Goal: Task Accomplishment & Management: Complete application form

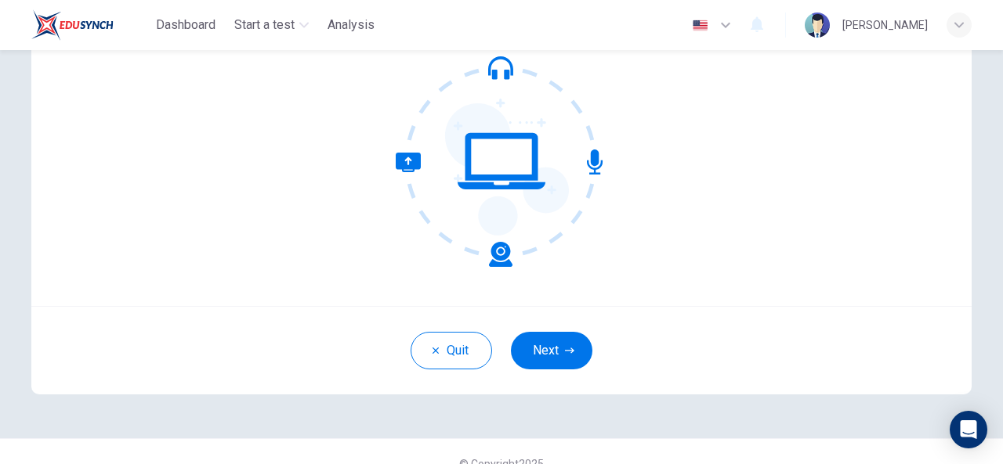
scroll to position [187, 0]
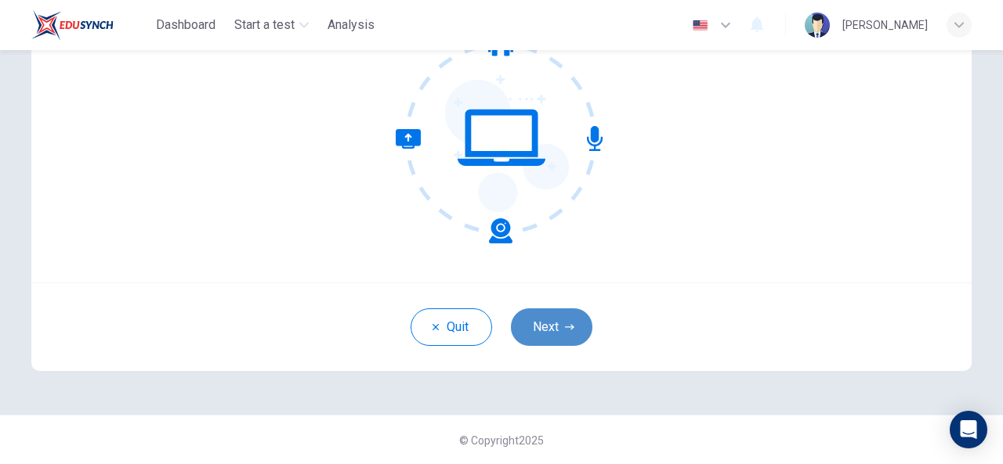
click at [566, 332] on button "Next" at bounding box center [551, 328] width 81 height 38
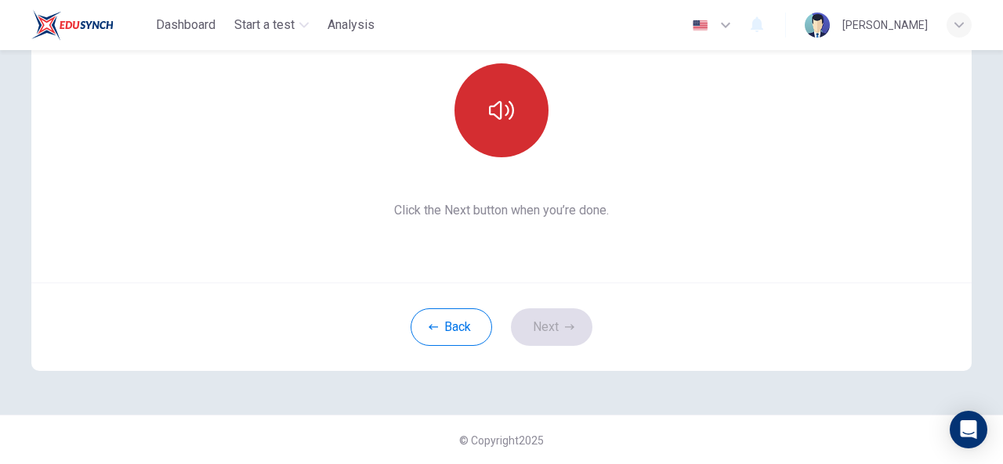
click at [468, 120] on button "button" at bounding box center [501, 110] width 94 height 94
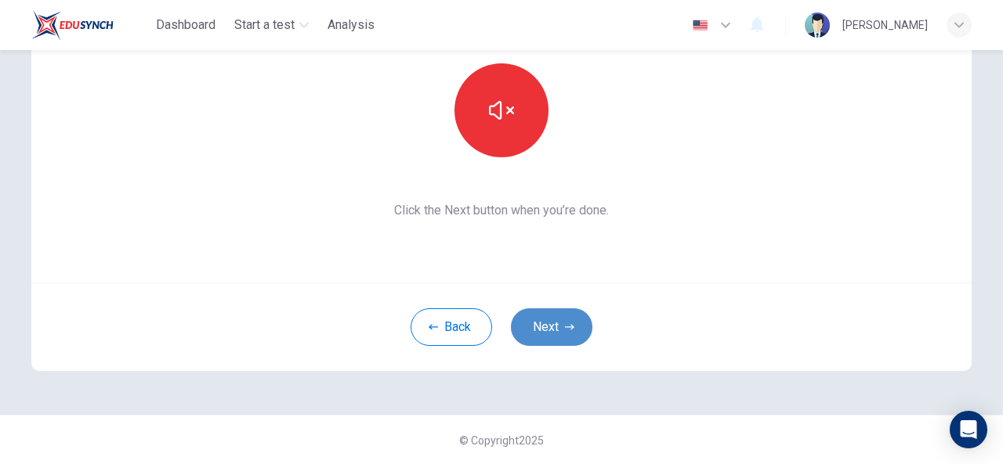
click at [569, 320] on button "Next" at bounding box center [551, 328] width 81 height 38
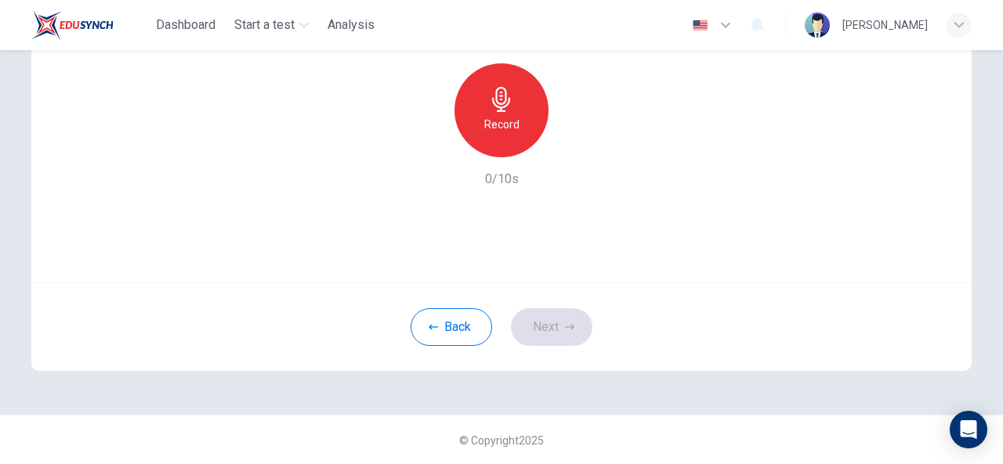
click at [478, 110] on div "Record" at bounding box center [501, 110] width 94 height 94
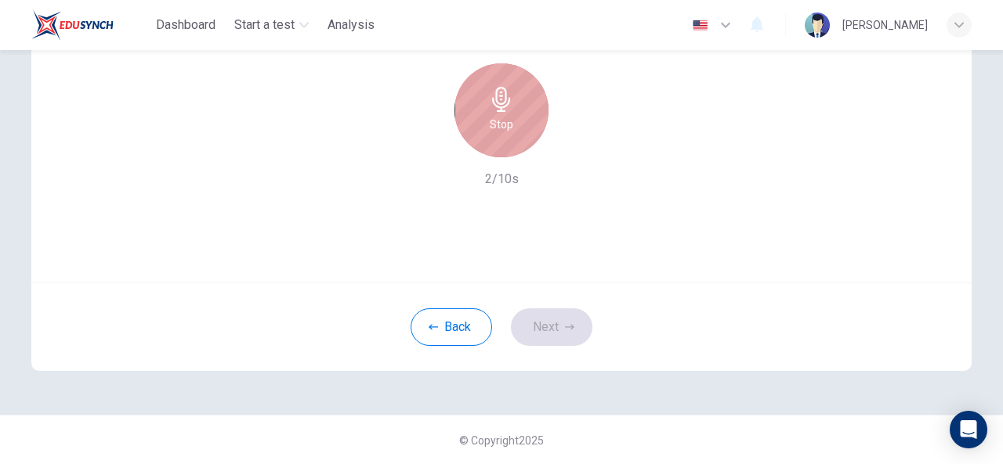
click at [478, 110] on div "Stop" at bounding box center [501, 110] width 94 height 94
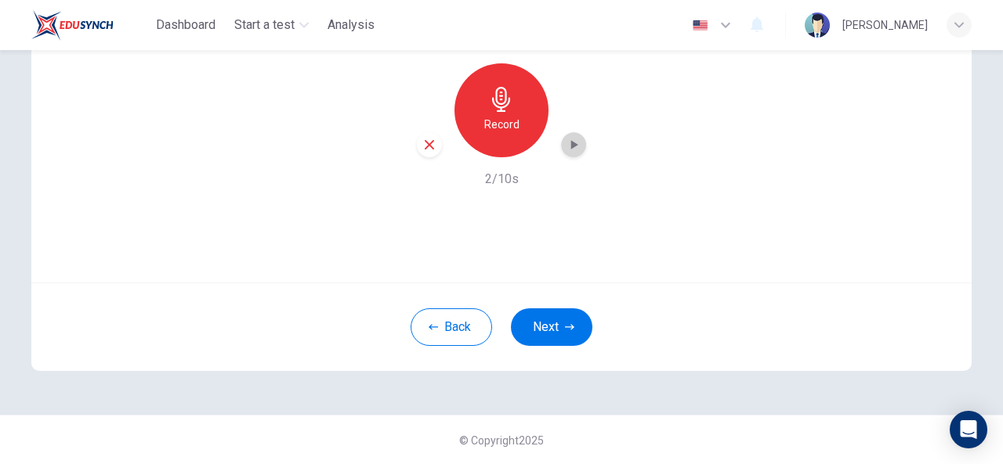
click at [569, 140] on icon "button" at bounding box center [573, 145] width 16 height 16
click at [545, 320] on button "Next" at bounding box center [551, 328] width 81 height 38
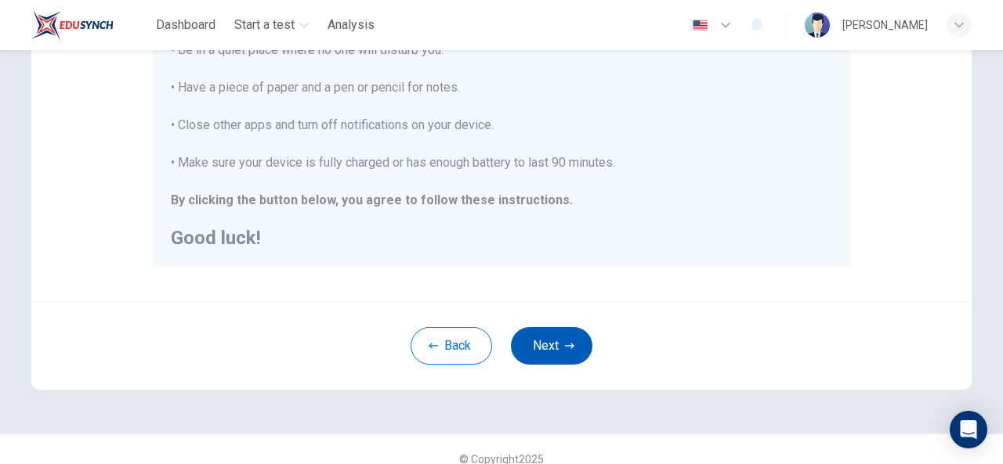
scroll to position [406, 0]
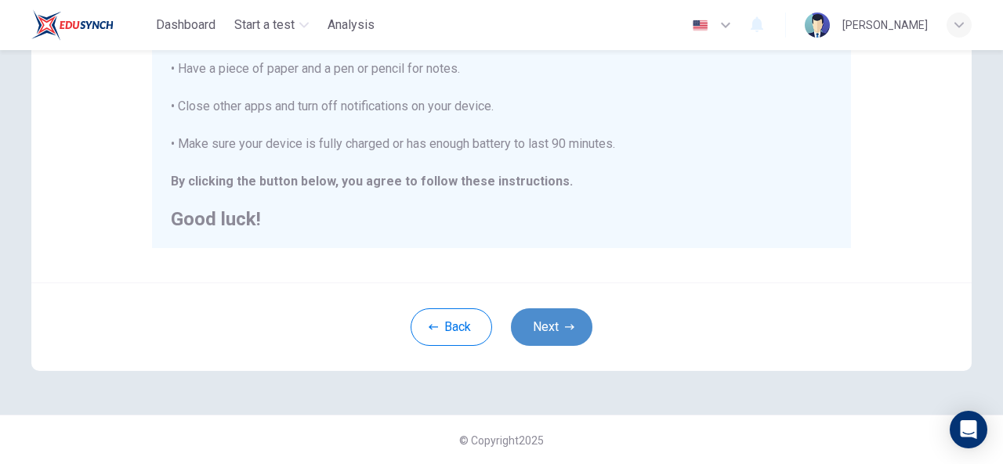
click at [545, 320] on button "Next" at bounding box center [551, 328] width 81 height 38
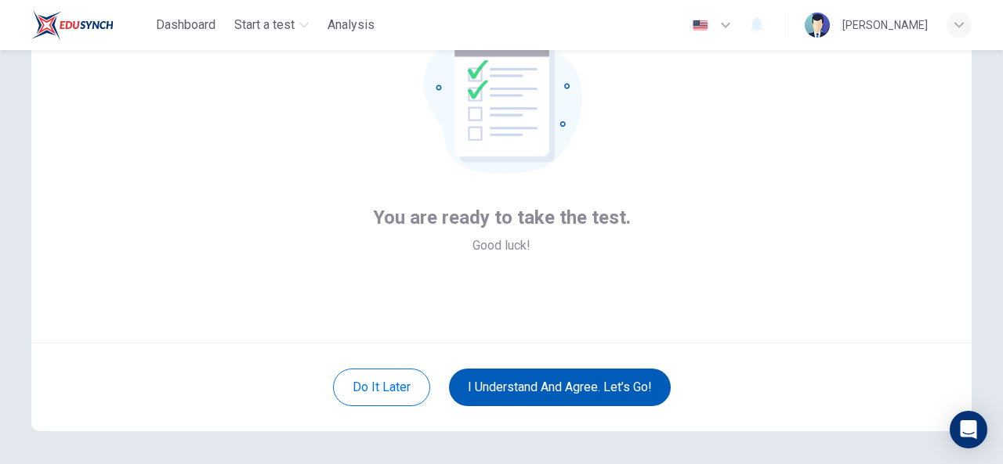
scroll to position [125, 0]
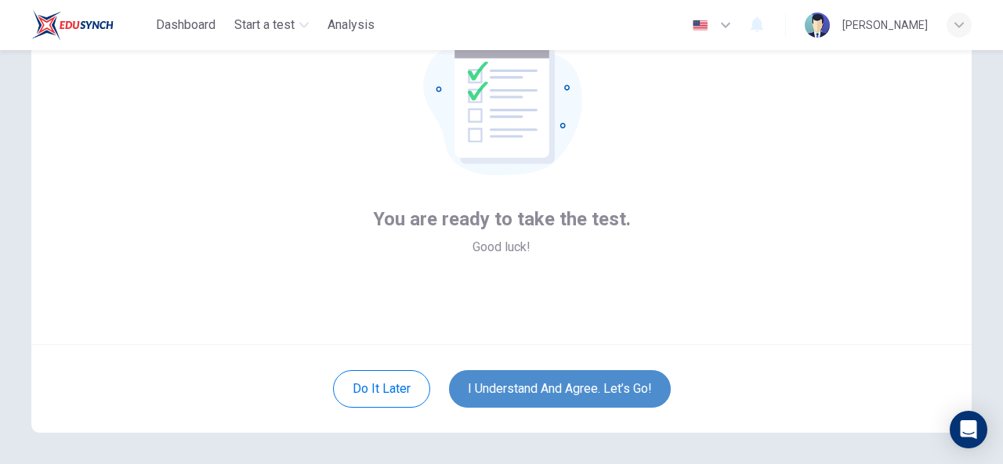
click at [564, 399] on button "I understand and agree. Let’s go!" at bounding box center [560, 389] width 222 height 38
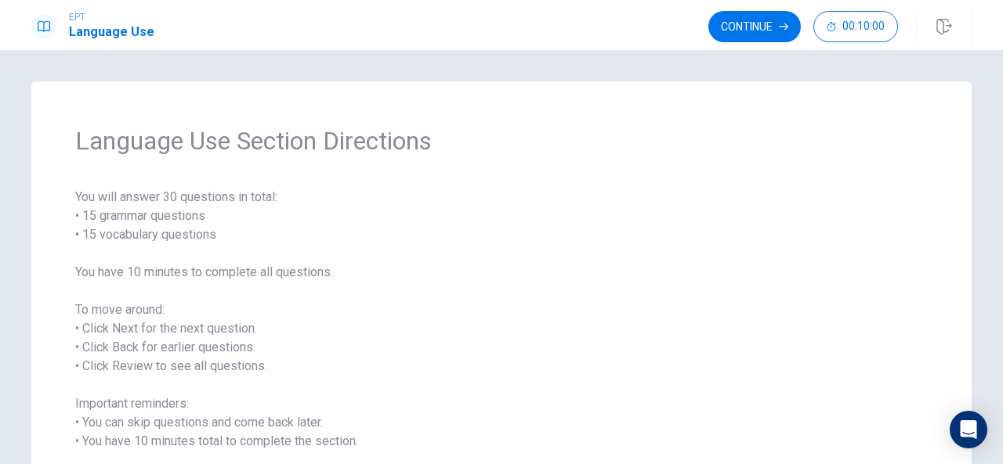
click at [214, 270] on span "You will answer 30 questions in total: • 15 grammar questions • 15 vocabulary q…" at bounding box center [501, 338] width 852 height 301
click at [725, 29] on button "Continue" at bounding box center [754, 26] width 92 height 31
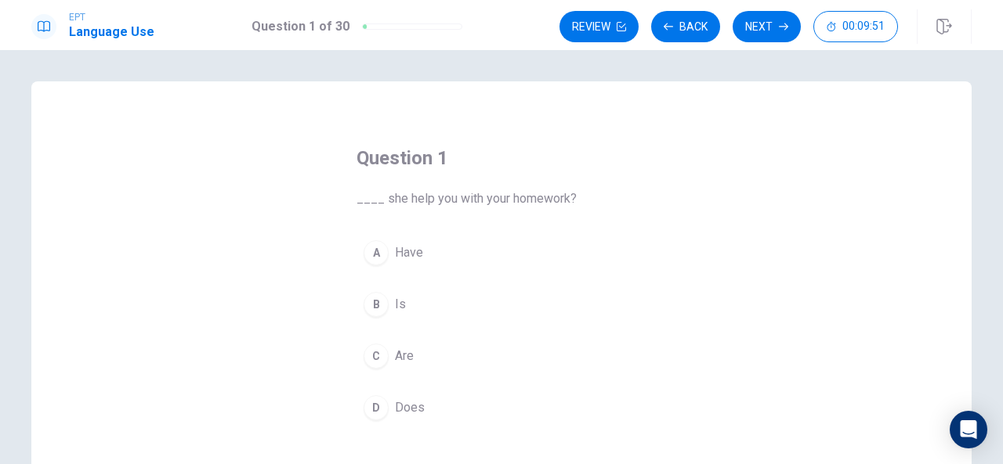
click at [371, 405] on div "D" at bounding box center [375, 408] width 25 height 25
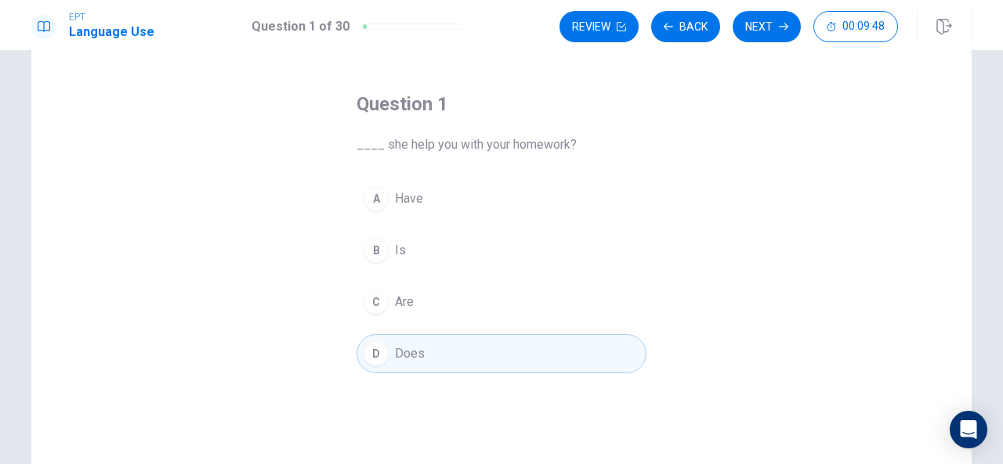
scroll to position [28, 0]
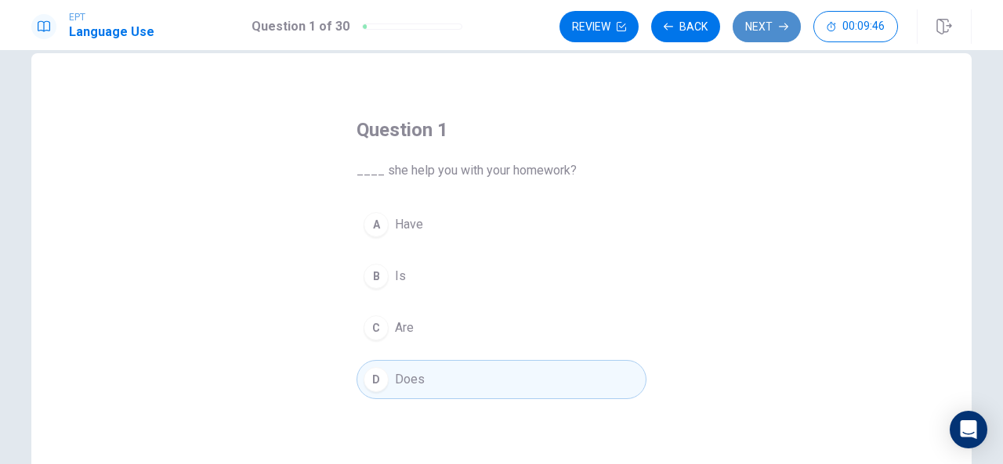
click at [773, 20] on button "Next" at bounding box center [766, 26] width 68 height 31
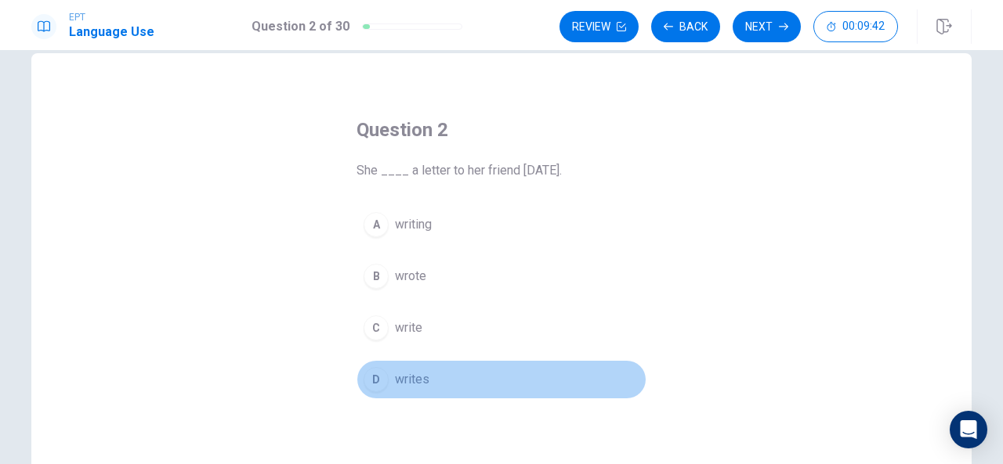
click at [373, 378] on div "D" at bounding box center [375, 379] width 25 height 25
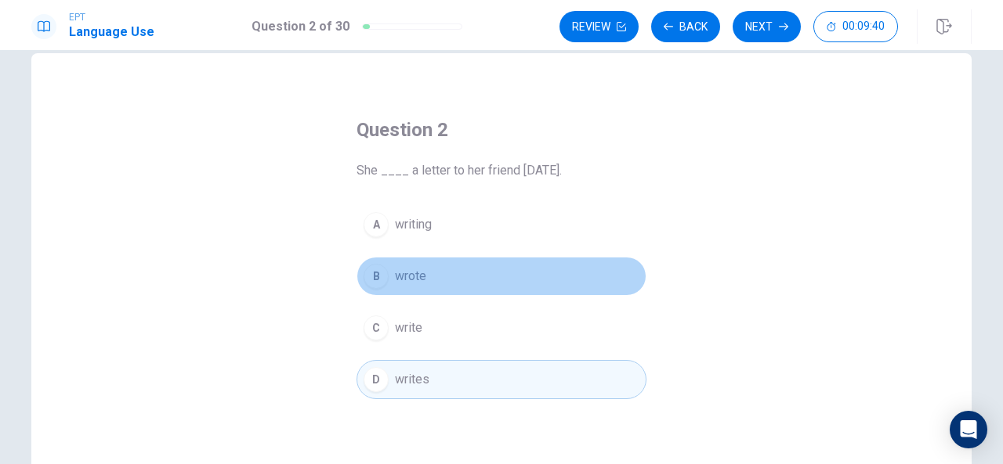
click at [381, 272] on div "B" at bounding box center [375, 276] width 25 height 25
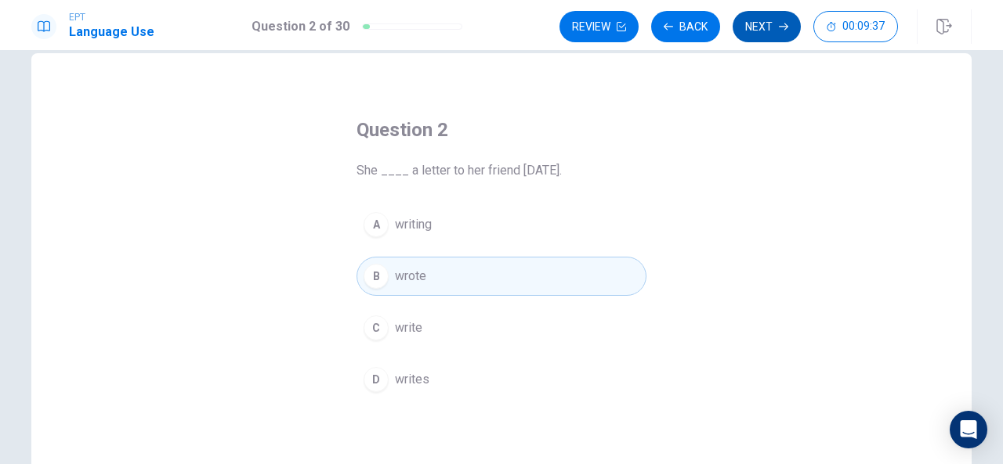
click at [742, 18] on button "Next" at bounding box center [766, 26] width 68 height 31
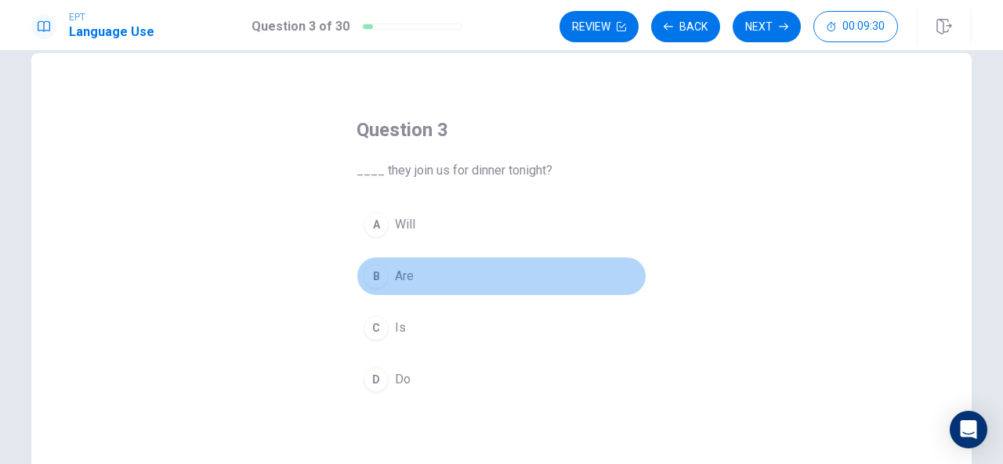
click at [380, 280] on div "B" at bounding box center [375, 276] width 25 height 25
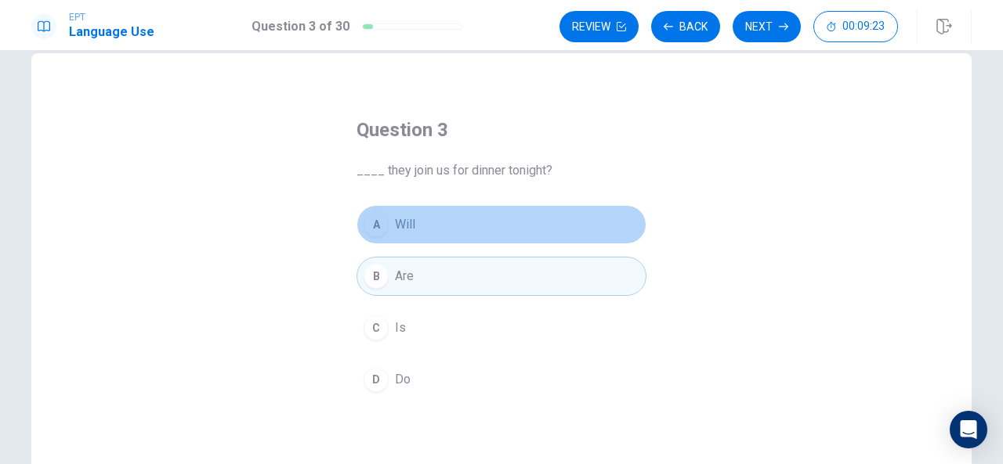
click at [375, 218] on div "A" at bounding box center [375, 224] width 25 height 25
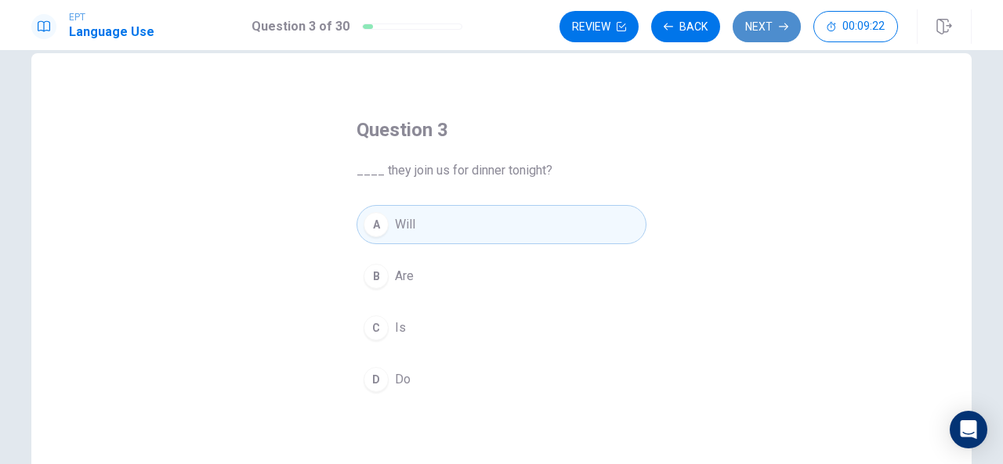
click at [751, 30] on button "Next" at bounding box center [766, 26] width 68 height 31
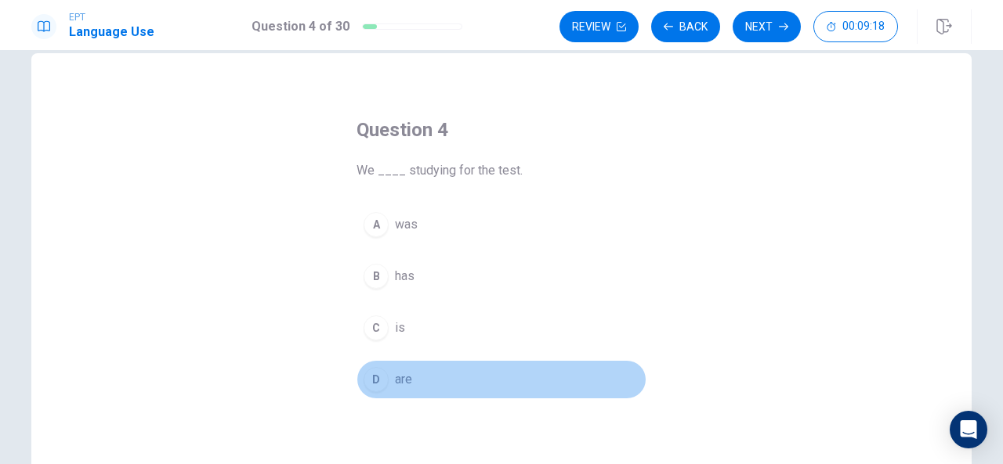
click at [374, 373] on div "D" at bounding box center [375, 379] width 25 height 25
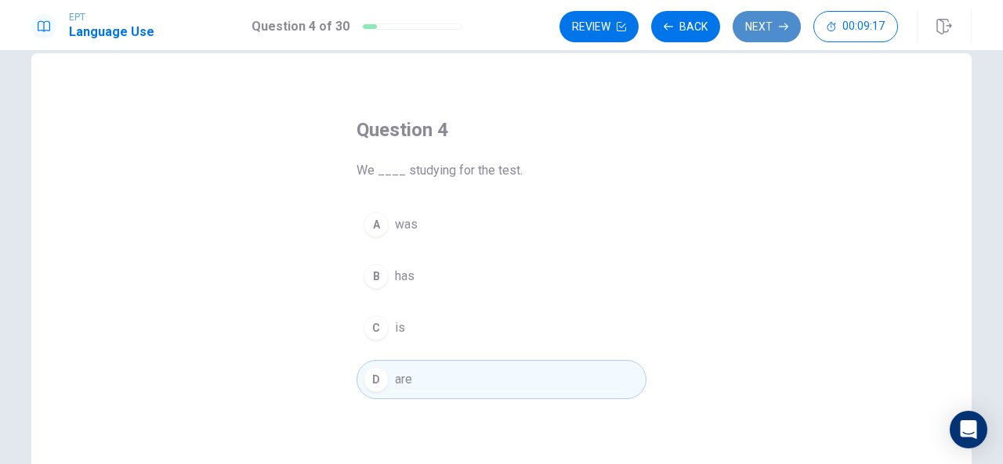
click at [750, 27] on button "Next" at bounding box center [766, 26] width 68 height 31
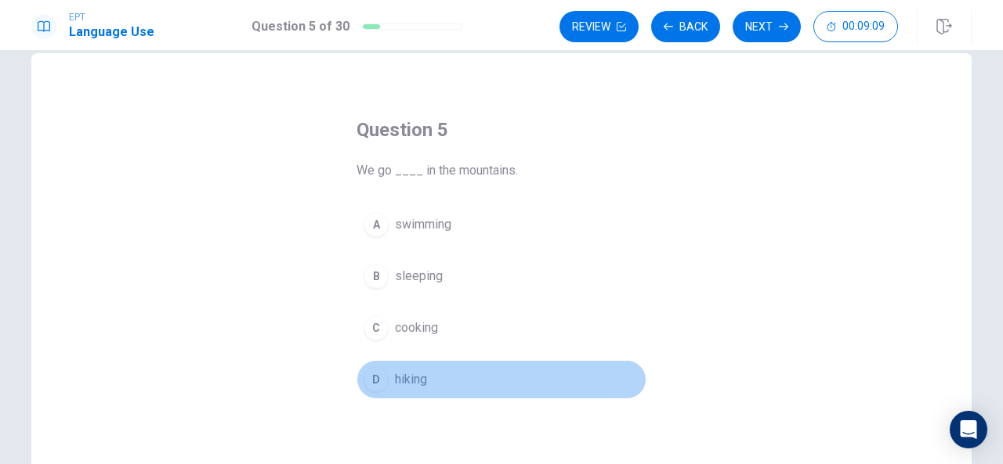
click at [369, 372] on div "D" at bounding box center [375, 379] width 25 height 25
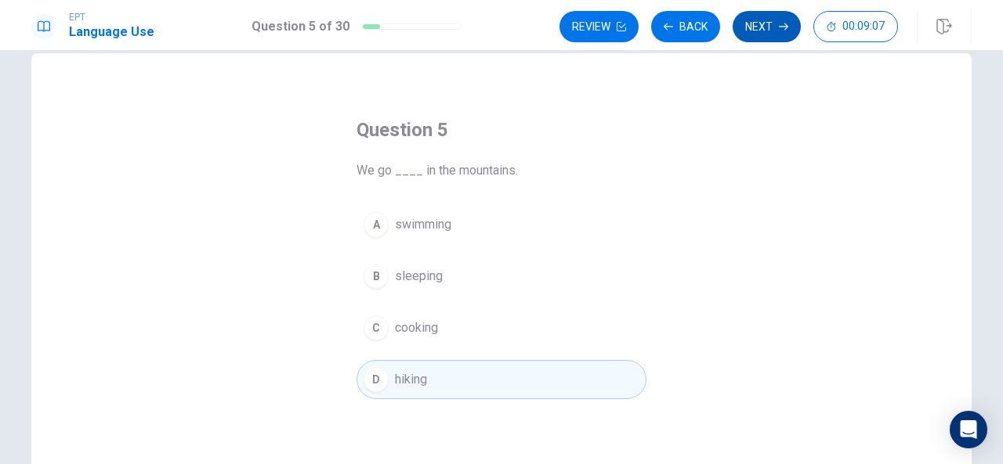
click at [755, 37] on button "Next" at bounding box center [766, 26] width 68 height 31
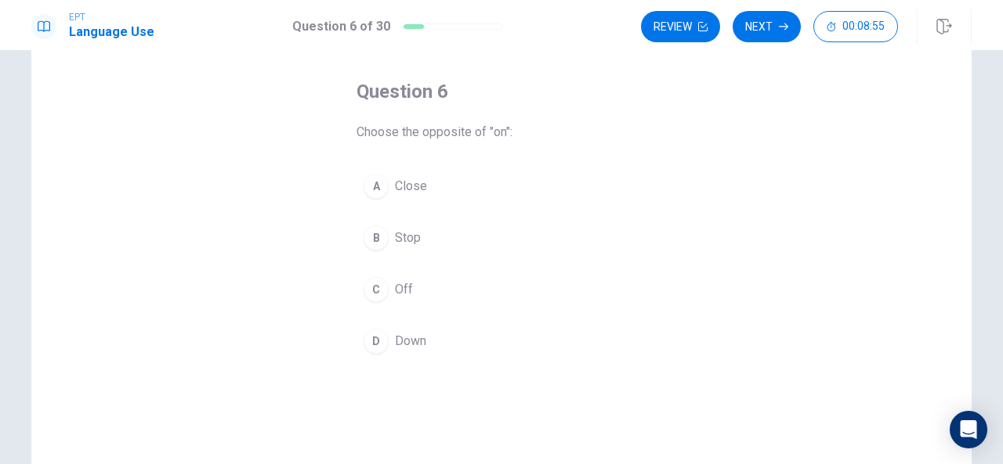
scroll to position [67, 0]
click at [370, 350] on div "D" at bounding box center [375, 340] width 25 height 25
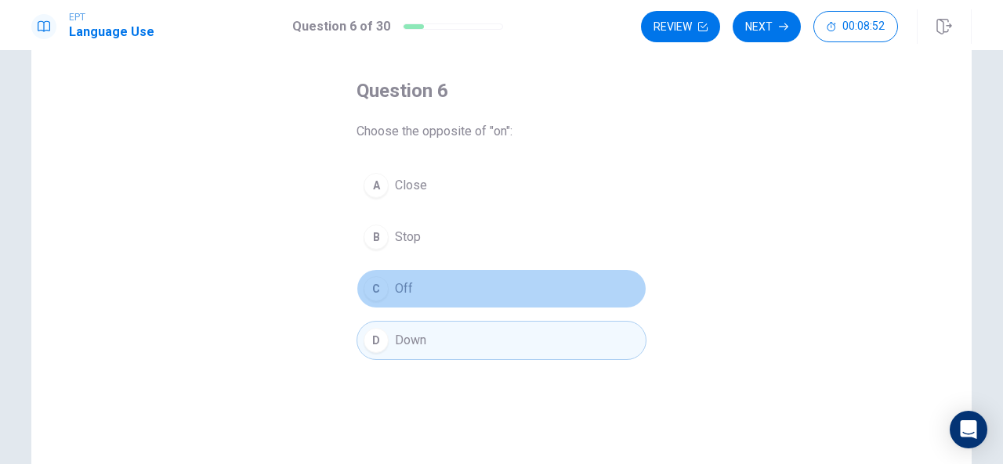
click at [378, 291] on div "C" at bounding box center [375, 288] width 25 height 25
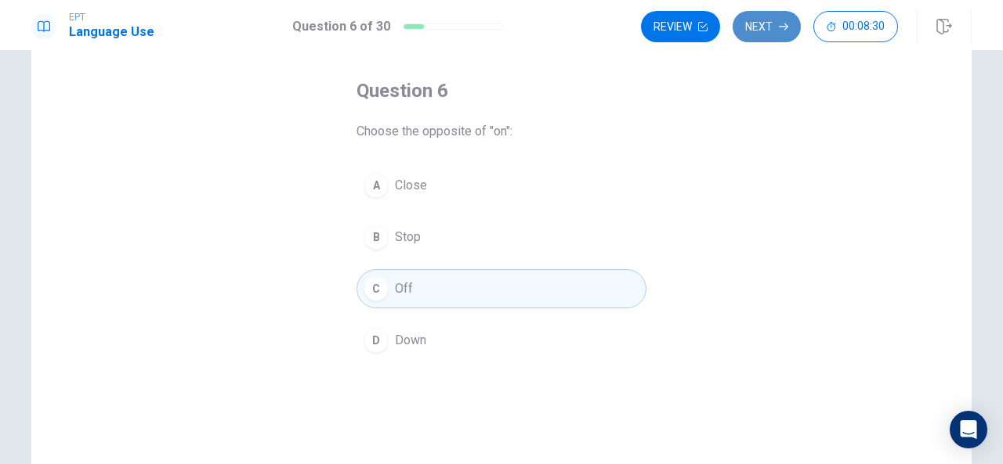
click at [761, 32] on button "Next" at bounding box center [766, 26] width 68 height 31
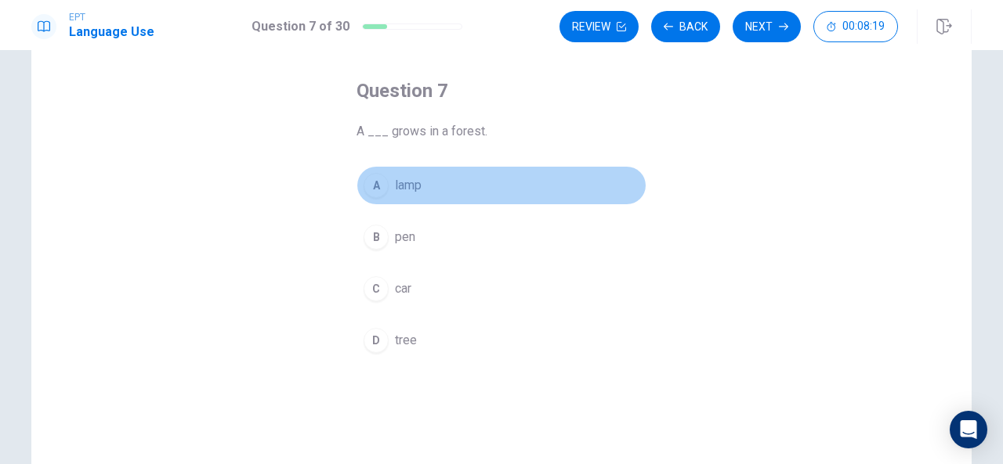
click at [377, 179] on div "A" at bounding box center [375, 185] width 25 height 25
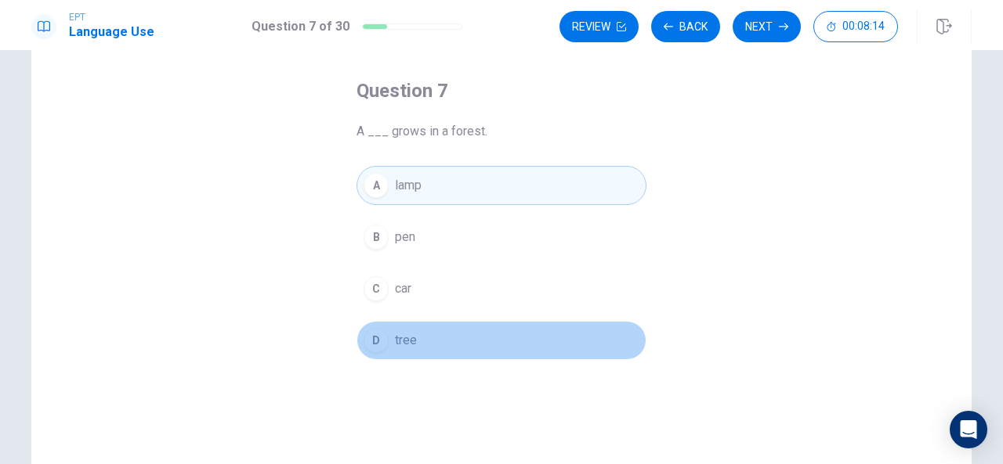
click at [374, 353] on button "D tree" at bounding box center [501, 340] width 290 height 39
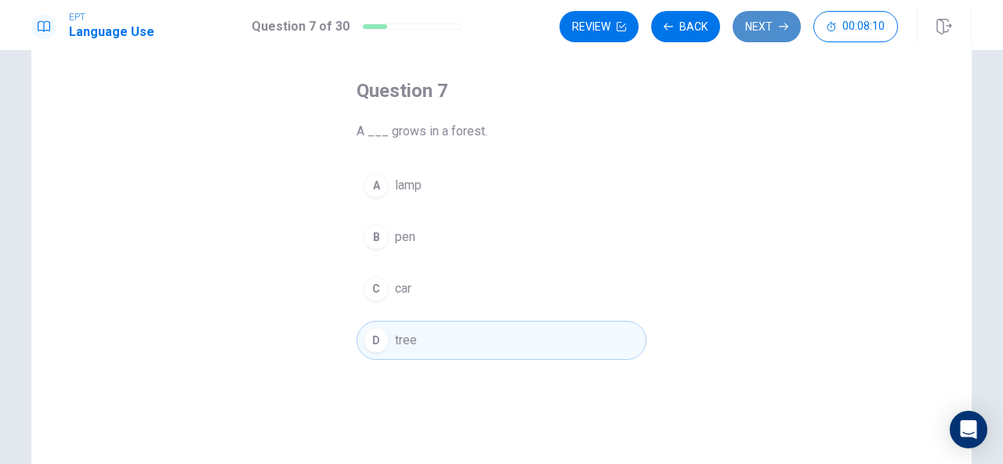
click at [772, 13] on button "Next" at bounding box center [766, 26] width 68 height 31
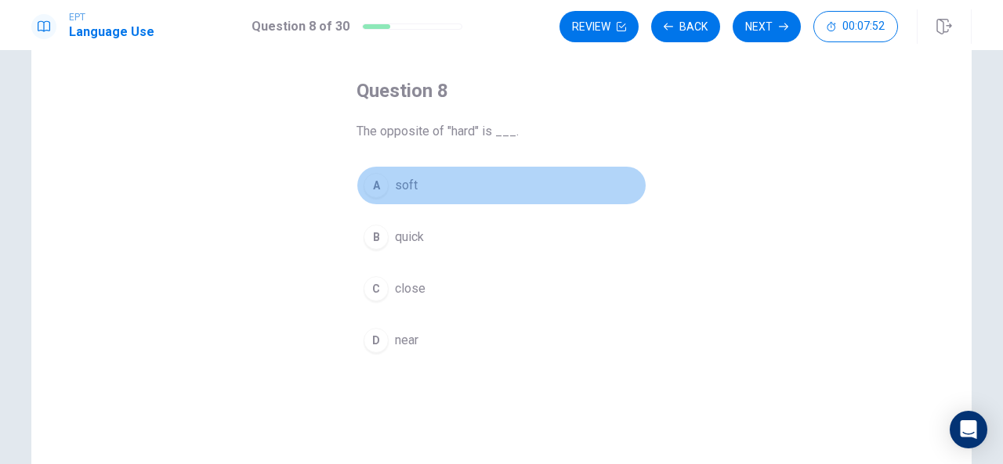
click at [395, 179] on span "soft" at bounding box center [406, 185] width 23 height 19
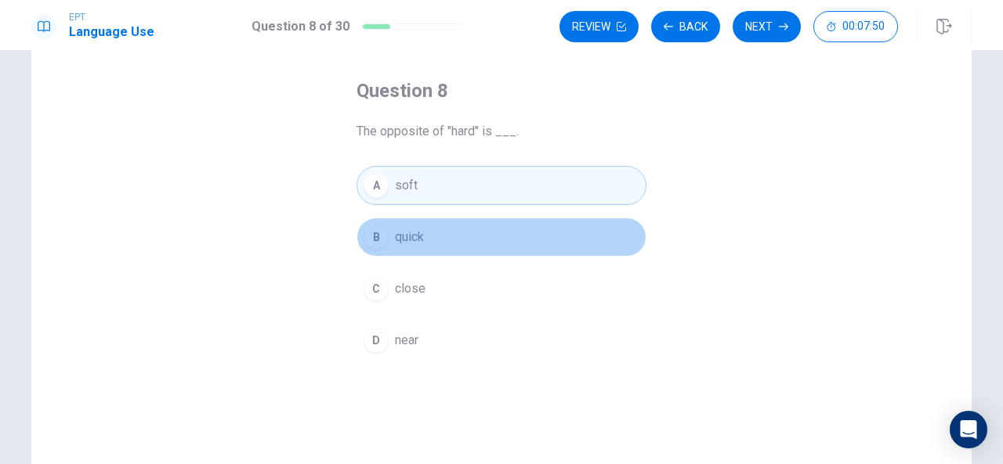
click at [398, 237] on span "quick" at bounding box center [409, 237] width 29 height 19
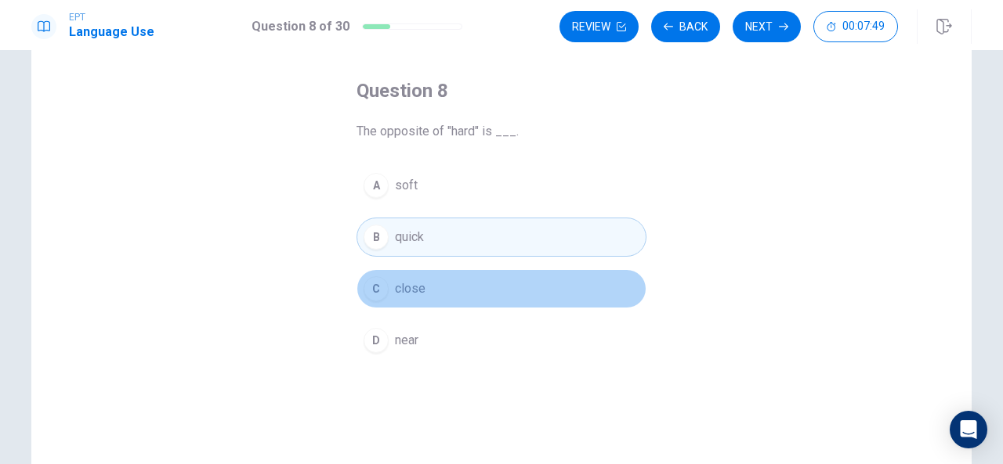
click at [384, 276] on button "C close" at bounding box center [501, 288] width 290 height 39
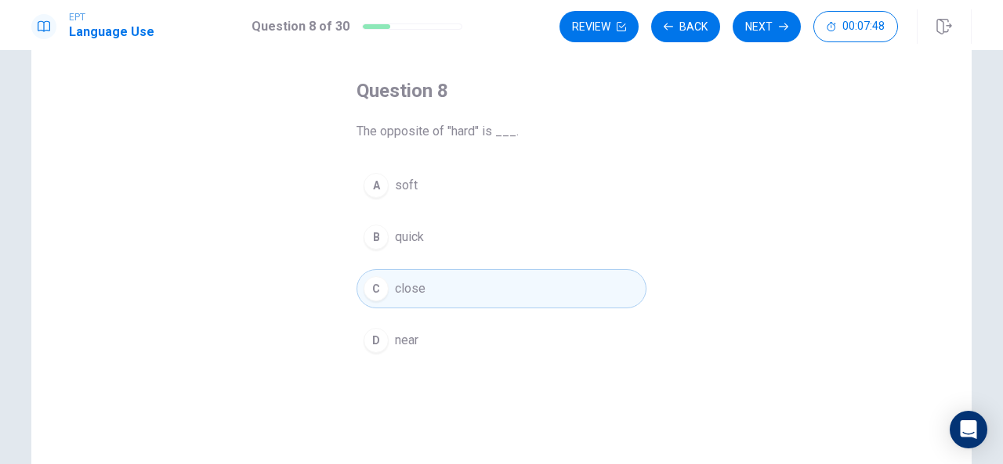
click at [381, 345] on div "D" at bounding box center [375, 340] width 25 height 25
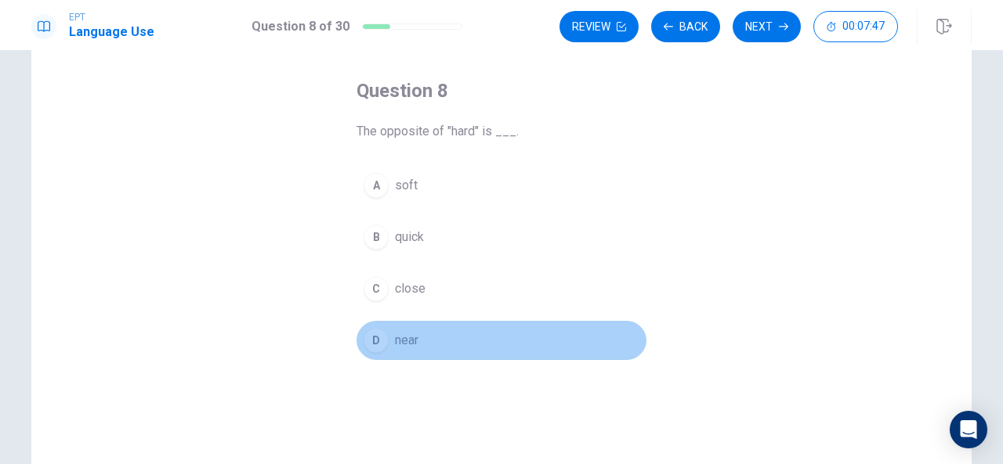
drag, startPoint x: 381, startPoint y: 345, endPoint x: 385, endPoint y: 323, distance: 21.7
click at [385, 323] on button "D near" at bounding box center [501, 340] width 290 height 39
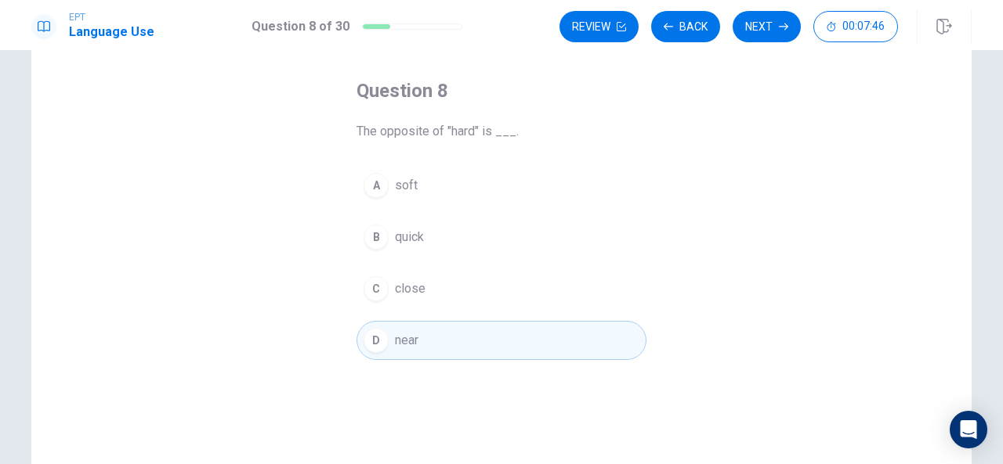
drag, startPoint x: 385, startPoint y: 323, endPoint x: 388, endPoint y: 293, distance: 30.7
click at [388, 293] on div "A soft B quick C close D near" at bounding box center [501, 263] width 290 height 194
click at [388, 293] on button "C close" at bounding box center [501, 288] width 290 height 39
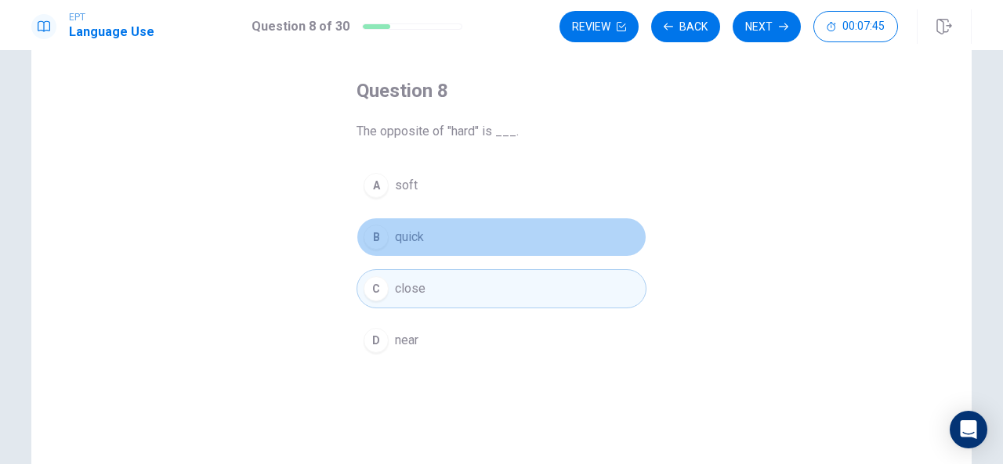
click at [388, 222] on button "B quick" at bounding box center [501, 237] width 290 height 39
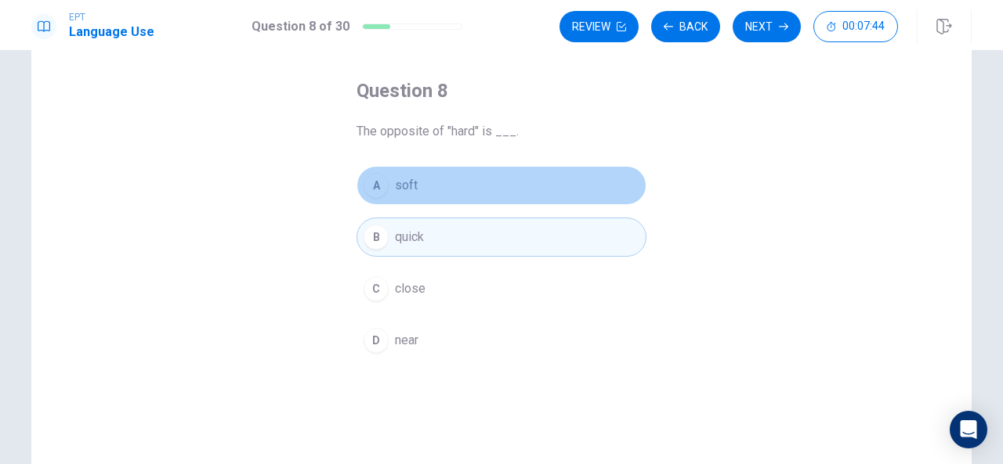
click at [385, 191] on button "A soft" at bounding box center [501, 185] width 290 height 39
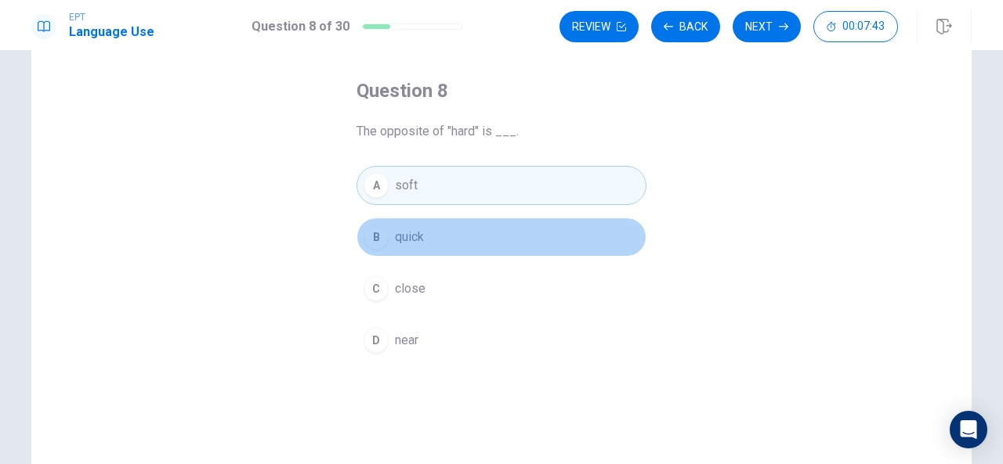
click at [380, 248] on button "B quick" at bounding box center [501, 237] width 290 height 39
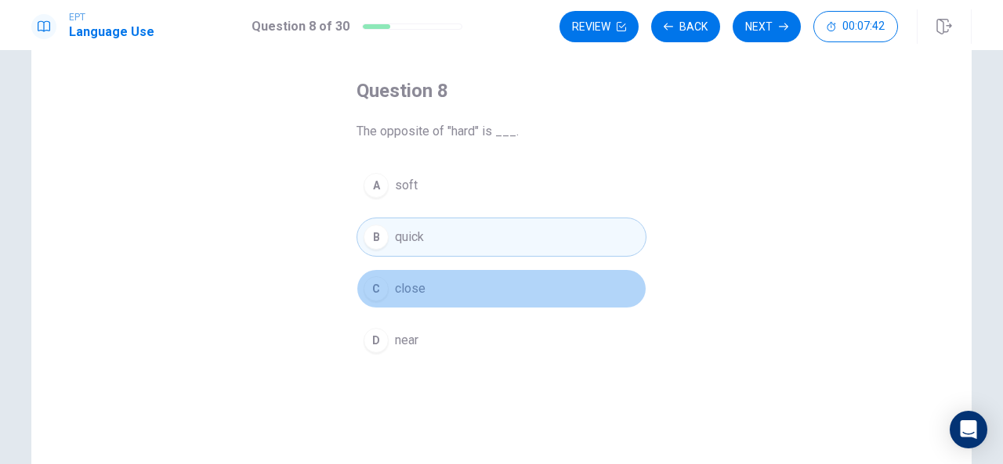
click at [368, 302] on button "C close" at bounding box center [501, 288] width 290 height 39
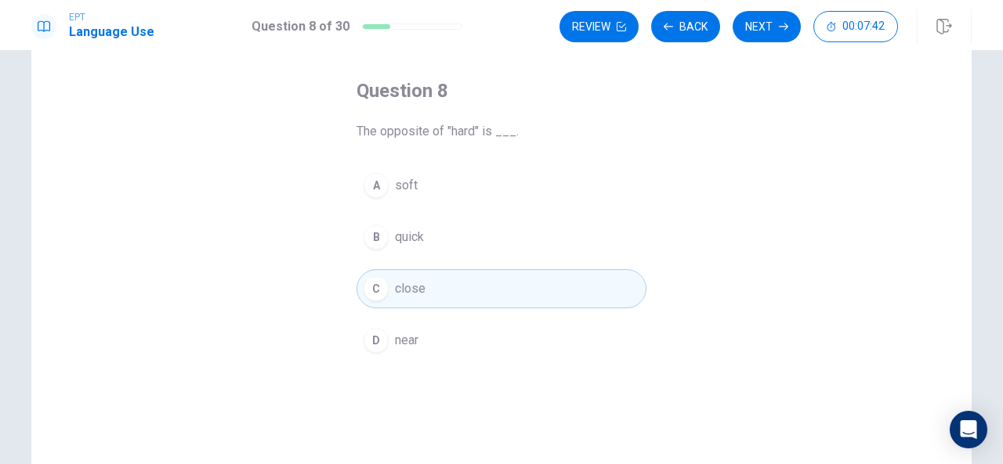
click at [364, 344] on div "D" at bounding box center [375, 340] width 25 height 25
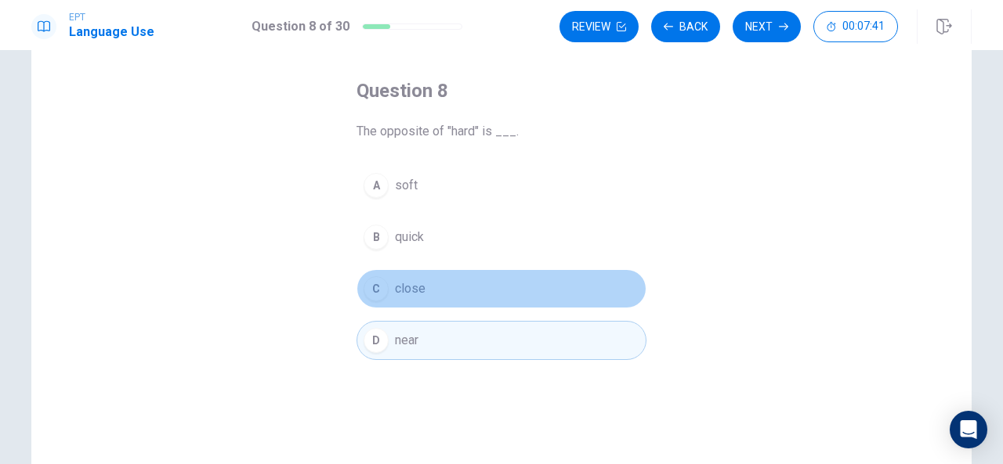
click at [372, 306] on button "C close" at bounding box center [501, 288] width 290 height 39
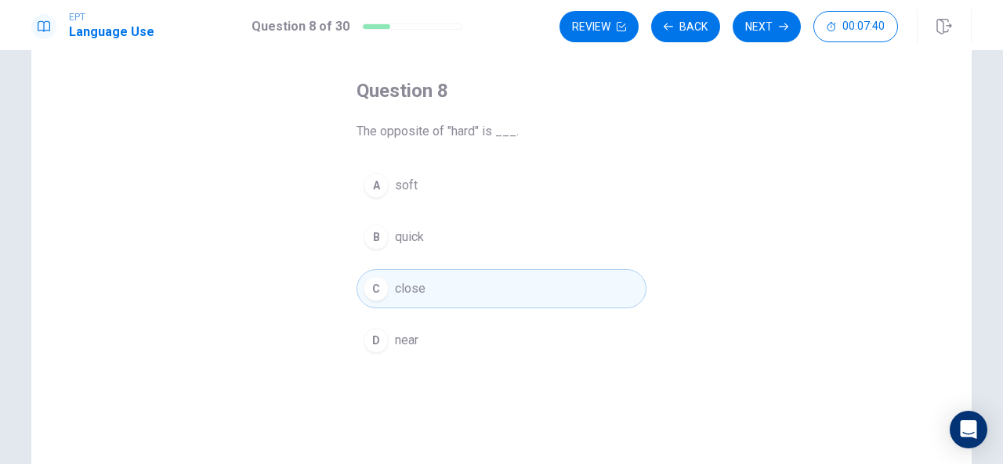
drag, startPoint x: 381, startPoint y: 240, endPoint x: 382, endPoint y: 175, distance: 65.0
click at [382, 175] on div "A soft B quick C close D near" at bounding box center [501, 263] width 290 height 194
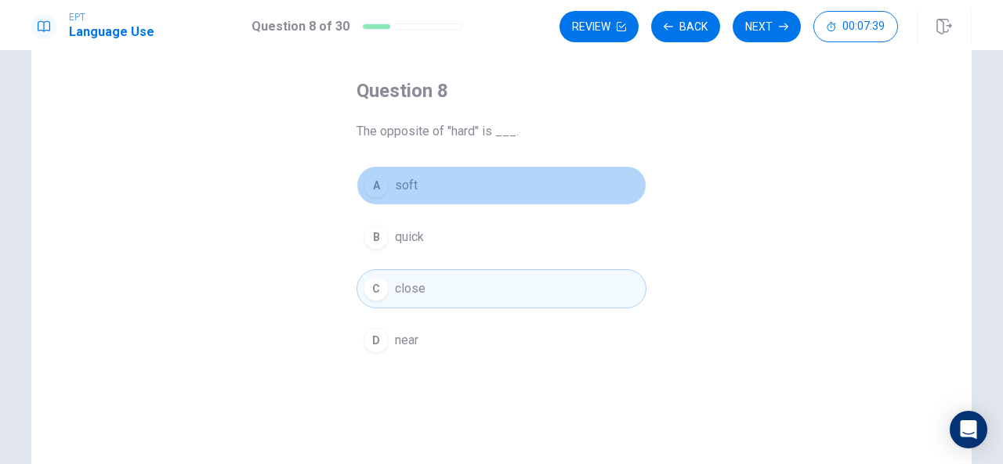
click at [382, 175] on button "A soft" at bounding box center [501, 185] width 290 height 39
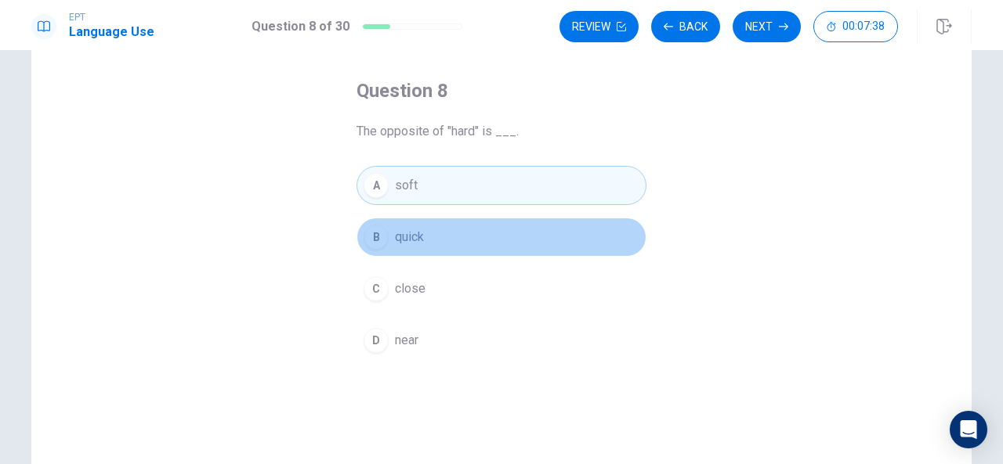
click at [373, 250] on button "B quick" at bounding box center [501, 237] width 290 height 39
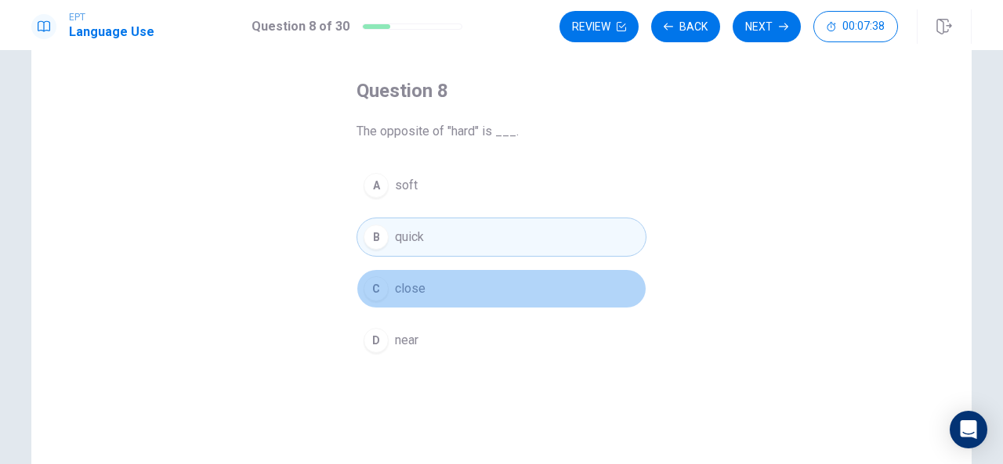
click at [369, 283] on div "C" at bounding box center [375, 288] width 25 height 25
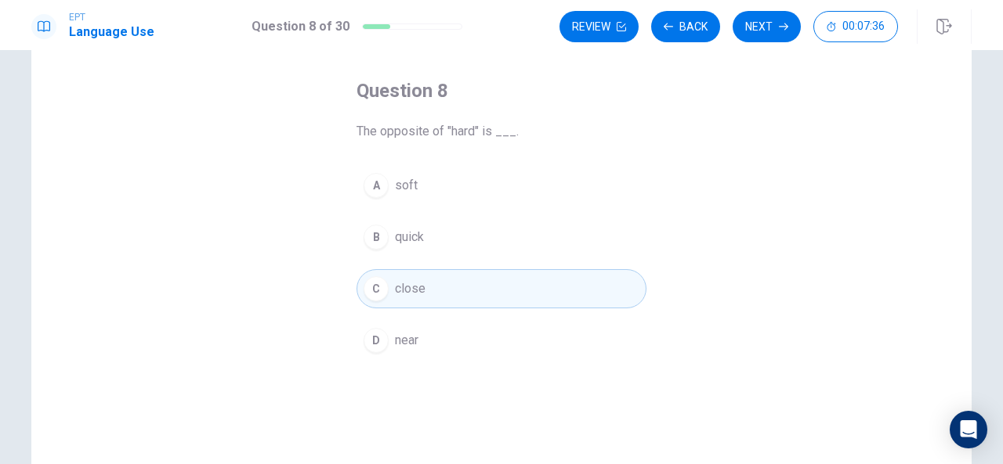
click at [692, 43] on div "Review Back Next 00:07:36" at bounding box center [765, 26] width 412 height 34
click at [692, 38] on button "Back" at bounding box center [685, 26] width 69 height 31
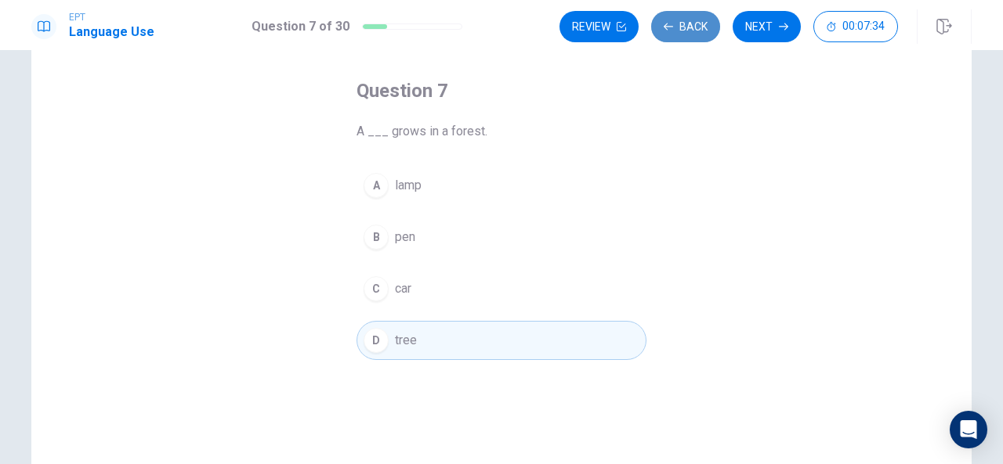
click at [692, 38] on button "Back" at bounding box center [685, 26] width 69 height 31
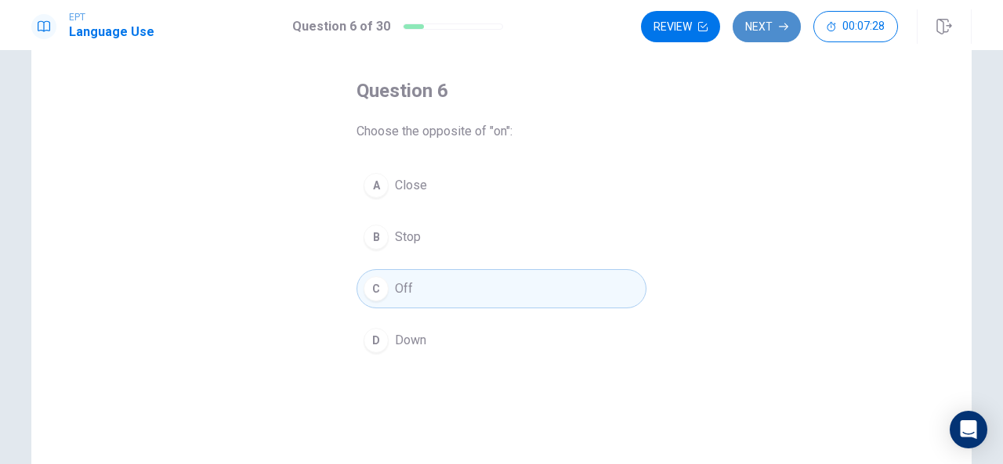
click at [778, 28] on button "Next" at bounding box center [766, 26] width 68 height 31
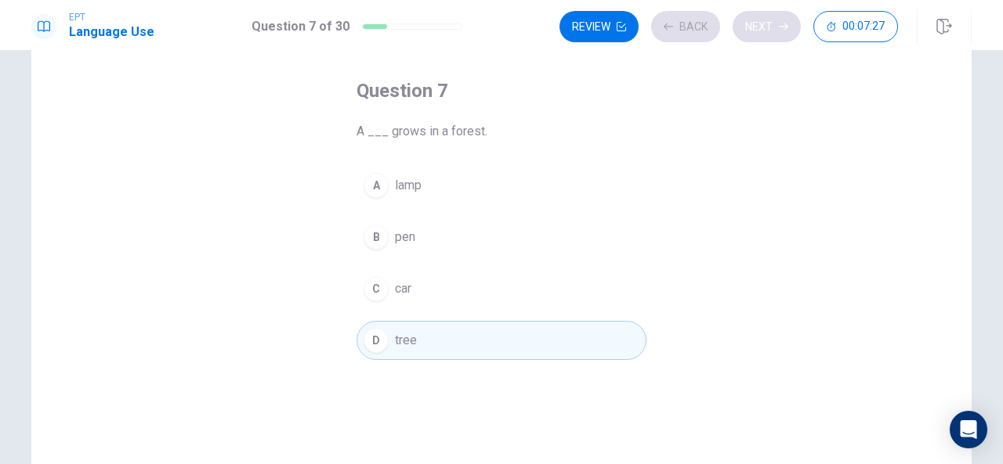
click at [778, 28] on div "Review Back Next 00:07:27" at bounding box center [728, 26] width 338 height 31
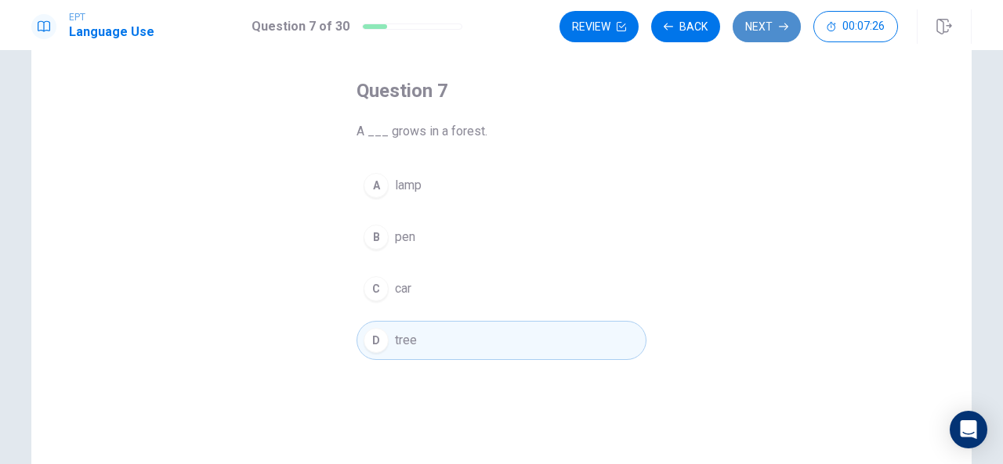
click at [778, 28] on button "Next" at bounding box center [766, 26] width 68 height 31
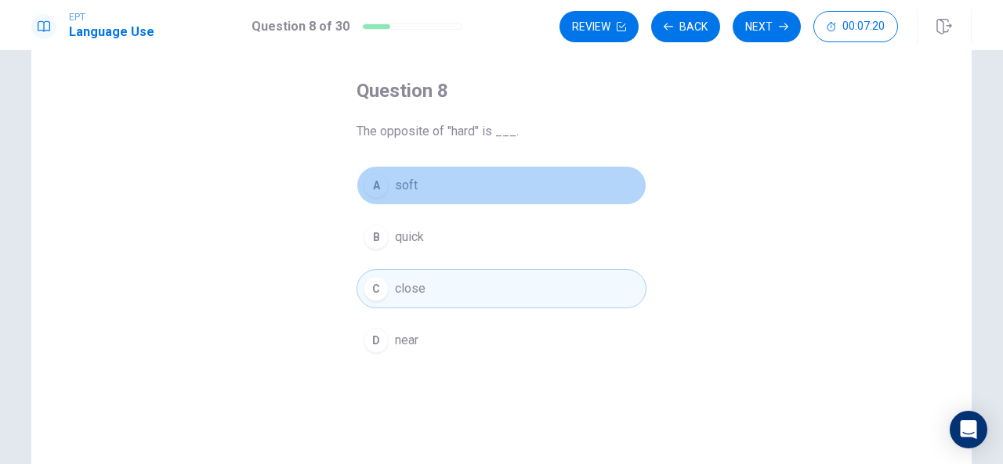
click at [411, 186] on span "soft" at bounding box center [406, 185] width 23 height 19
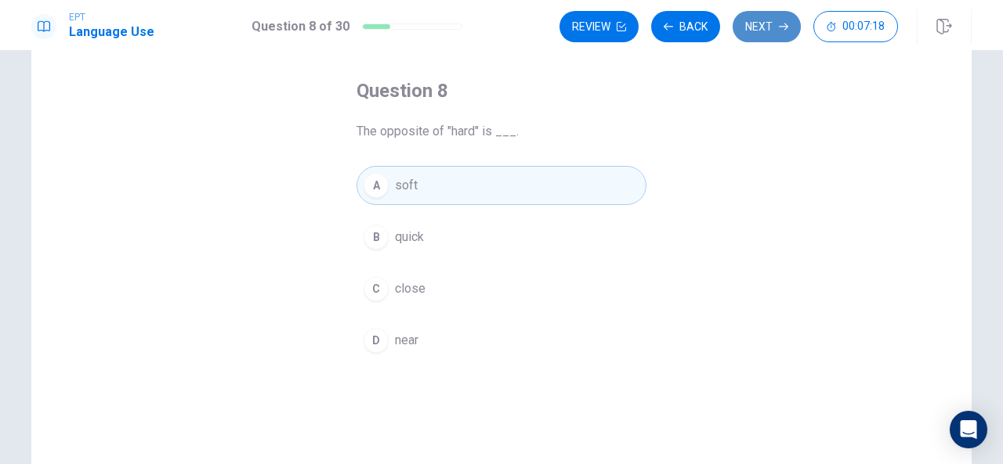
click at [755, 41] on button "Next" at bounding box center [766, 26] width 68 height 31
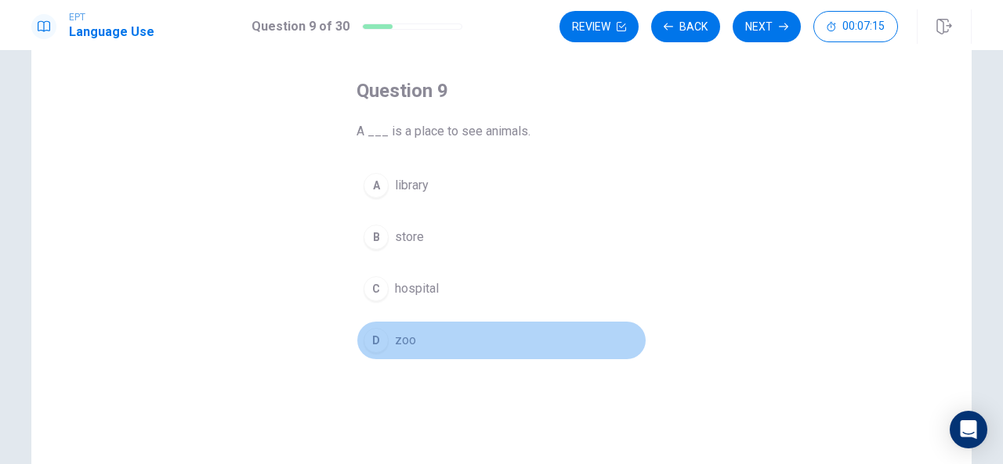
click at [381, 334] on div "D" at bounding box center [375, 340] width 25 height 25
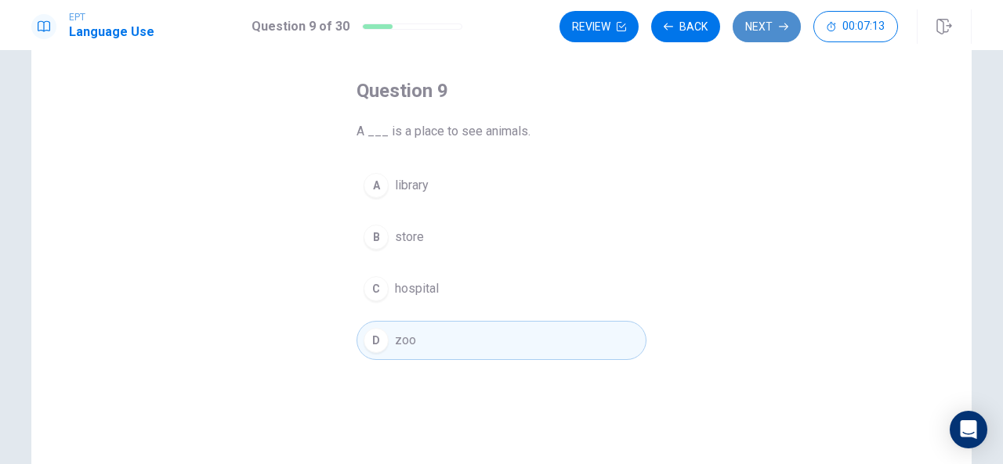
click at [775, 23] on button "Next" at bounding box center [766, 26] width 68 height 31
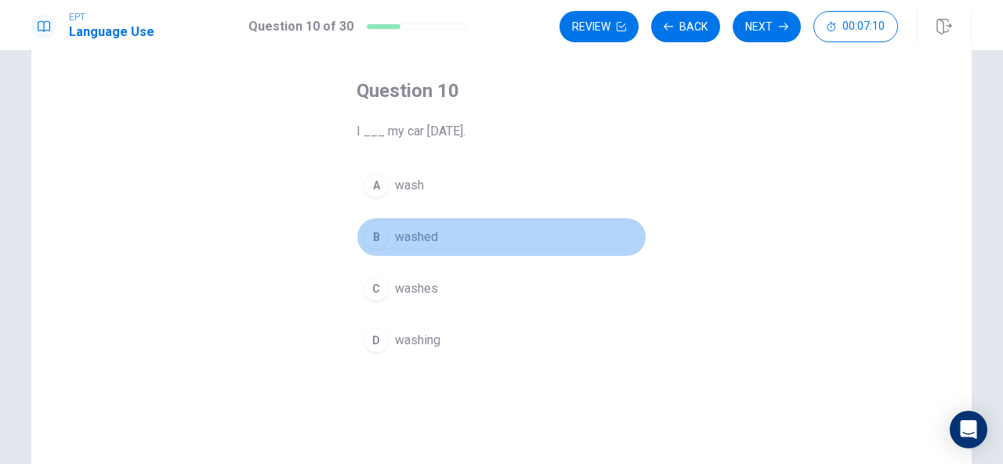
click at [381, 225] on button "B washed" at bounding box center [501, 237] width 290 height 39
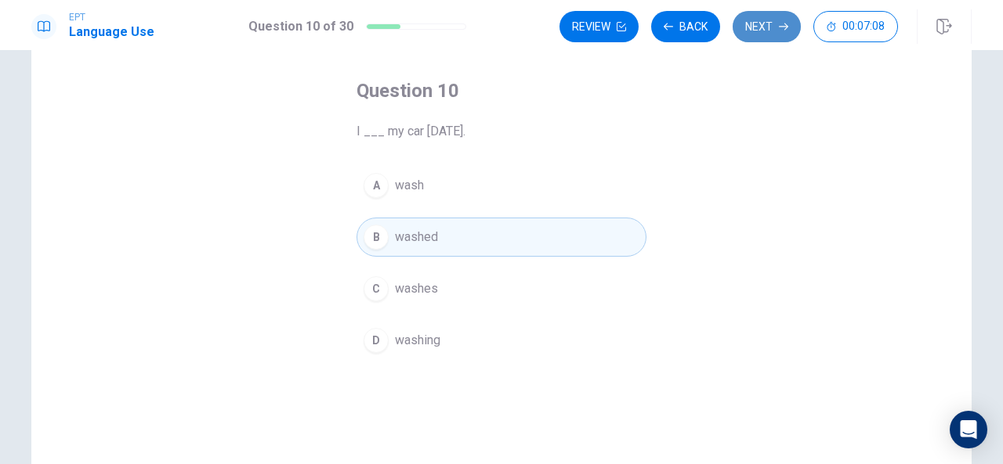
click at [759, 35] on button "Next" at bounding box center [766, 26] width 68 height 31
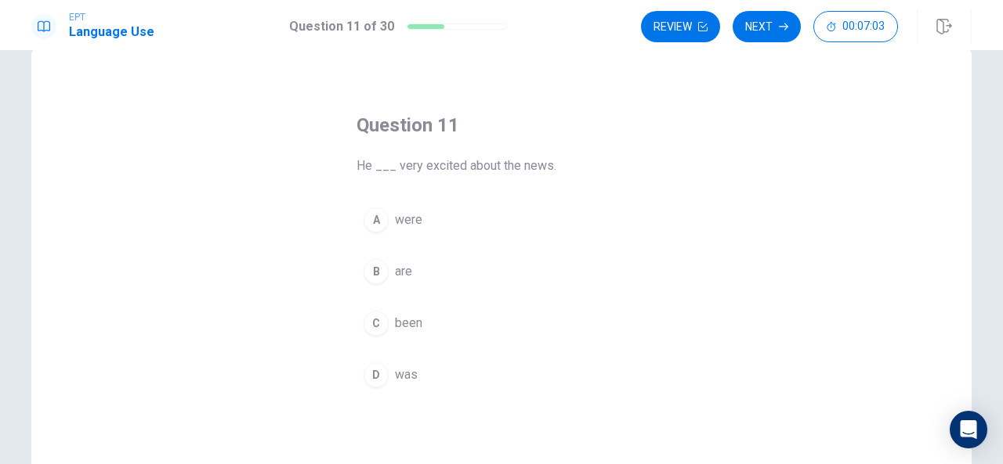
scroll to position [37, 0]
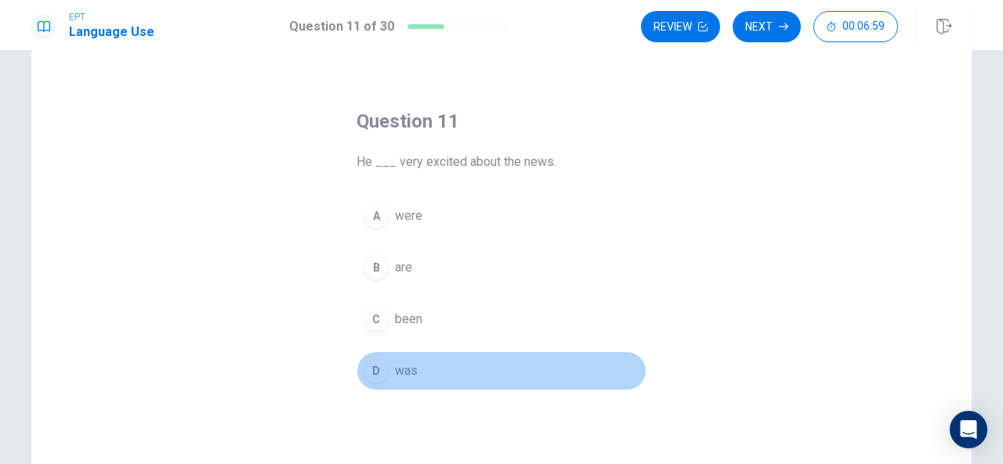
click at [379, 357] on button "D was" at bounding box center [501, 371] width 290 height 39
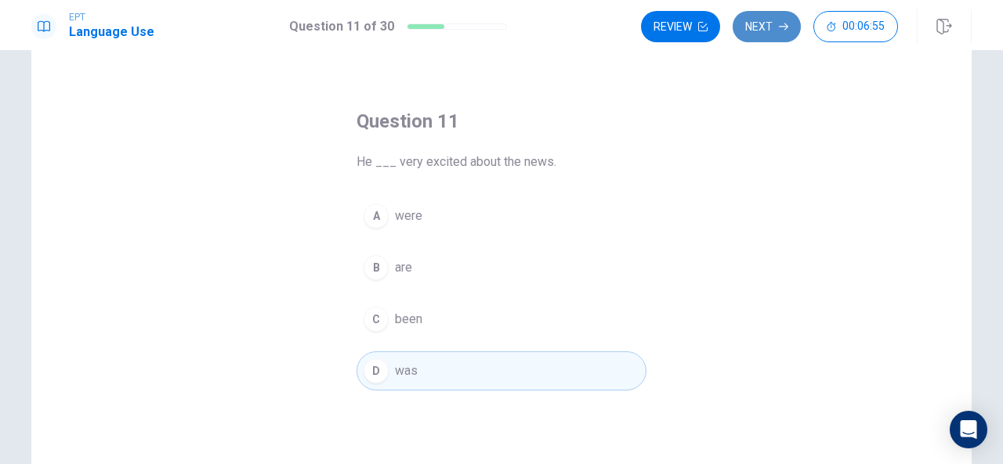
click at [768, 29] on button "Next" at bounding box center [766, 26] width 68 height 31
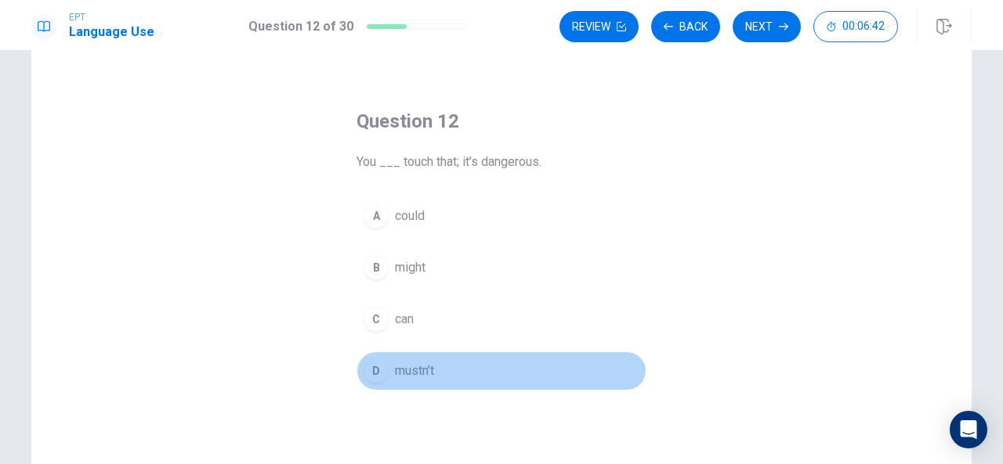
click at [365, 367] on div "D" at bounding box center [375, 371] width 25 height 25
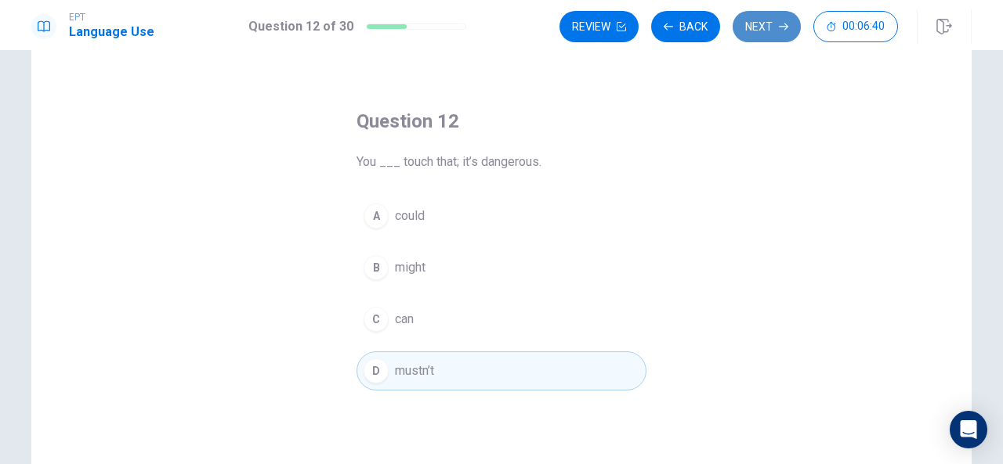
click at [775, 23] on button "Next" at bounding box center [766, 26] width 68 height 31
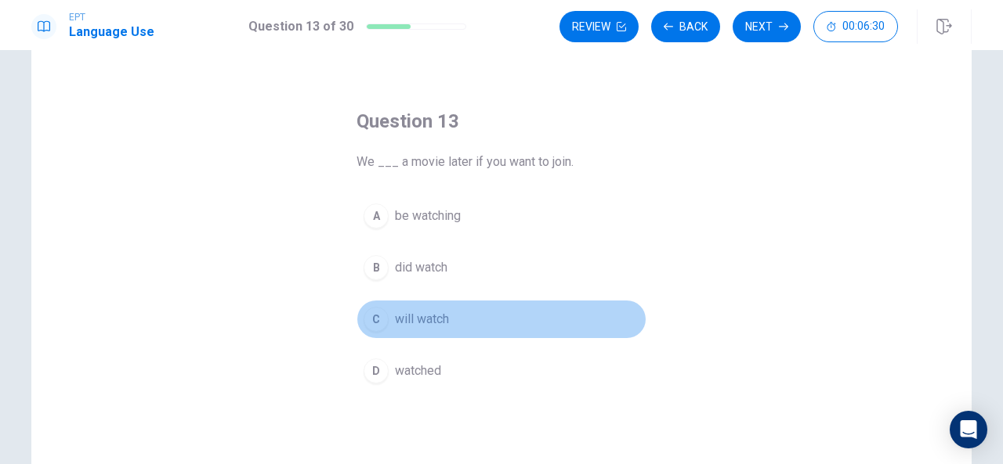
click at [372, 315] on div "C" at bounding box center [375, 319] width 25 height 25
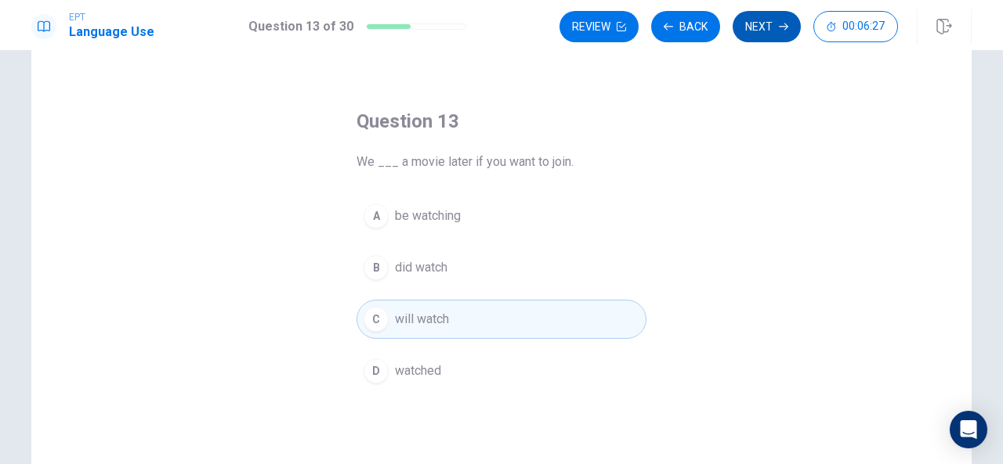
click at [774, 40] on button "Next" at bounding box center [766, 26] width 68 height 31
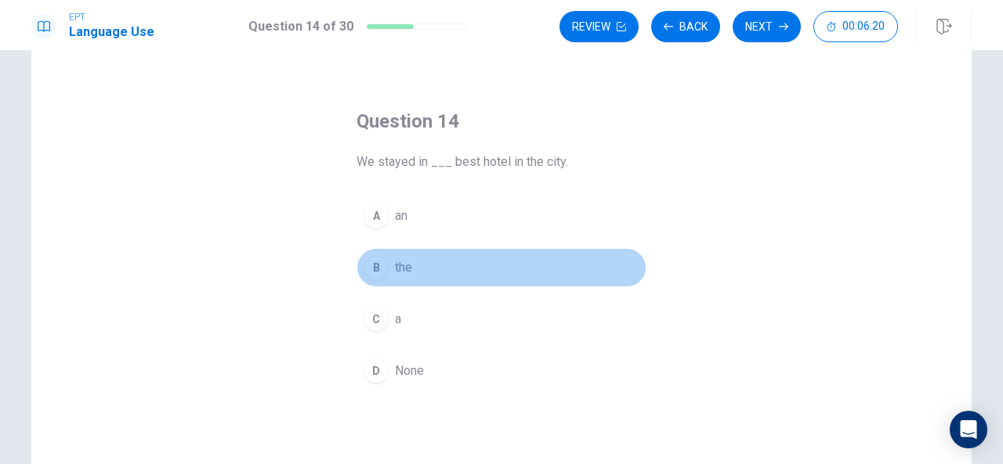
click at [376, 270] on div "B" at bounding box center [375, 267] width 25 height 25
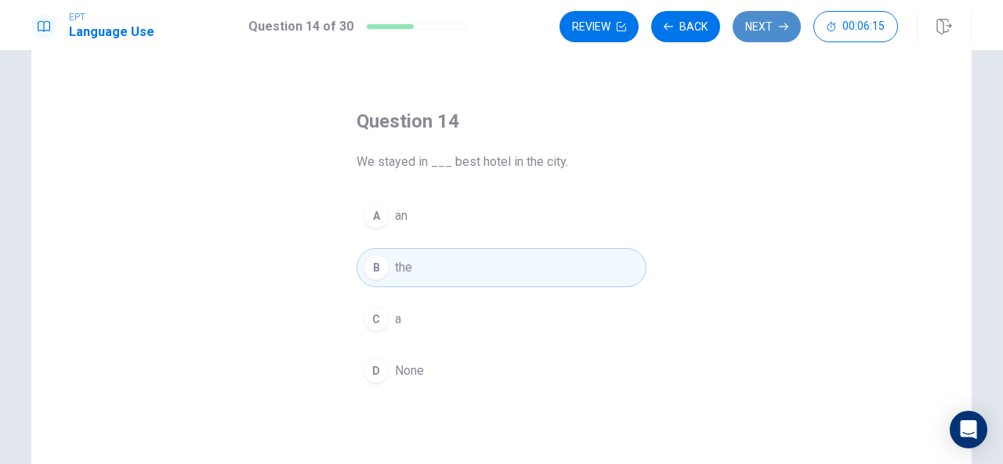
click at [775, 24] on button "Next" at bounding box center [766, 26] width 68 height 31
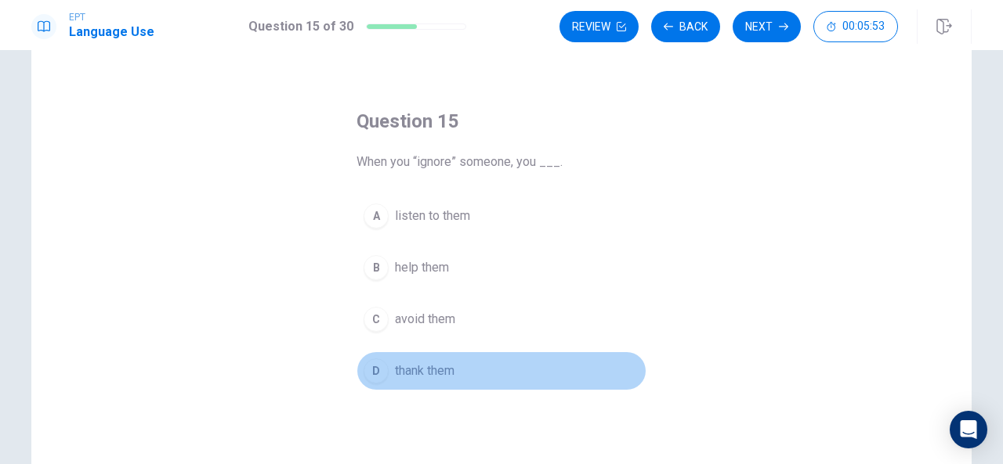
click at [378, 365] on div "D" at bounding box center [375, 371] width 25 height 25
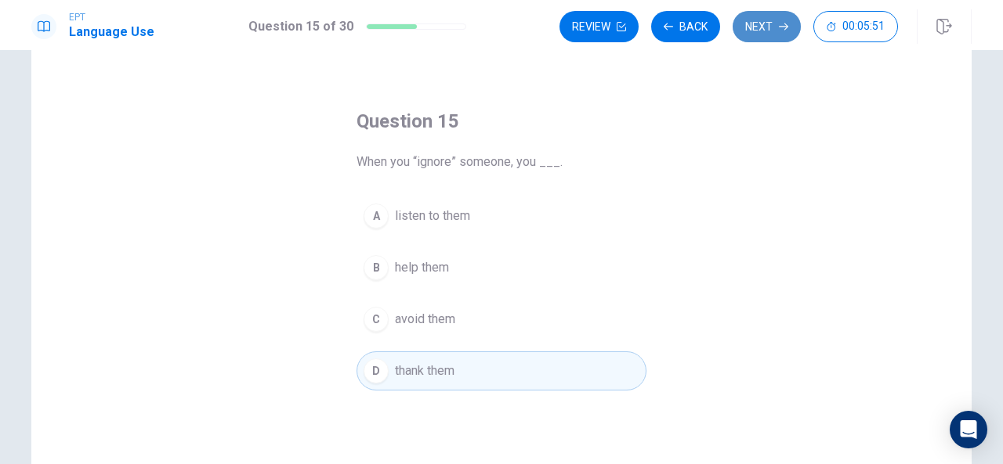
click at [772, 22] on button "Next" at bounding box center [766, 26] width 68 height 31
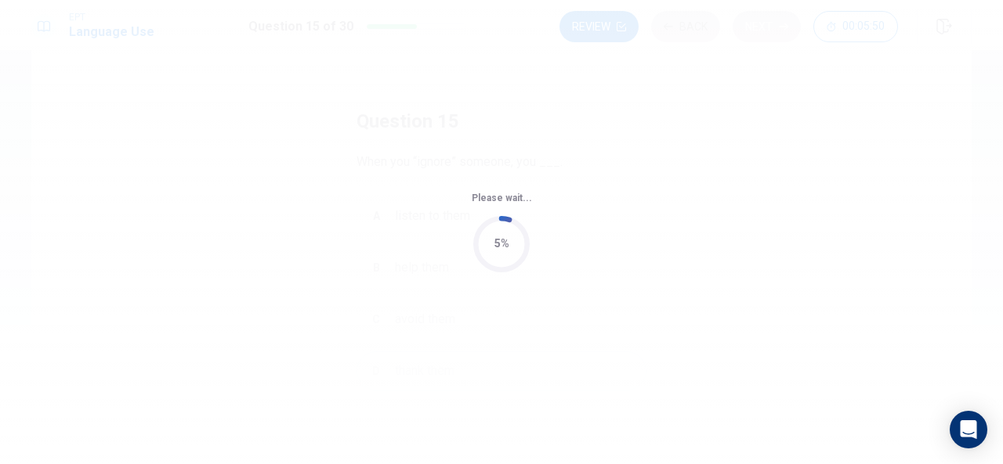
click at [772, 22] on div "Please wait... 5%" at bounding box center [501, 232] width 1003 height 464
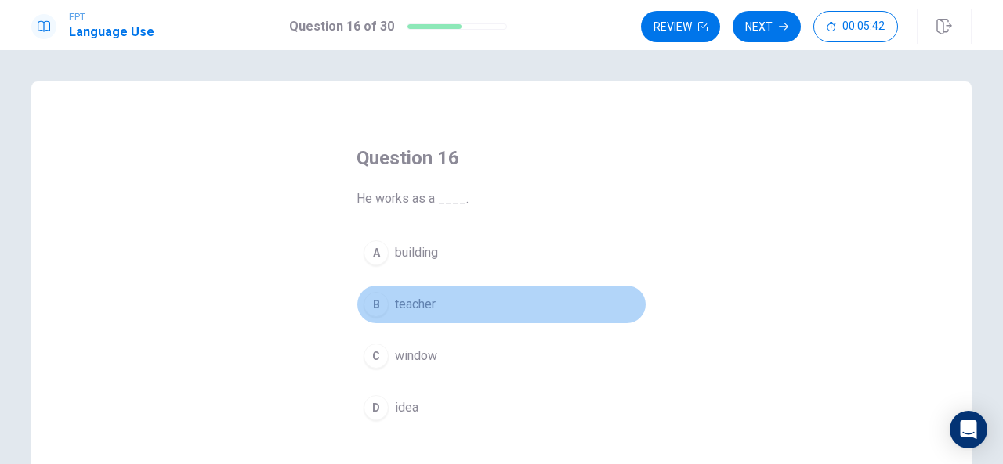
click at [373, 292] on div "B" at bounding box center [375, 304] width 25 height 25
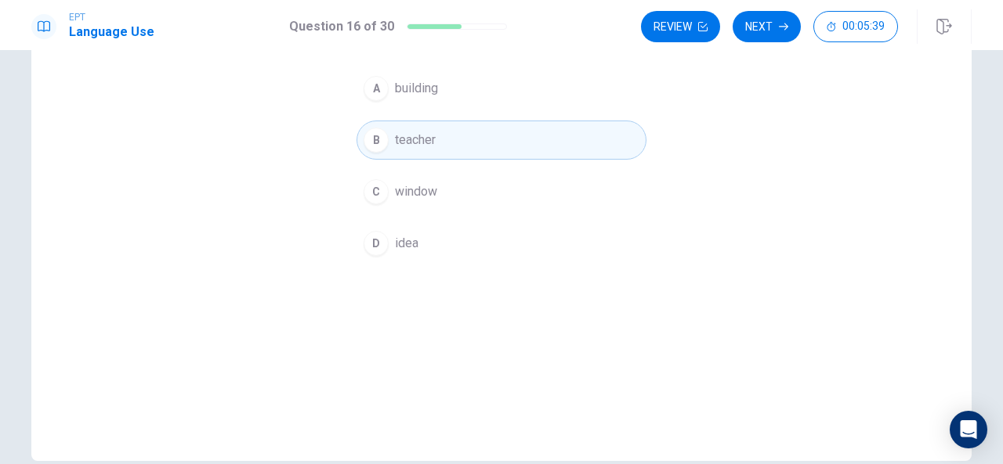
scroll to position [66, 0]
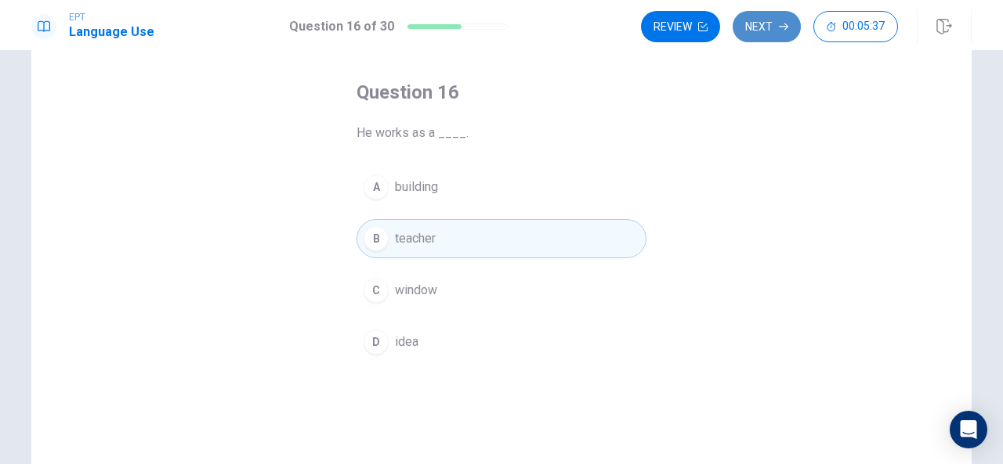
click at [774, 38] on button "Next" at bounding box center [766, 26] width 68 height 31
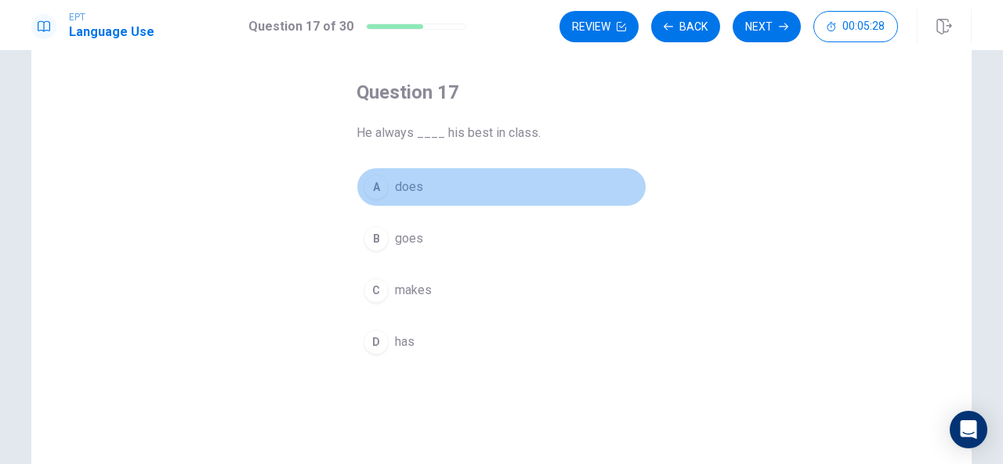
click at [374, 186] on div "A" at bounding box center [375, 187] width 25 height 25
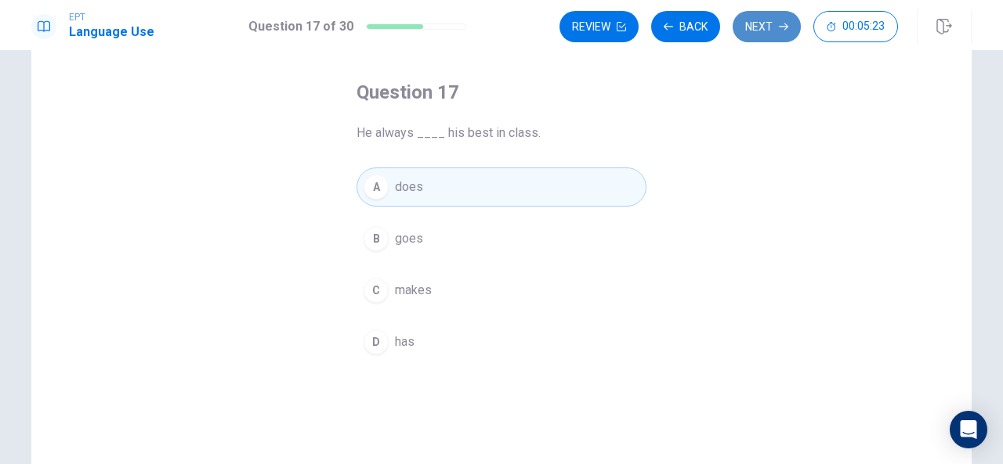
click at [768, 27] on button "Next" at bounding box center [766, 26] width 68 height 31
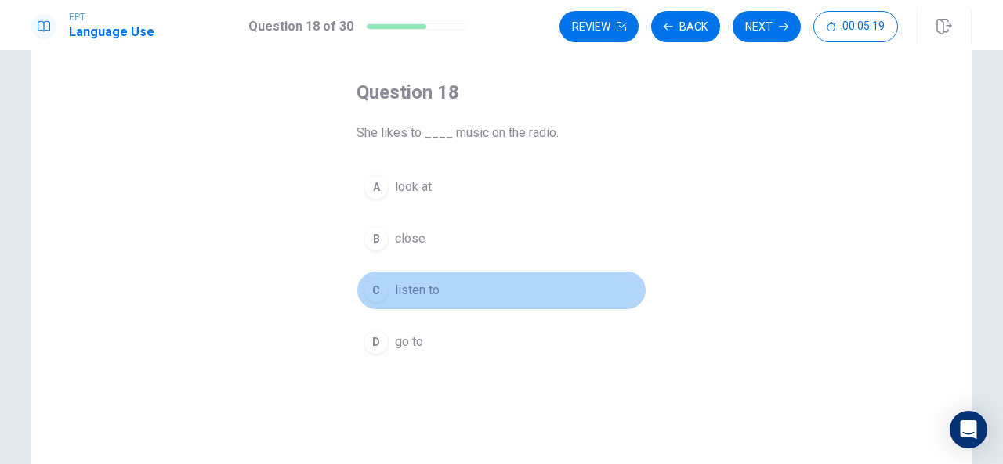
click at [370, 289] on div "C" at bounding box center [375, 290] width 25 height 25
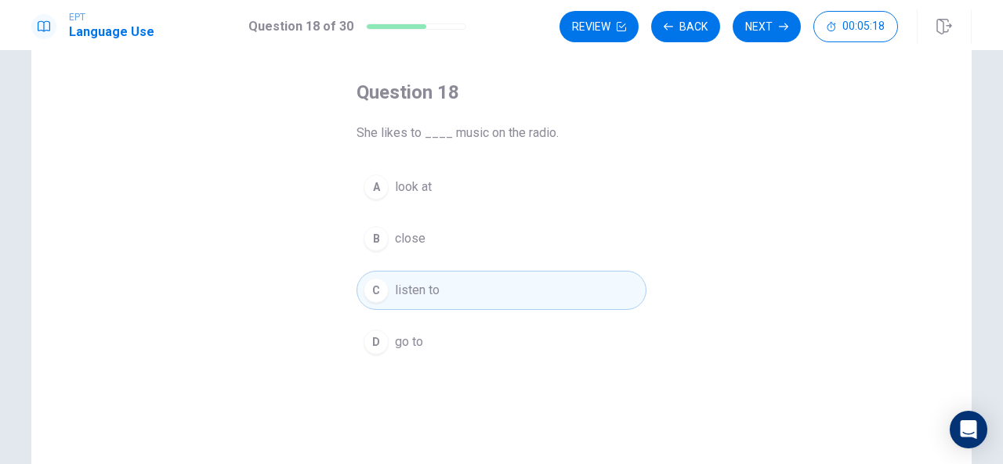
click at [750, 43] on div "Review Back Next 00:05:18" at bounding box center [765, 26] width 412 height 34
click at [750, 43] on div "Review Back Next 00:05:17" at bounding box center [765, 26] width 412 height 34
click at [770, 9] on div "EPT Language Use Question 18 of 30 Review Back Next 00:05:16" at bounding box center [501, 25] width 1003 height 50
click at [763, 18] on button "Next" at bounding box center [766, 26] width 68 height 31
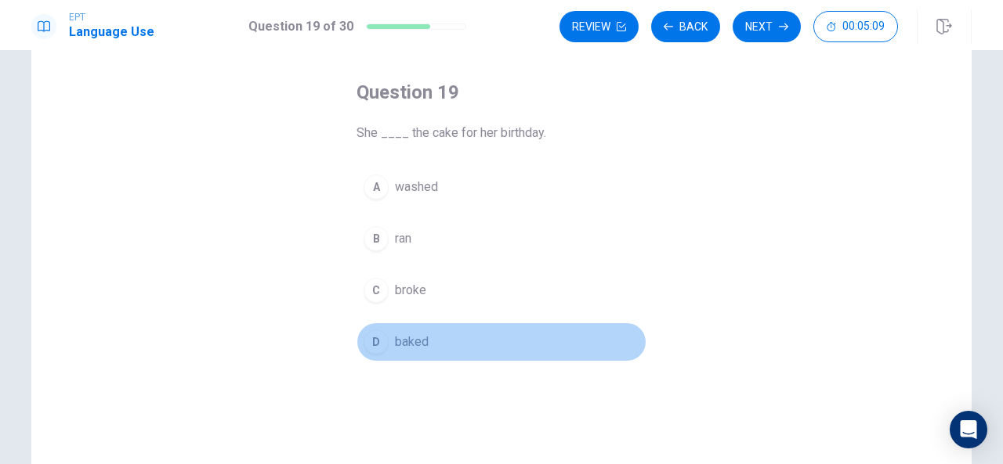
click at [370, 335] on div "D" at bounding box center [375, 342] width 25 height 25
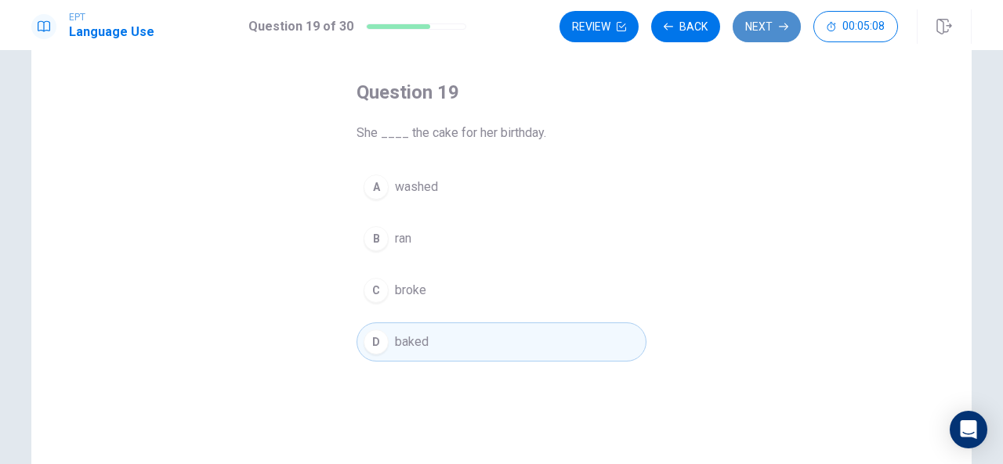
click at [761, 31] on button "Next" at bounding box center [766, 26] width 68 height 31
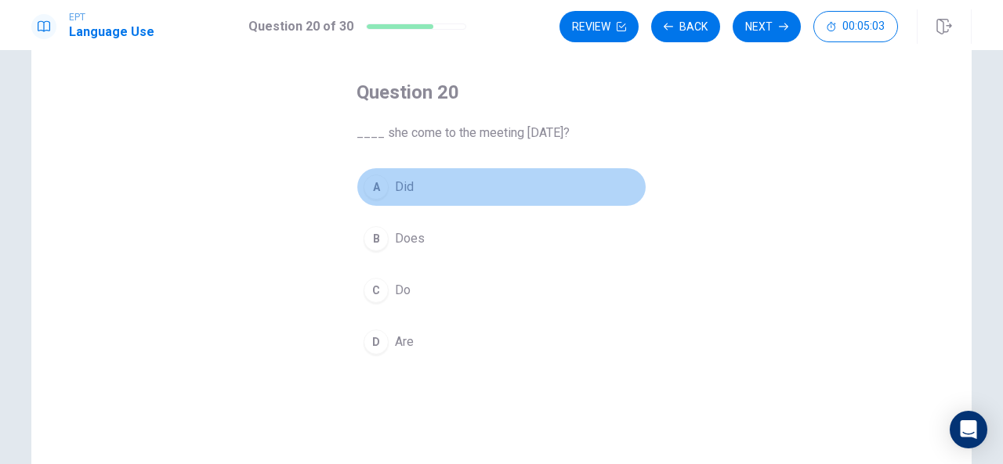
click at [378, 172] on button "A Did" at bounding box center [501, 187] width 290 height 39
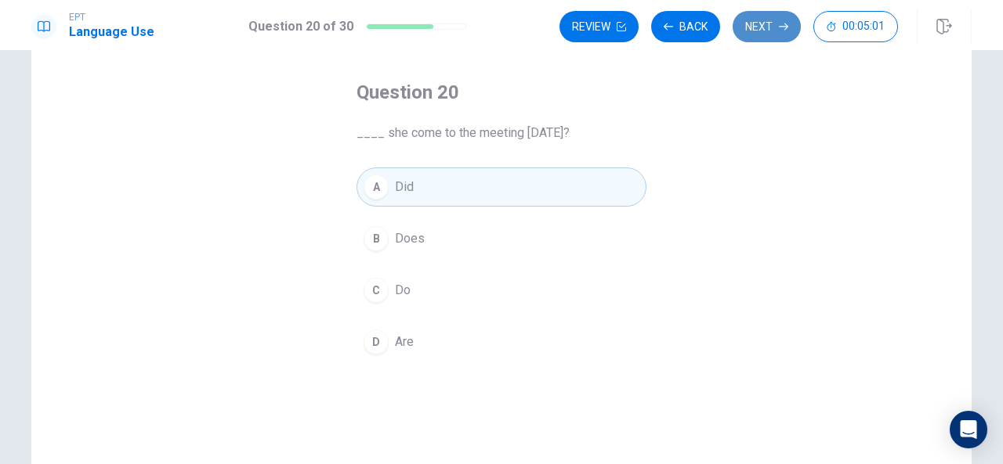
click at [771, 17] on button "Next" at bounding box center [766, 26] width 68 height 31
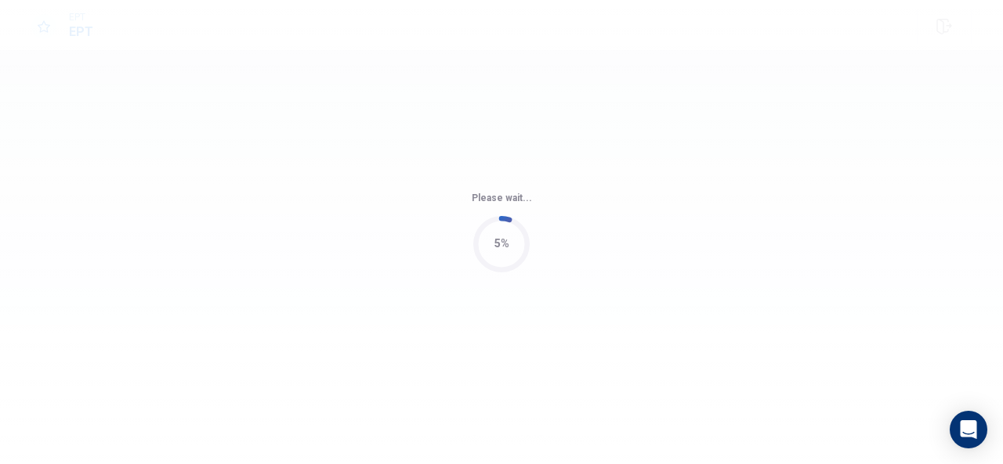
scroll to position [0, 0]
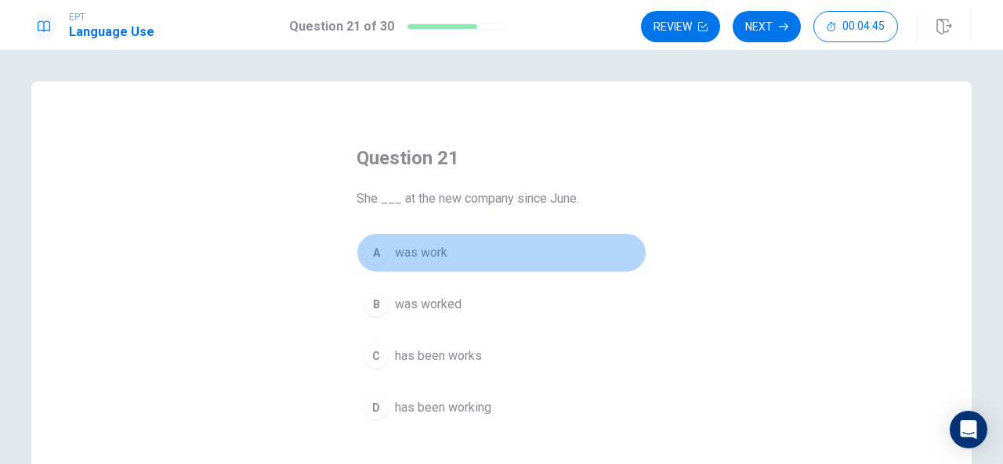
click at [375, 245] on div "A" at bounding box center [375, 252] width 25 height 25
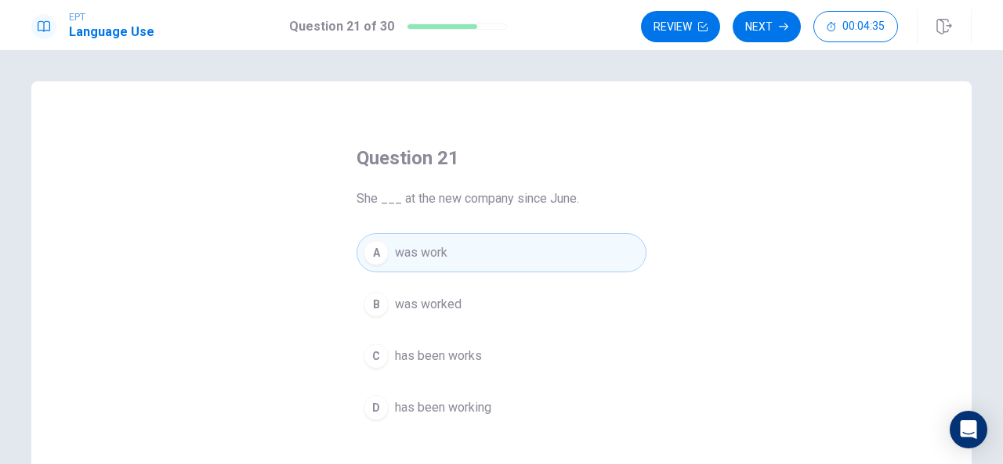
click at [364, 414] on div "D" at bounding box center [375, 408] width 25 height 25
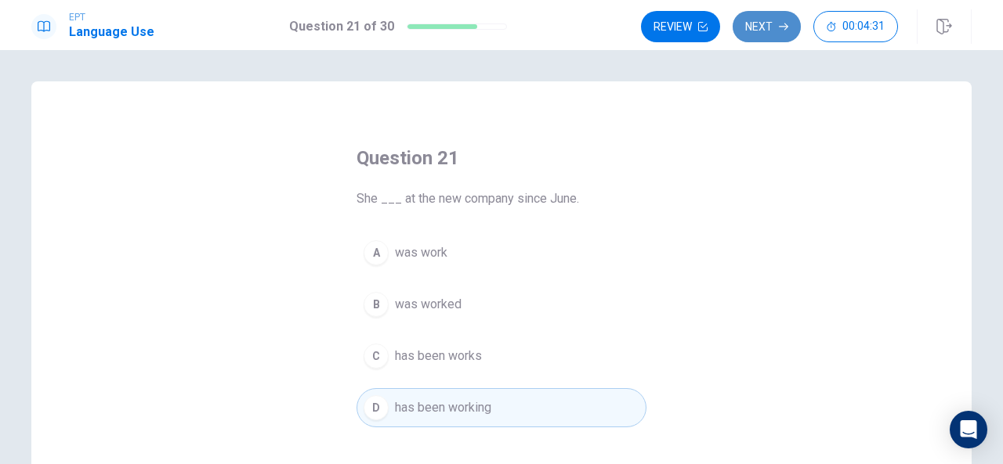
click at [764, 29] on button "Next" at bounding box center [766, 26] width 68 height 31
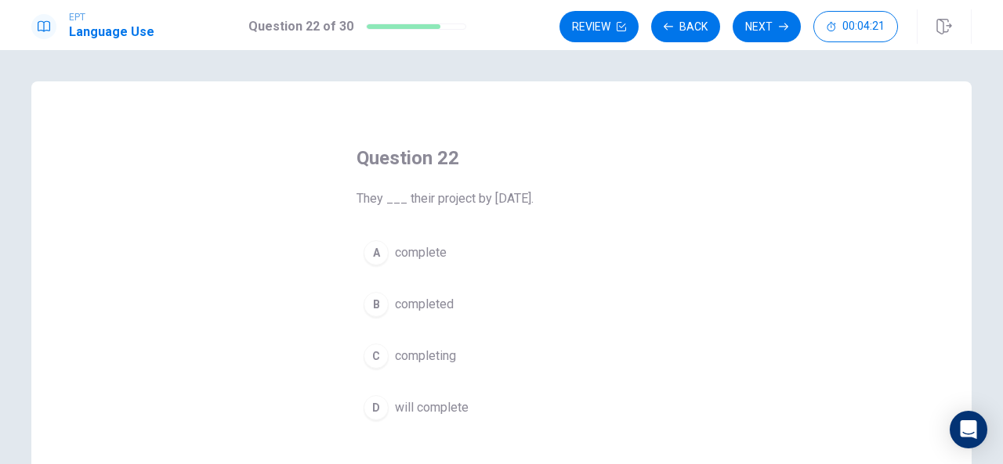
click at [381, 302] on div "B" at bounding box center [375, 304] width 25 height 25
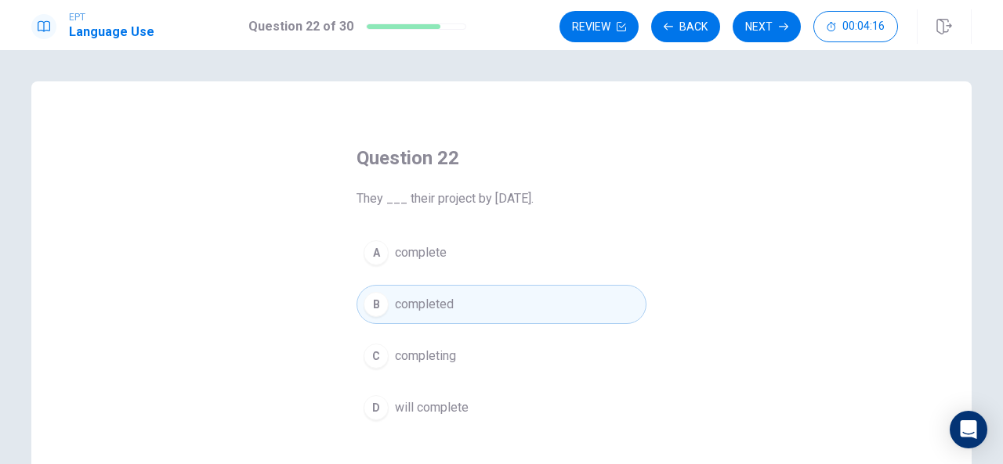
click at [374, 407] on div "D" at bounding box center [375, 408] width 25 height 25
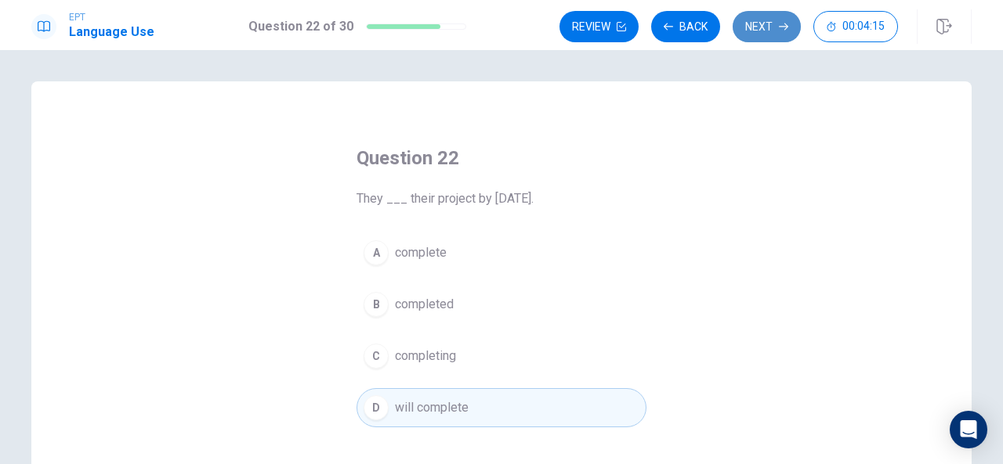
click at [758, 31] on button "Next" at bounding box center [766, 26] width 68 height 31
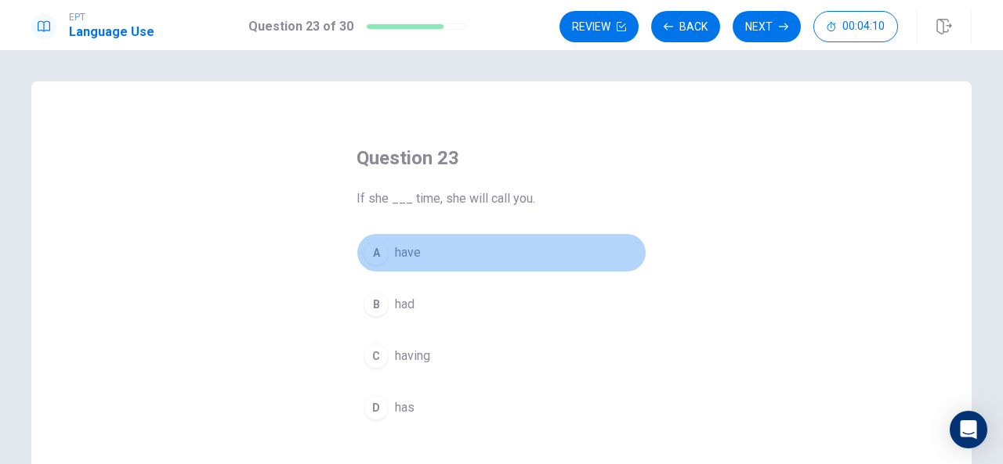
click at [378, 246] on div "A" at bounding box center [375, 252] width 25 height 25
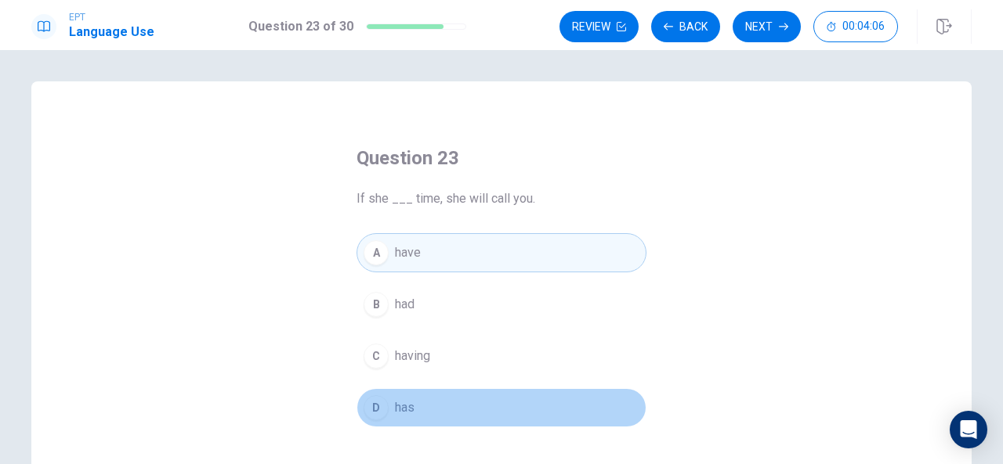
click at [380, 405] on div "D" at bounding box center [375, 408] width 25 height 25
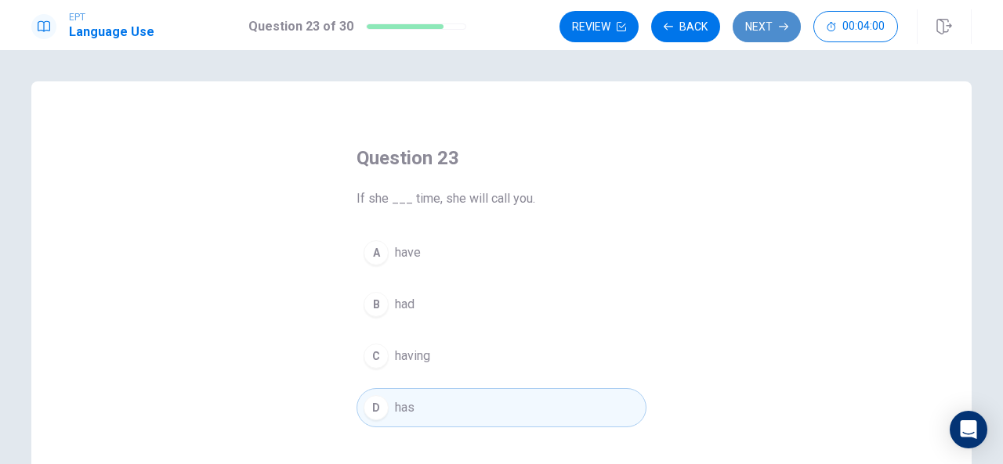
click at [744, 28] on button "Next" at bounding box center [766, 26] width 68 height 31
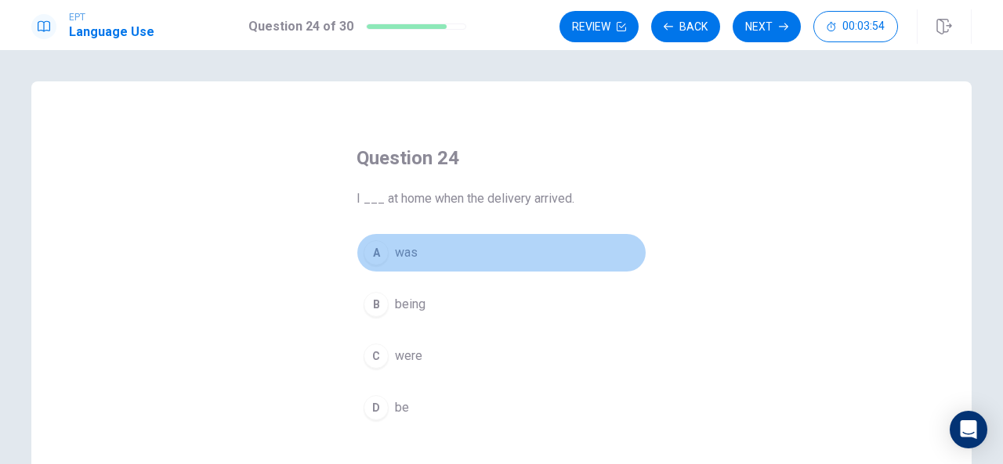
click at [384, 255] on button "A was" at bounding box center [501, 252] width 290 height 39
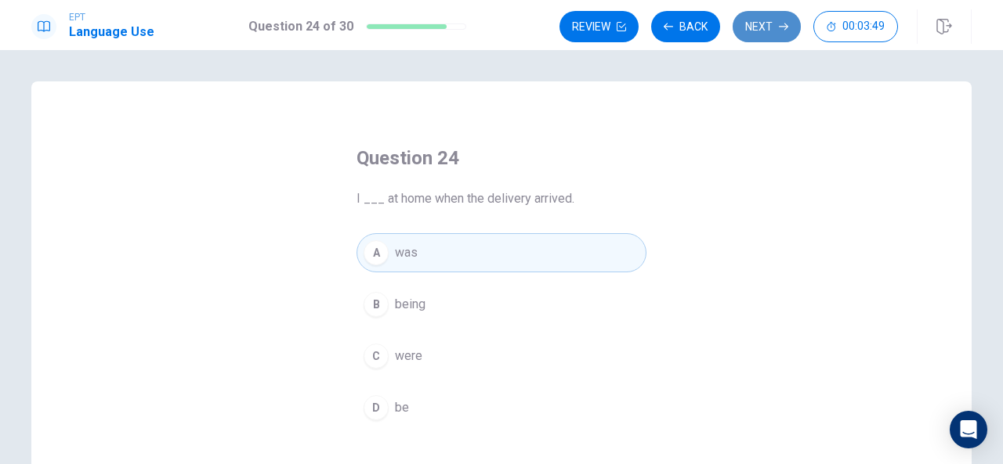
click at [768, 36] on button "Next" at bounding box center [766, 26] width 68 height 31
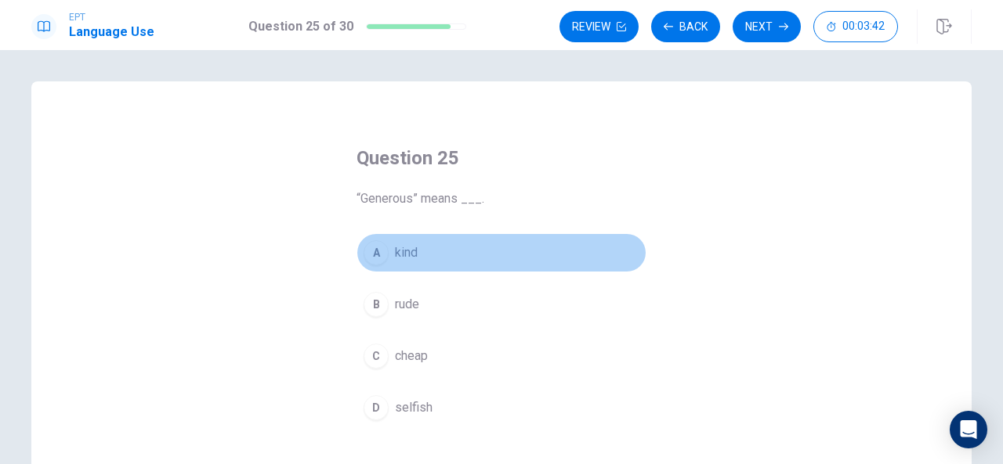
click at [381, 256] on div "A" at bounding box center [375, 252] width 25 height 25
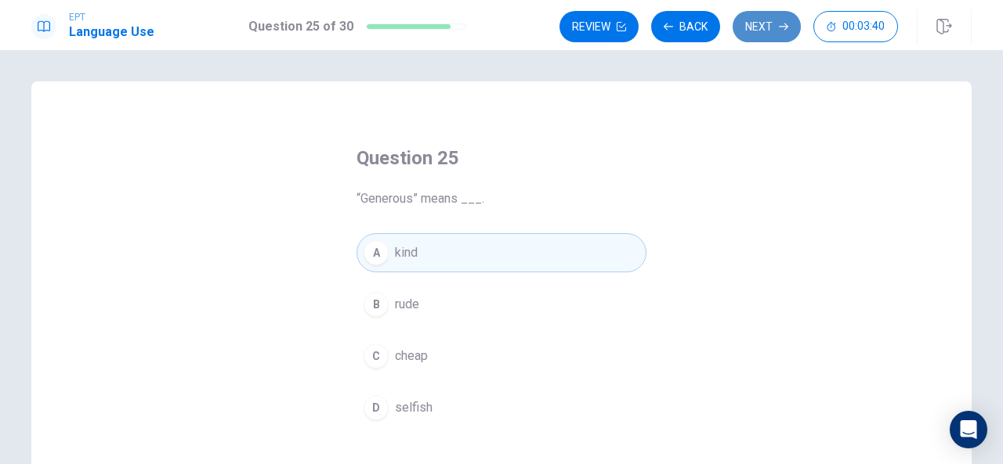
click at [774, 22] on button "Next" at bounding box center [766, 26] width 68 height 31
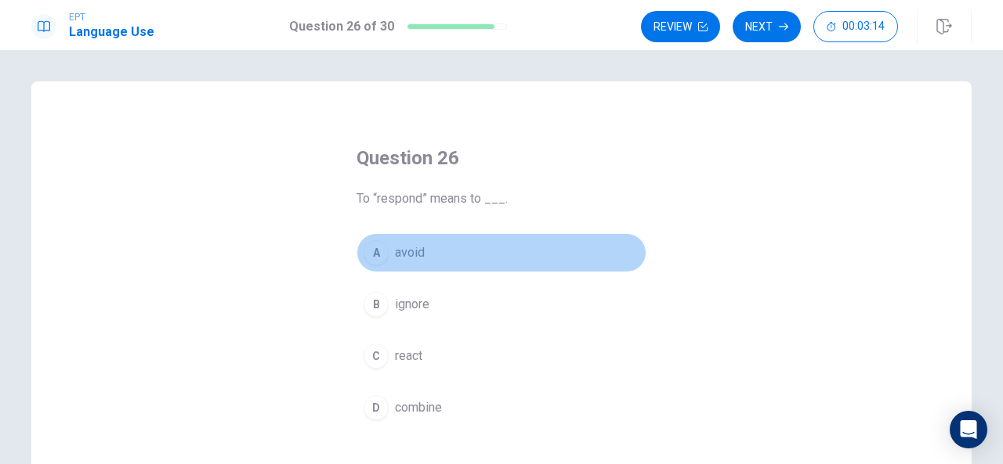
click at [378, 250] on div "A" at bounding box center [375, 252] width 25 height 25
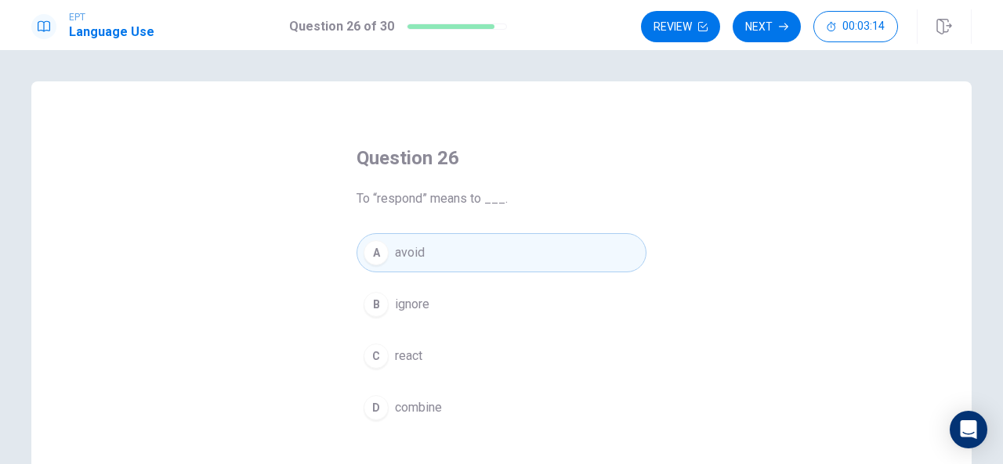
scroll to position [94, 0]
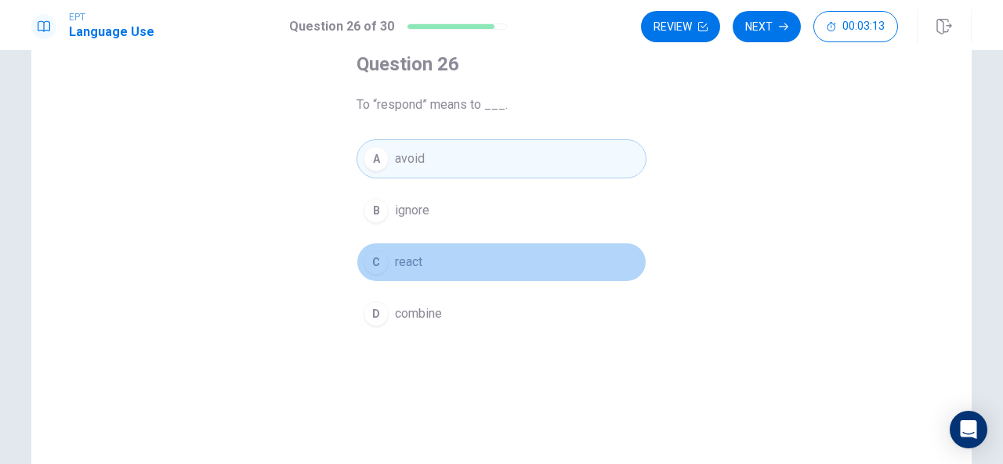
click at [378, 250] on div "C" at bounding box center [375, 262] width 25 height 25
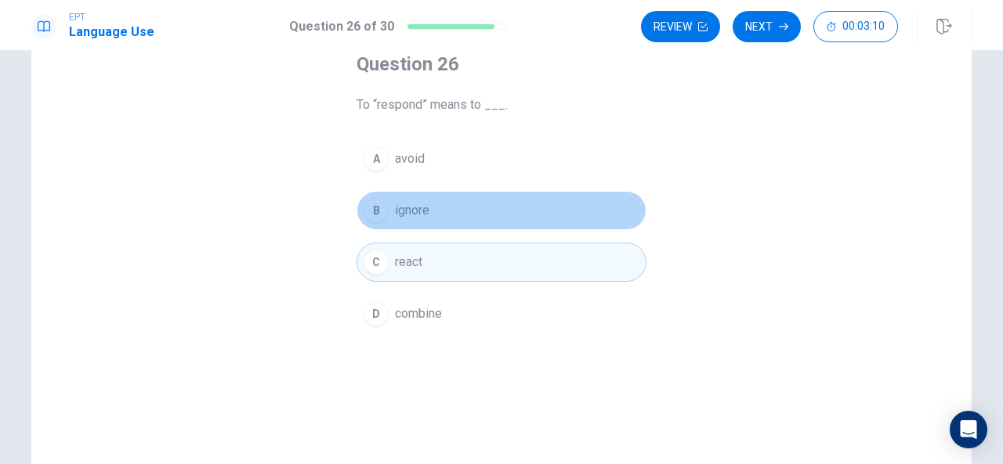
click at [374, 217] on div "B" at bounding box center [375, 210] width 25 height 25
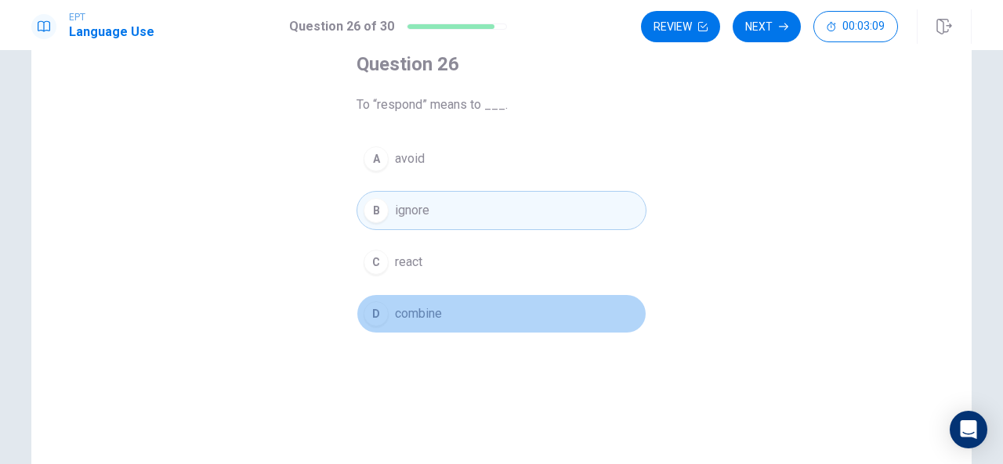
click at [374, 315] on div "D" at bounding box center [375, 314] width 25 height 25
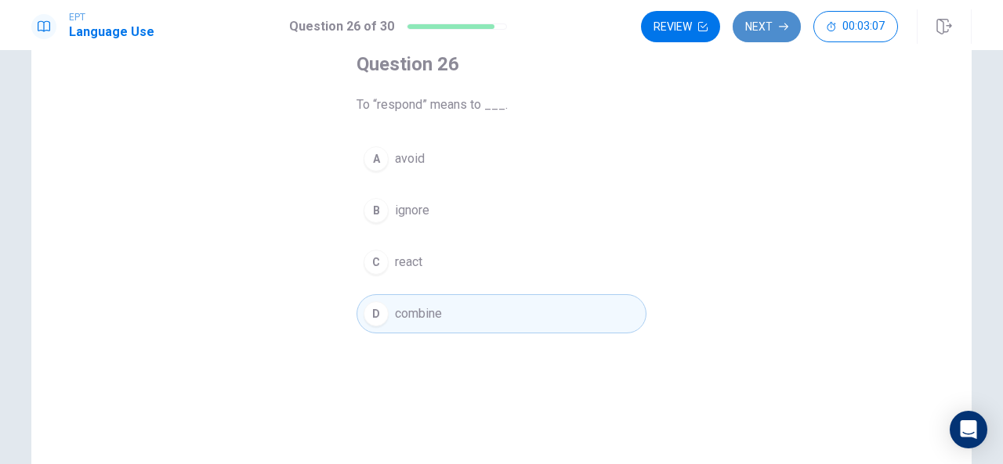
click at [771, 27] on button "Next" at bounding box center [766, 26] width 68 height 31
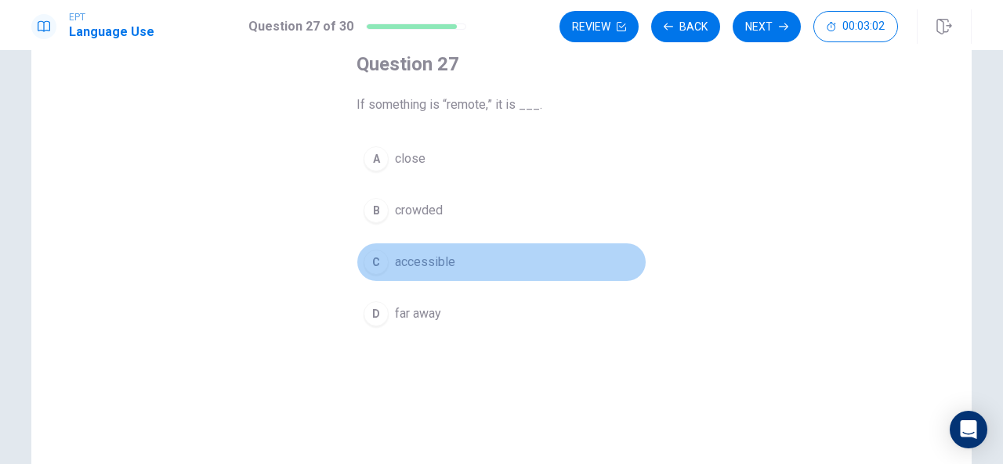
click at [389, 258] on button "C accessible" at bounding box center [501, 262] width 290 height 39
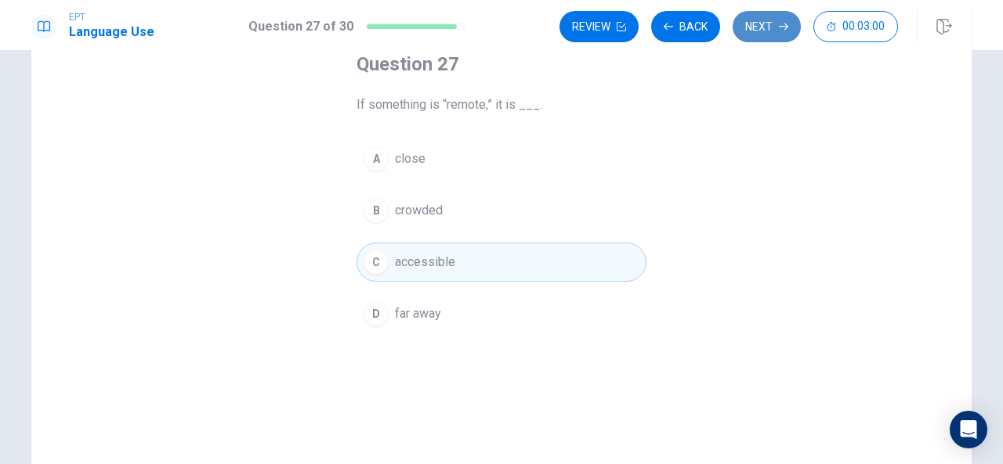
click at [780, 16] on button "Next" at bounding box center [766, 26] width 68 height 31
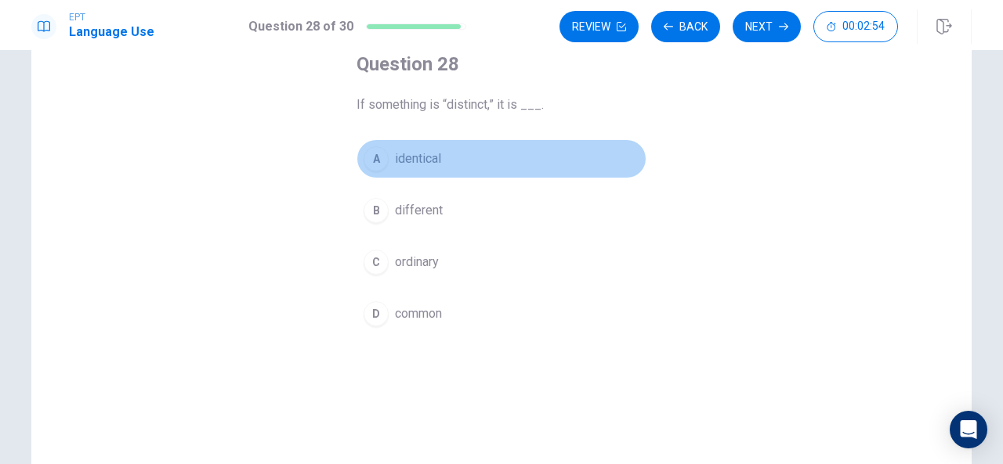
click at [385, 153] on button "A identical" at bounding box center [501, 158] width 290 height 39
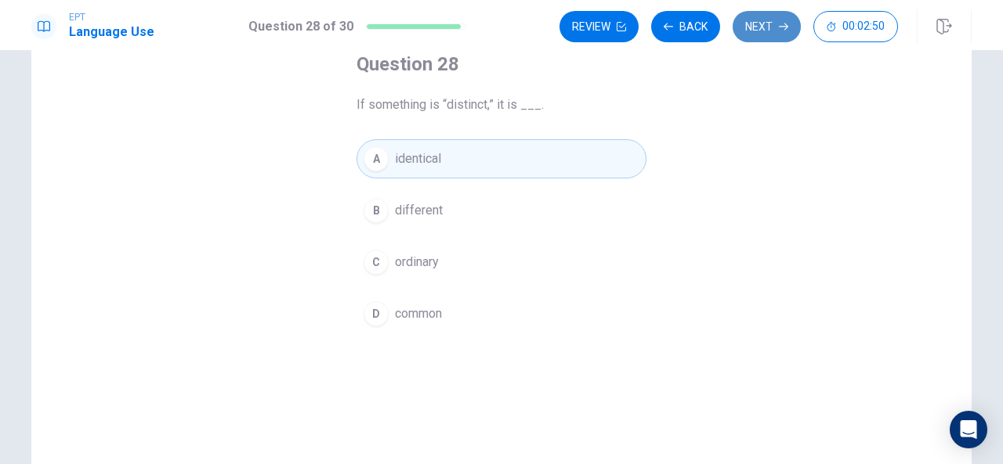
click at [784, 31] on icon "button" at bounding box center [783, 26] width 9 height 9
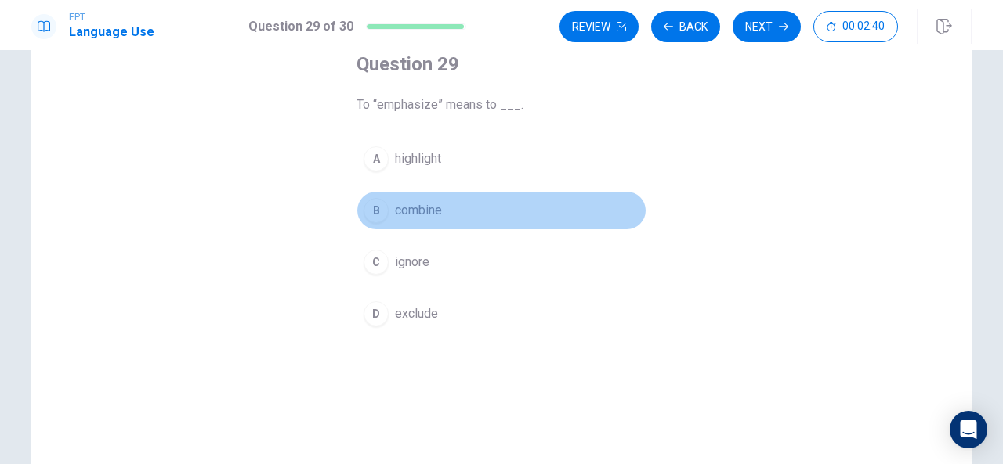
click at [376, 204] on div "B" at bounding box center [375, 210] width 25 height 25
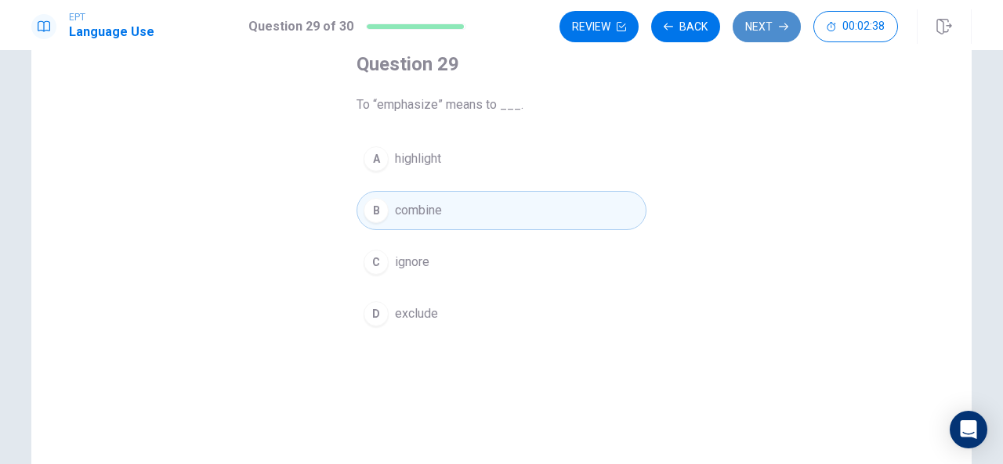
click at [761, 22] on button "Next" at bounding box center [766, 26] width 68 height 31
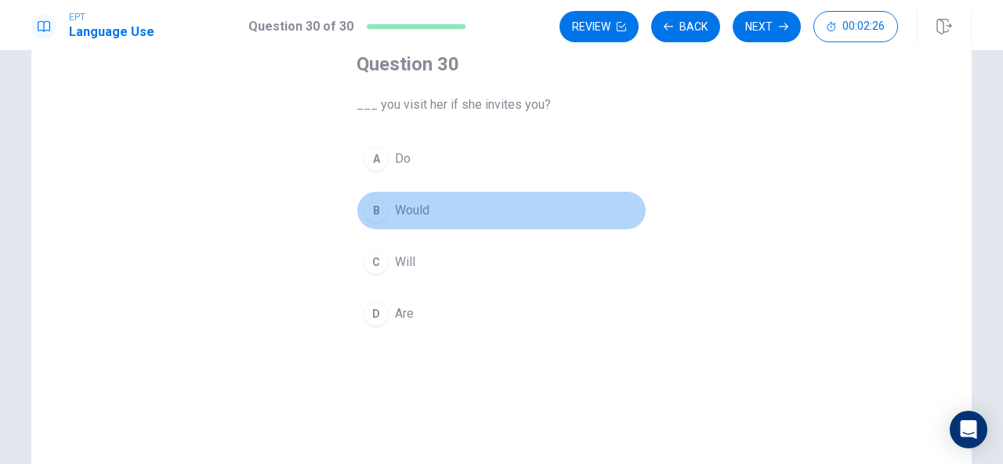
click at [377, 209] on div "B" at bounding box center [375, 210] width 25 height 25
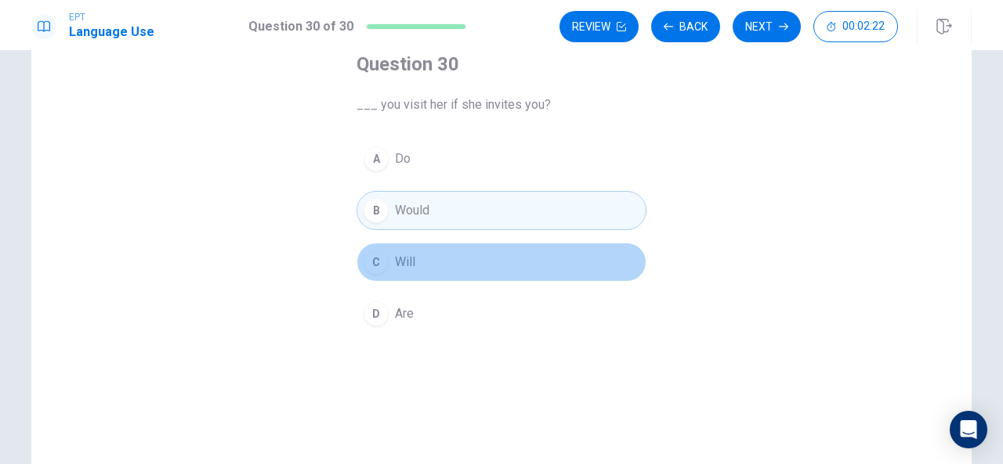
click at [370, 262] on div "C" at bounding box center [375, 262] width 25 height 25
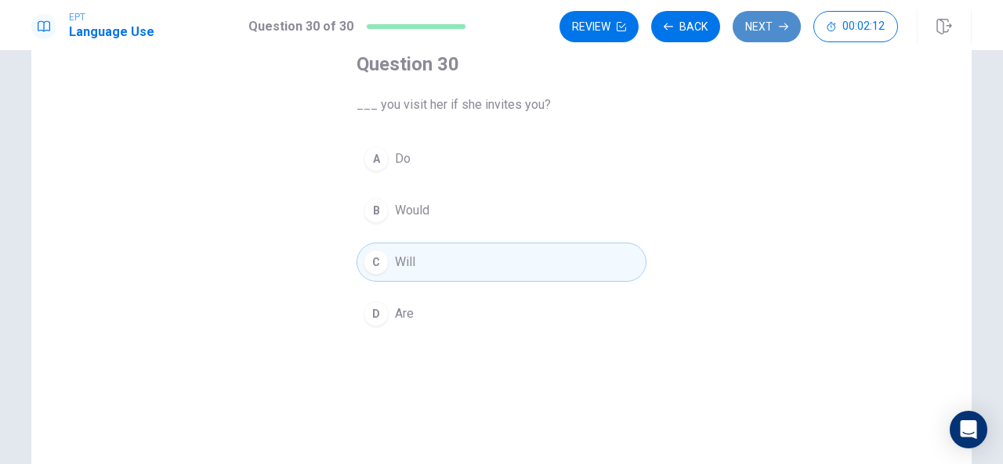
click at [788, 22] on icon "button" at bounding box center [783, 26] width 9 height 9
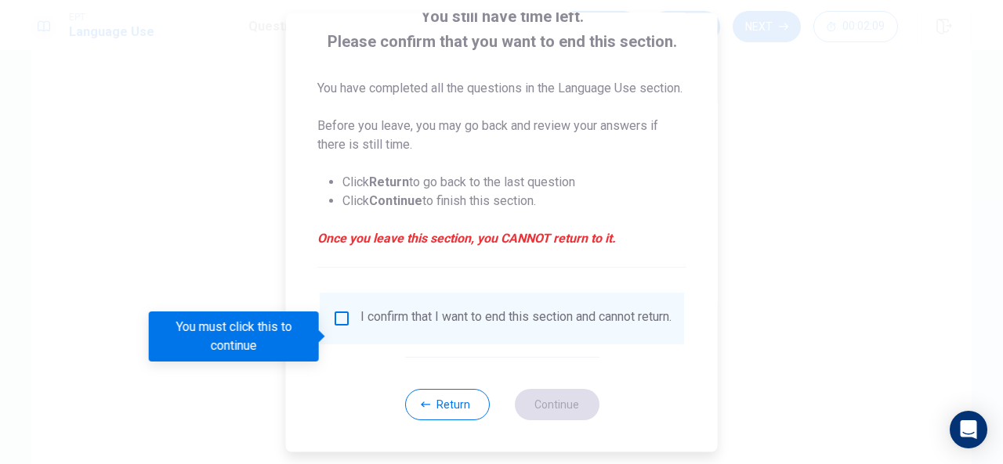
scroll to position [121, 0]
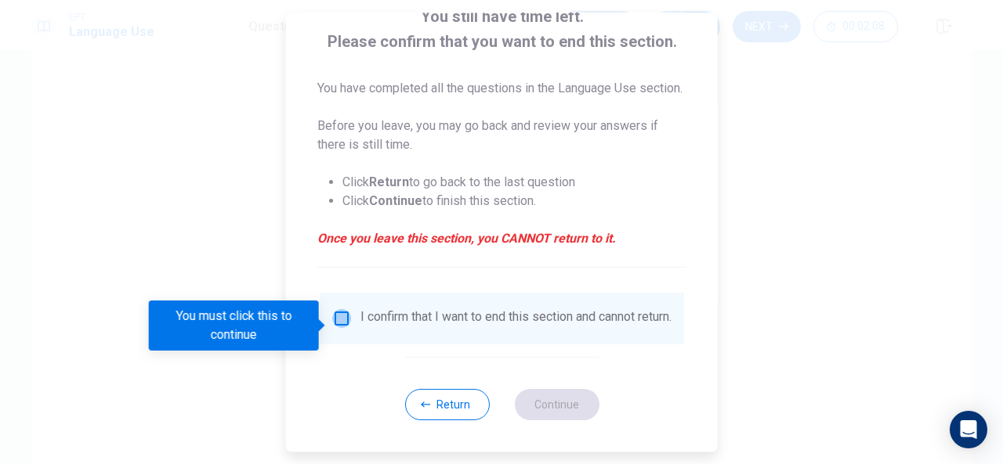
click at [341, 327] on input "You must click this to continue" at bounding box center [341, 318] width 19 height 19
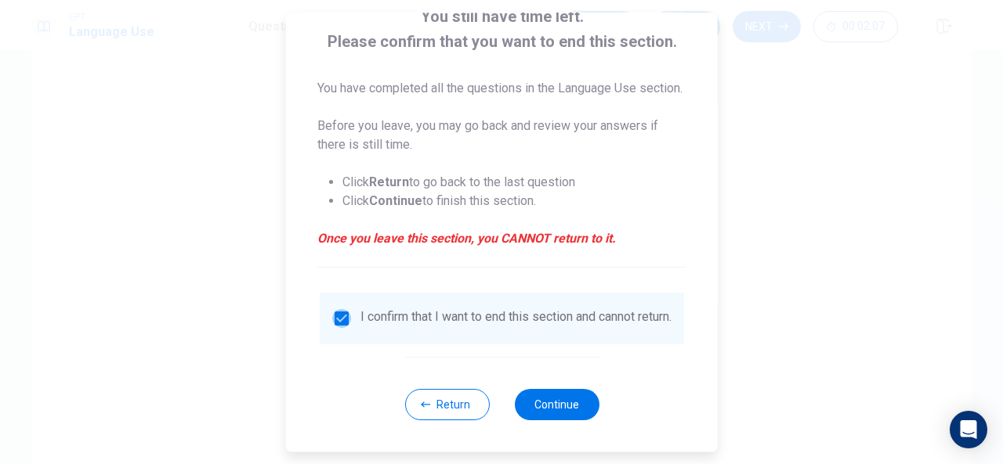
click at [341, 327] on input "checkbox" at bounding box center [341, 318] width 19 height 19
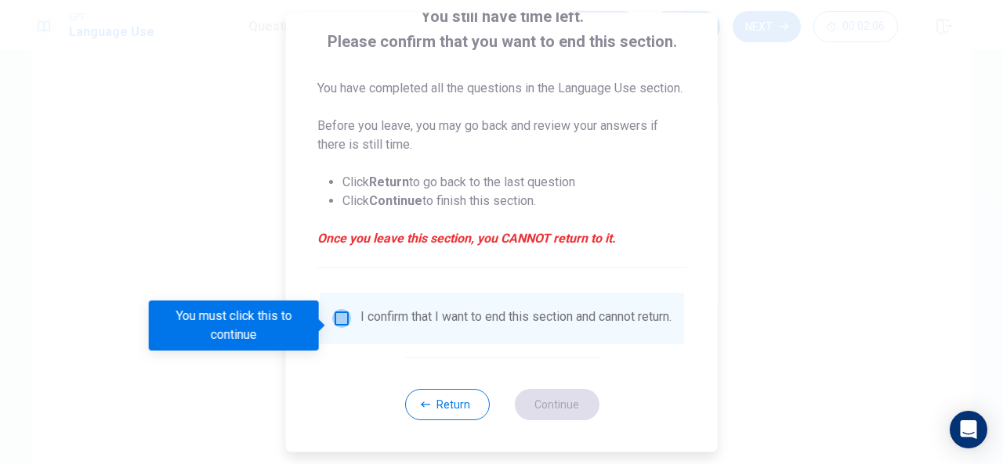
click at [341, 327] on input "You must click this to continue" at bounding box center [341, 318] width 19 height 19
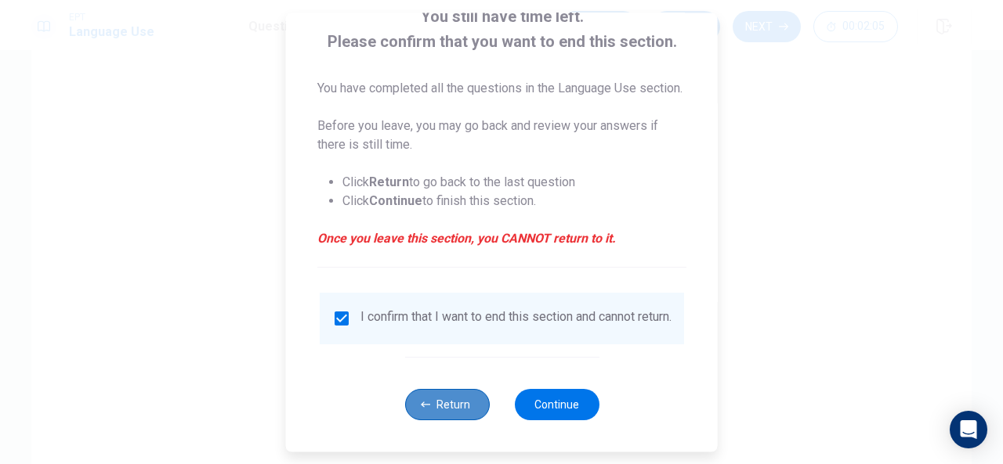
click at [439, 421] on button "Return" at bounding box center [446, 404] width 85 height 31
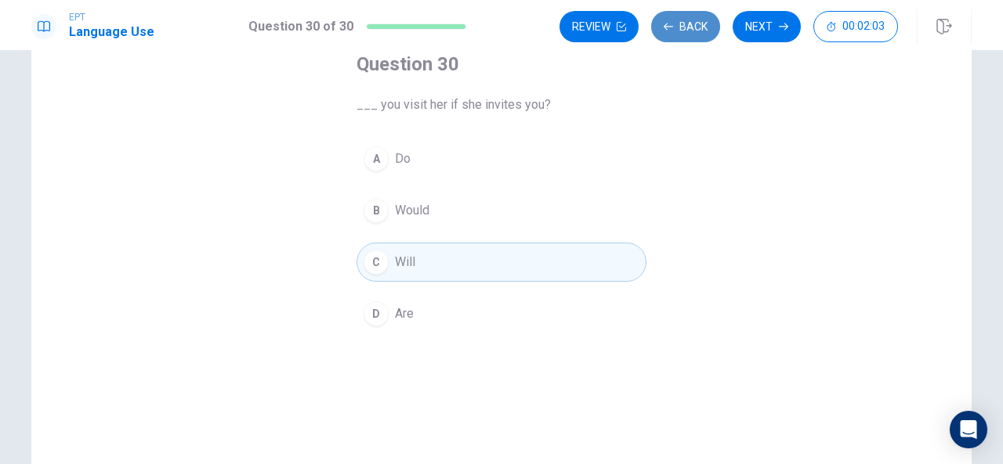
click at [695, 29] on button "Back" at bounding box center [685, 26] width 69 height 31
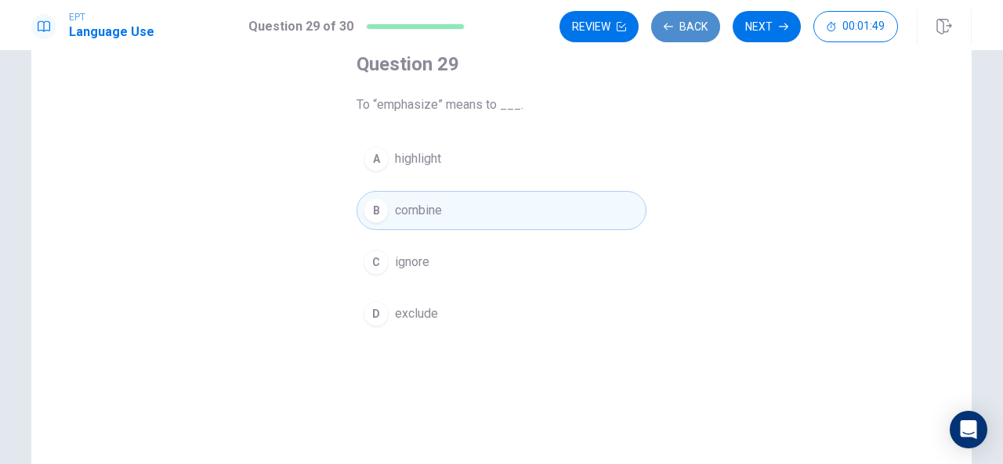
click at [695, 29] on button "Back" at bounding box center [685, 26] width 69 height 31
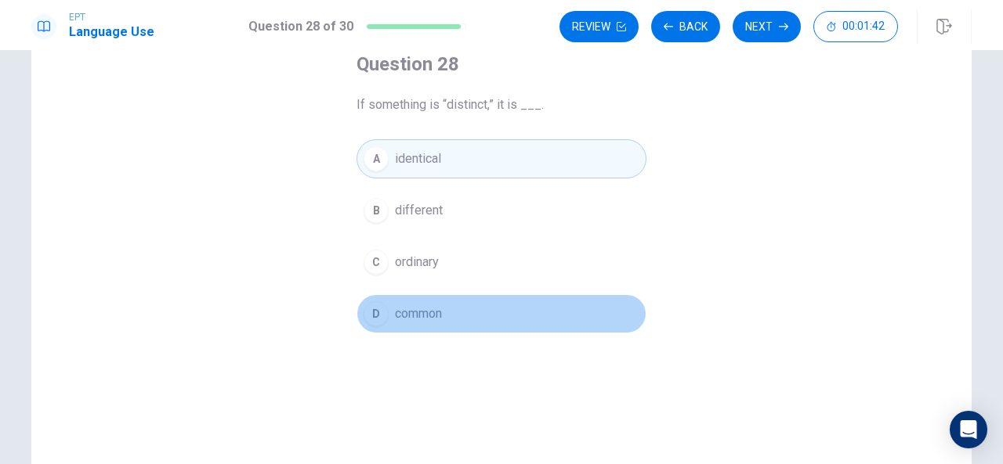
click at [435, 312] on span "common" at bounding box center [418, 314] width 47 height 19
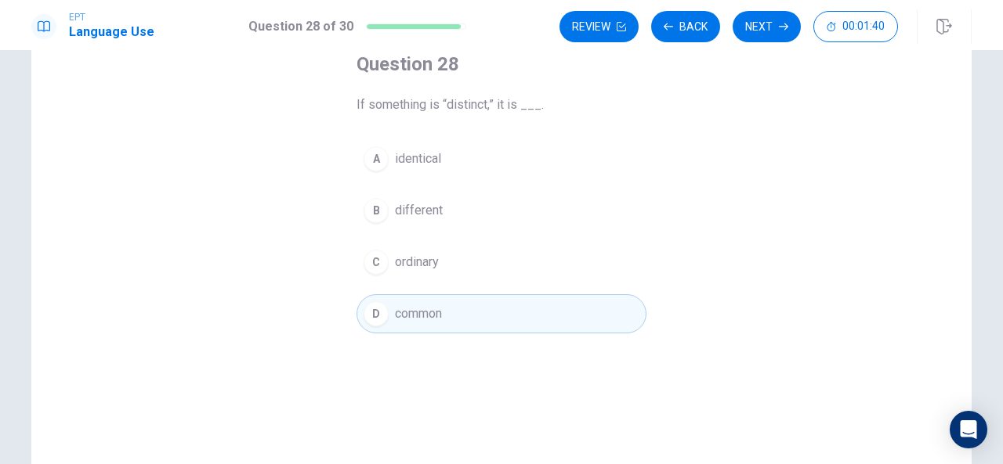
drag, startPoint x: 435, startPoint y: 312, endPoint x: 435, endPoint y: 224, distance: 87.7
click at [435, 224] on div "A identical B different C ordinary D common" at bounding box center [501, 236] width 290 height 194
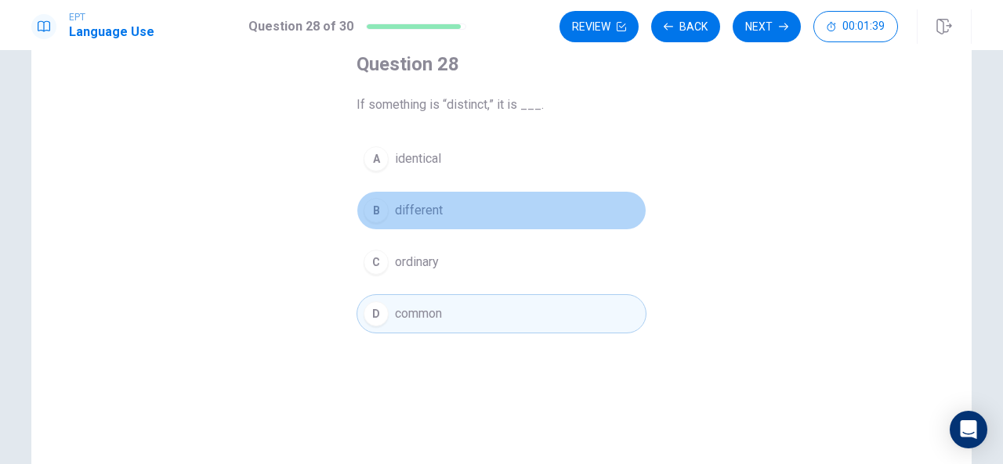
click at [435, 224] on button "B different" at bounding box center [501, 210] width 290 height 39
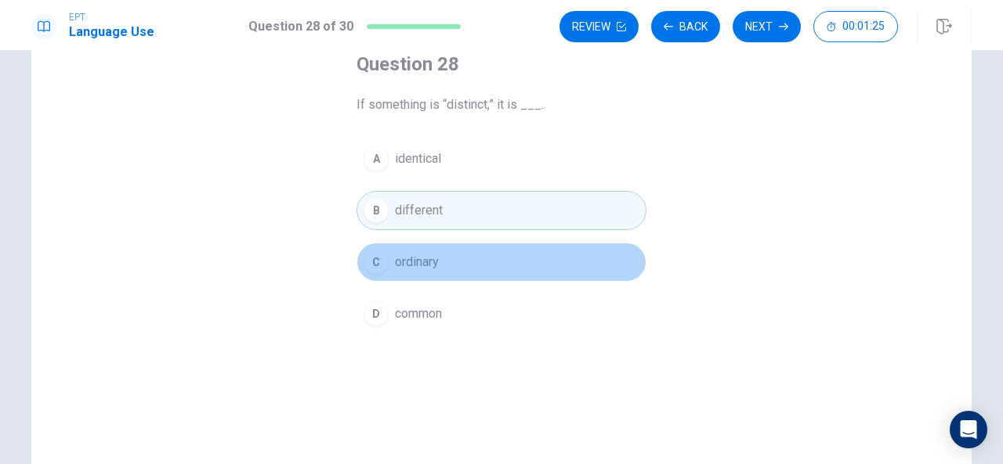
click at [418, 255] on span "ordinary" at bounding box center [417, 262] width 44 height 19
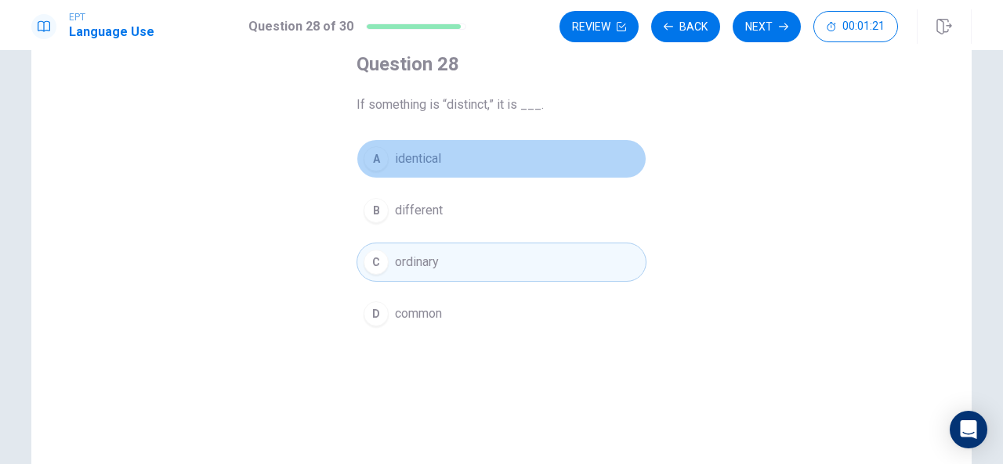
click at [420, 143] on button "A identical" at bounding box center [501, 158] width 290 height 39
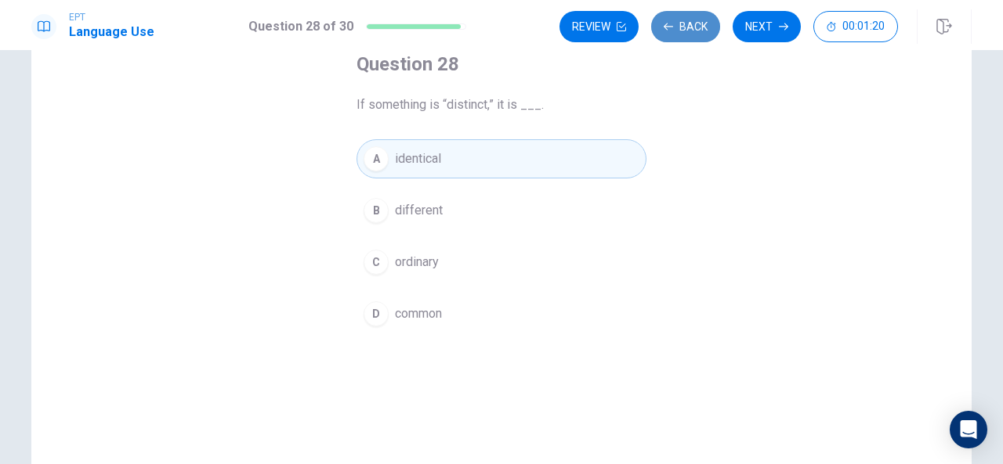
click at [677, 42] on button "Back" at bounding box center [685, 26] width 69 height 31
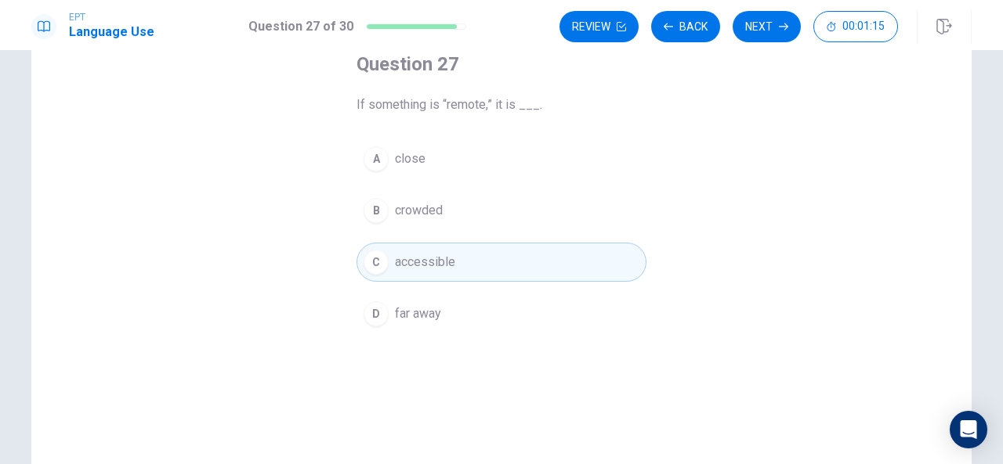
click at [437, 214] on span "crowded" at bounding box center [419, 210] width 48 height 19
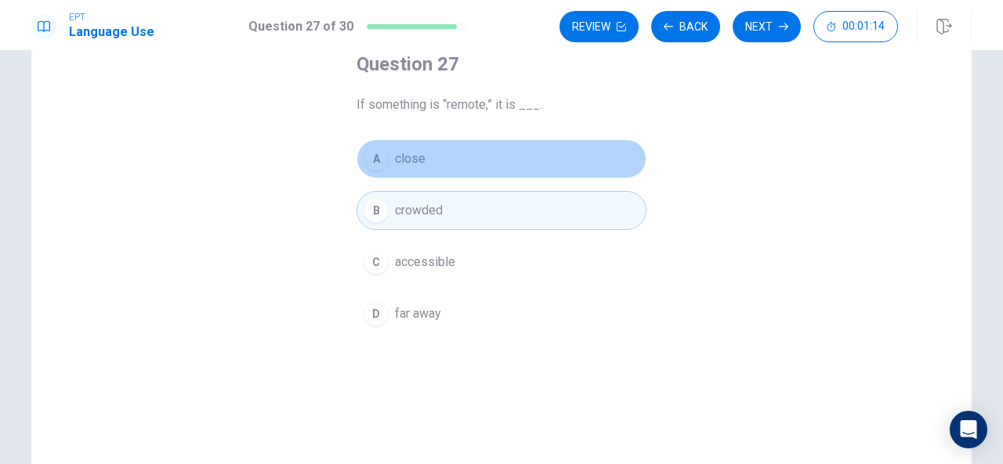
click at [414, 154] on span "close" at bounding box center [410, 159] width 31 height 19
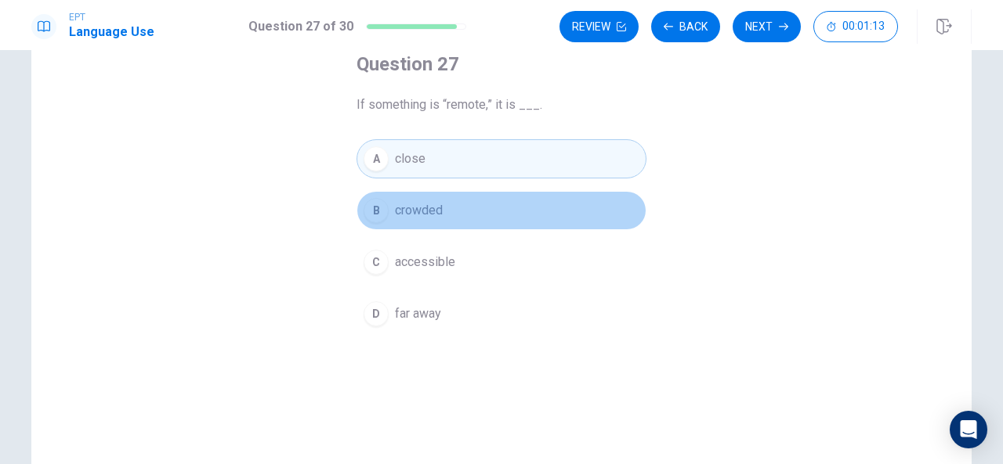
click at [404, 191] on button "B crowded" at bounding box center [501, 210] width 290 height 39
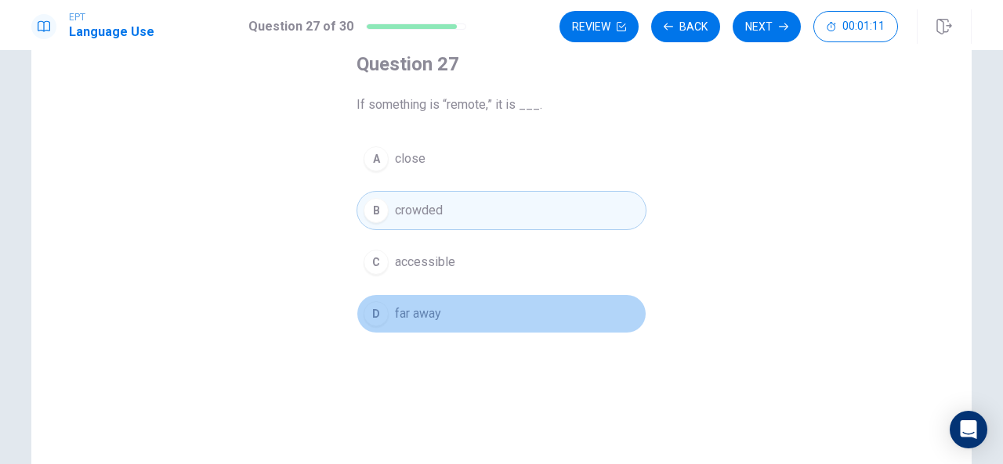
click at [385, 310] on button "D far away" at bounding box center [501, 313] width 290 height 39
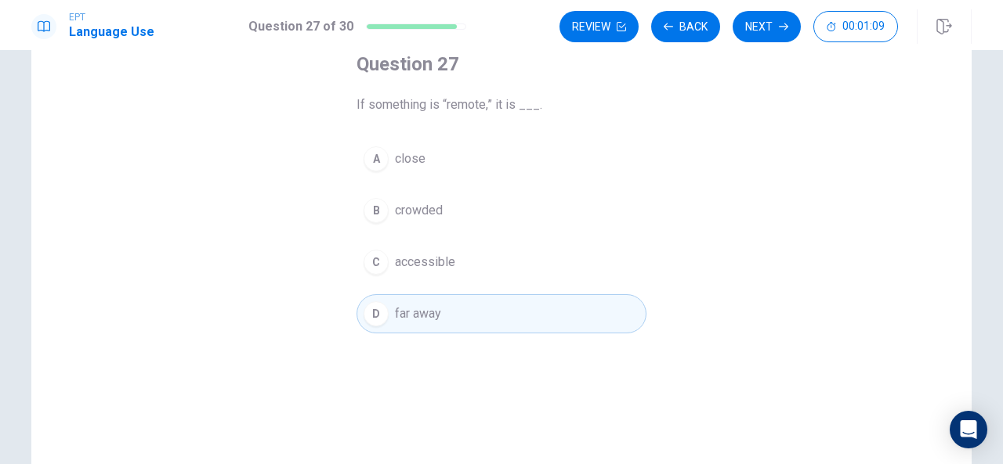
drag, startPoint x: 410, startPoint y: 258, endPoint x: 428, endPoint y: 211, distance: 50.3
click at [428, 211] on div "A close B crowded C accessible D far away" at bounding box center [501, 236] width 290 height 194
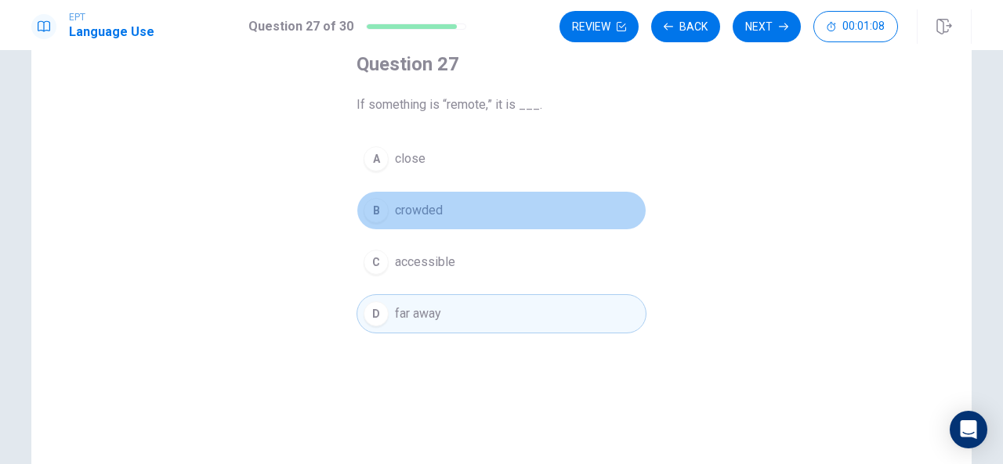
click at [428, 211] on span "crowded" at bounding box center [419, 210] width 48 height 19
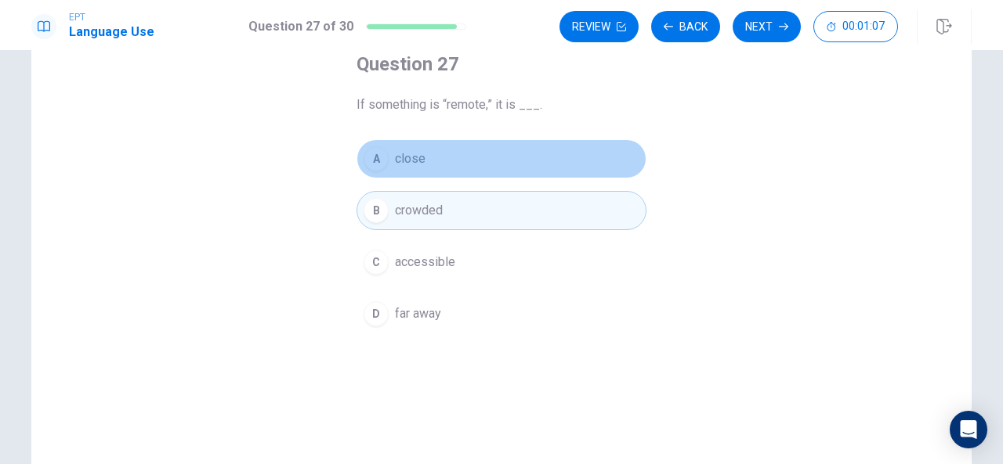
click at [425, 154] on button "A close" at bounding box center [501, 158] width 290 height 39
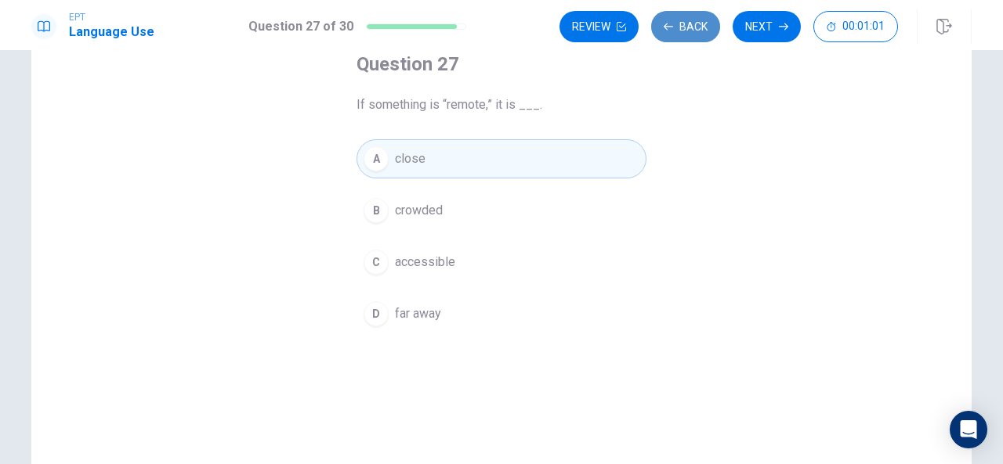
click at [678, 33] on button "Back" at bounding box center [685, 26] width 69 height 31
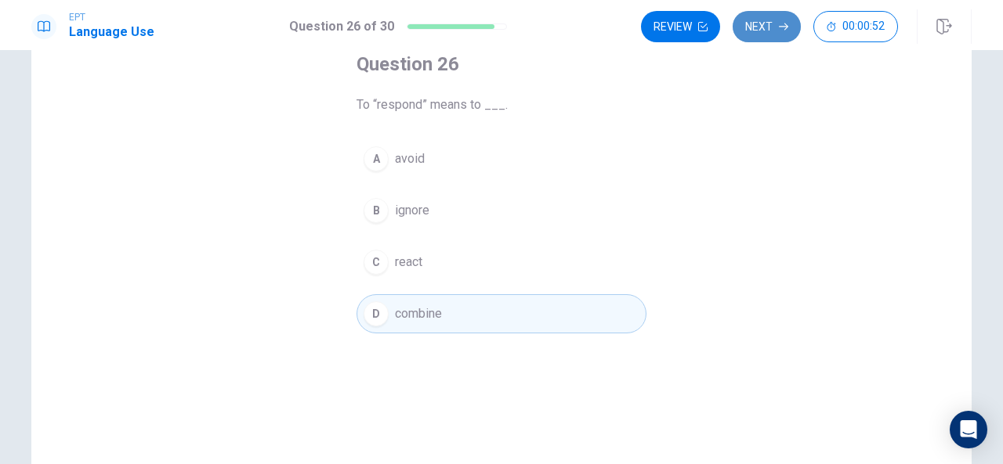
click at [768, 28] on button "Next" at bounding box center [766, 26] width 68 height 31
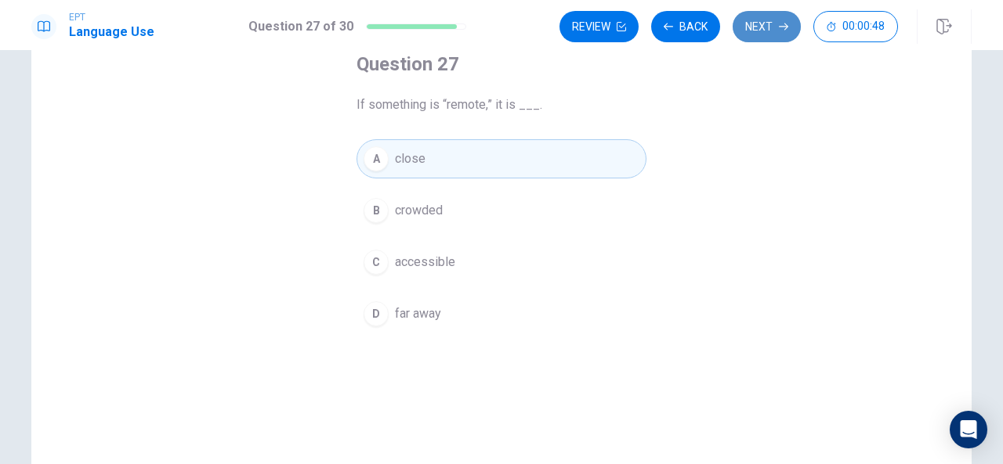
click at [757, 14] on button "Next" at bounding box center [766, 26] width 68 height 31
click at [428, 202] on span "different" at bounding box center [419, 210] width 48 height 19
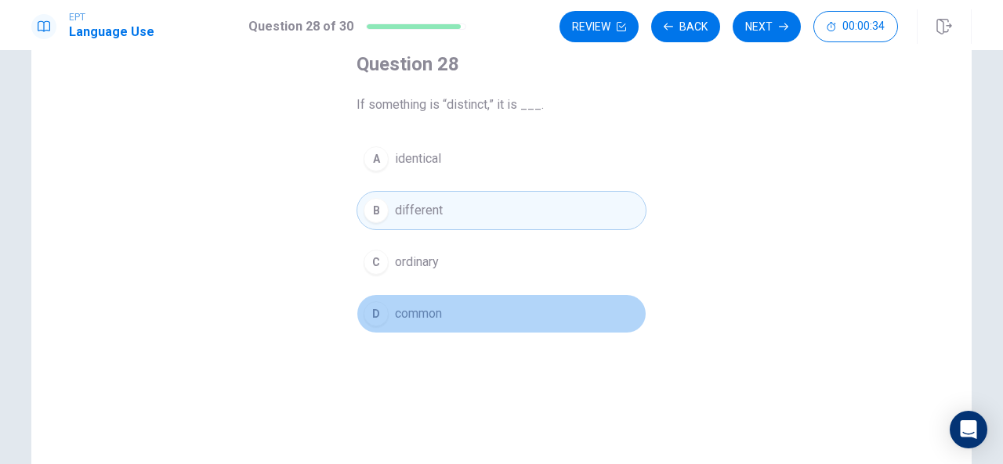
click at [406, 314] on span "common" at bounding box center [418, 314] width 47 height 19
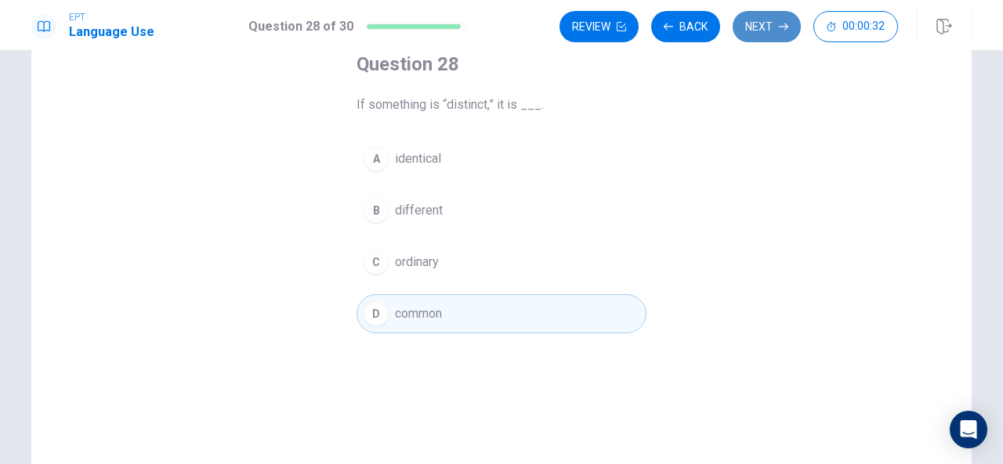
click at [761, 15] on button "Next" at bounding box center [766, 26] width 68 height 31
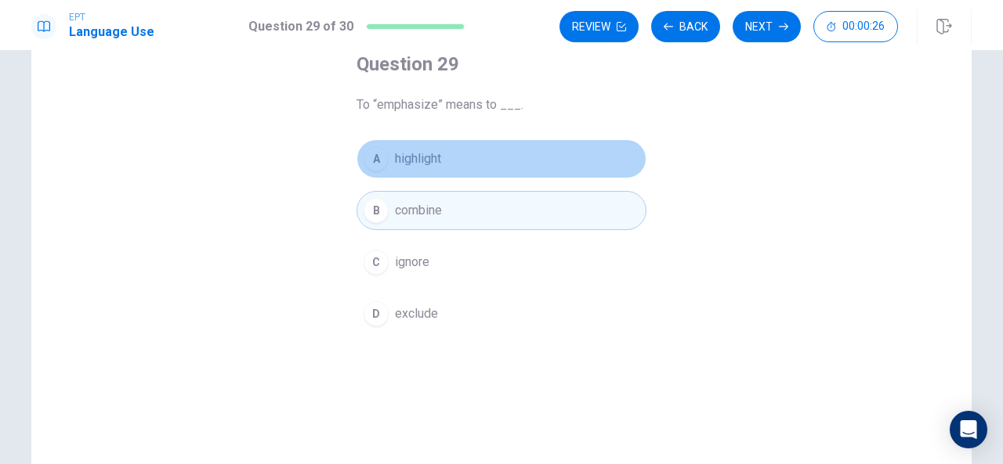
click at [419, 153] on span "highlight" at bounding box center [418, 159] width 46 height 19
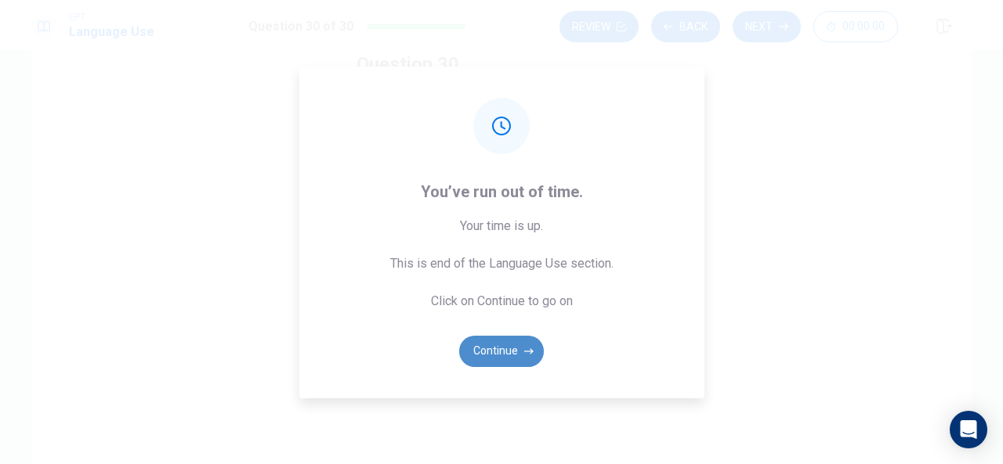
click at [515, 349] on button "Continue" at bounding box center [501, 351] width 85 height 31
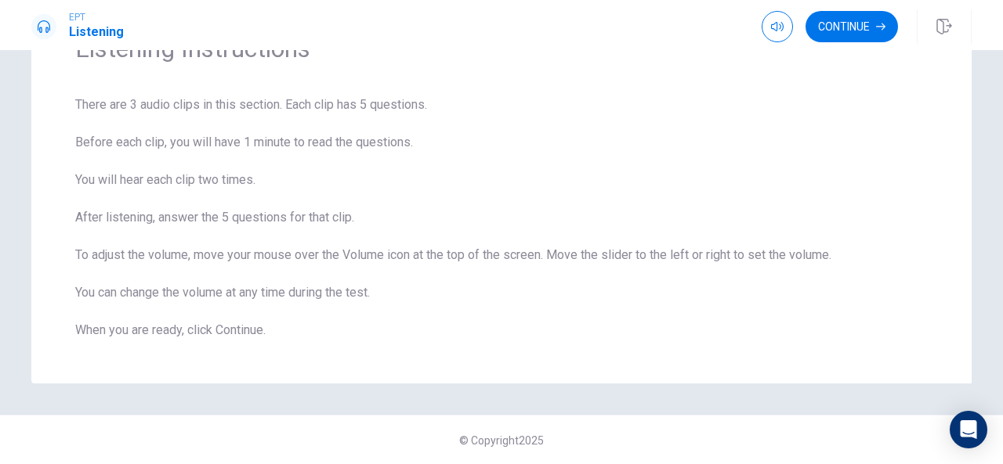
scroll to position [0, 0]
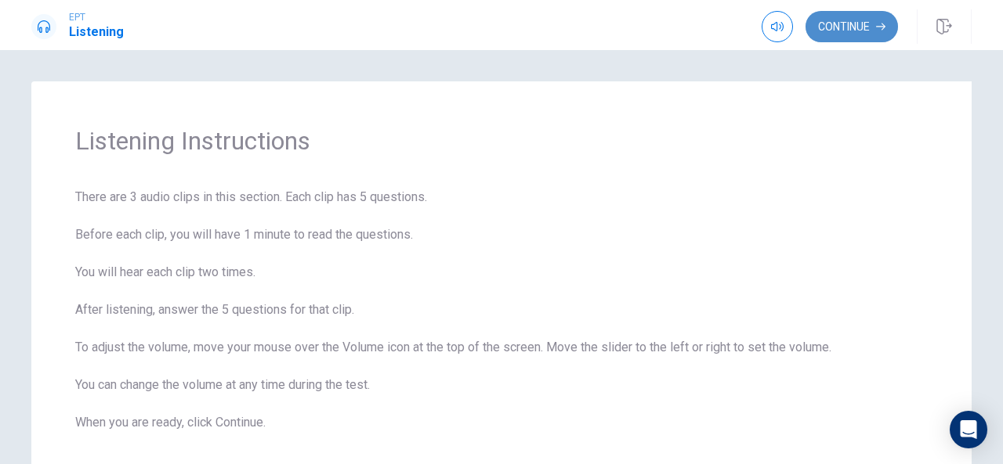
click at [808, 25] on button "Continue" at bounding box center [851, 26] width 92 height 31
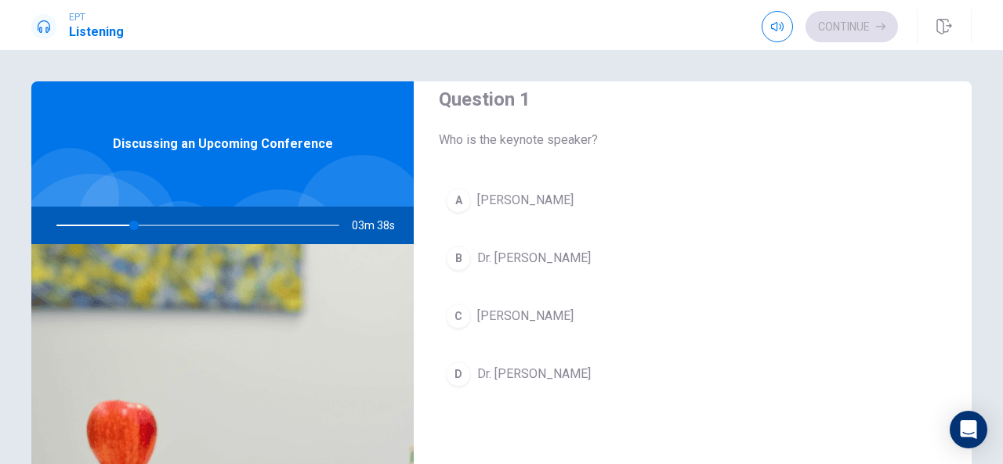
scroll to position [29, 0]
click at [133, 226] on div at bounding box center [195, 226] width 314 height 38
drag, startPoint x: 115, startPoint y: 215, endPoint x: 404, endPoint y: 117, distance: 305.1
click at [404, 117] on div "Discussing an Upcoming Conference 03m 32s" at bounding box center [222, 353] width 382 height 544
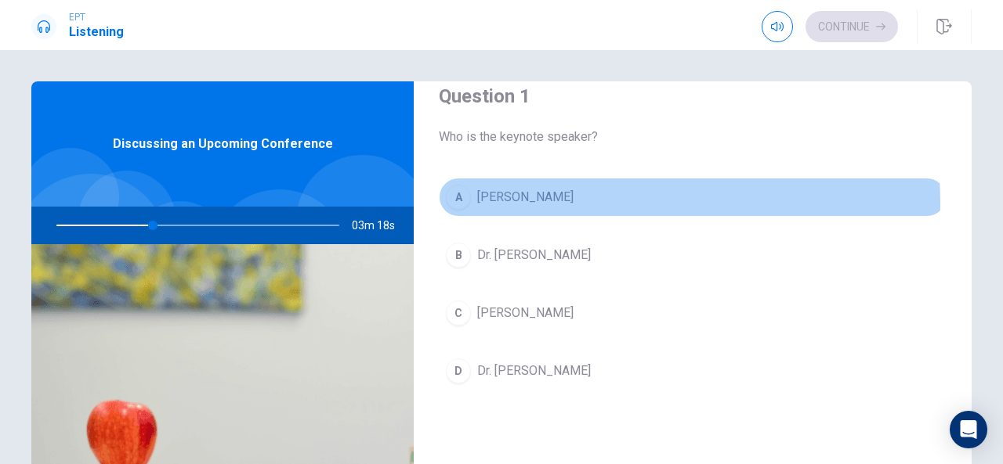
click at [454, 204] on div "A" at bounding box center [458, 197] width 25 height 25
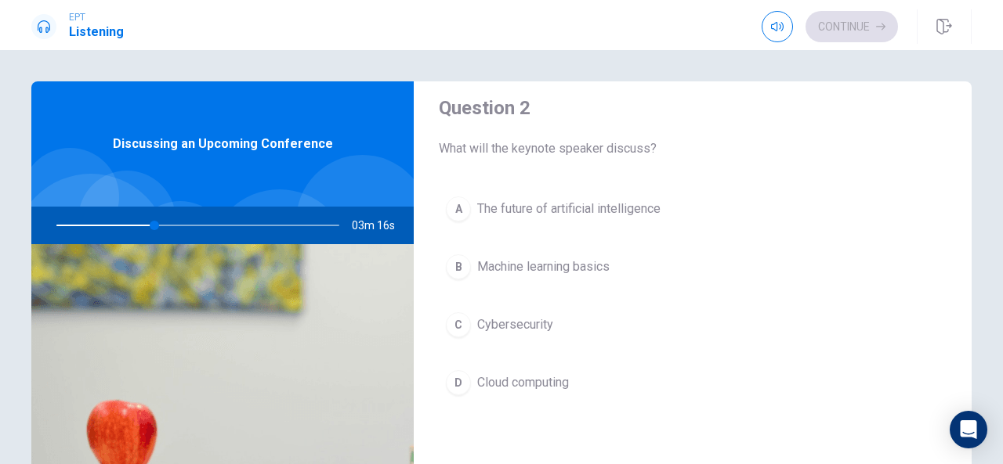
scroll to position [417, 0]
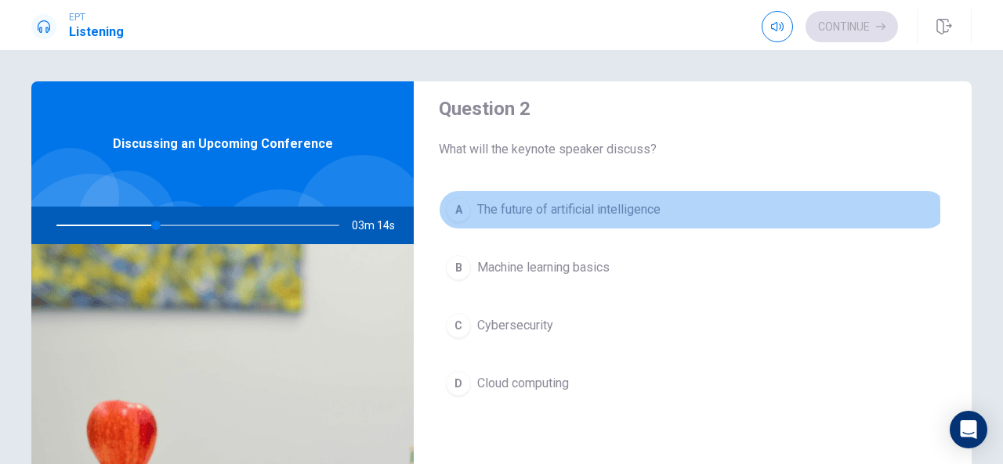
click at [512, 209] on span "The future of artificial intelligence" at bounding box center [568, 210] width 183 height 19
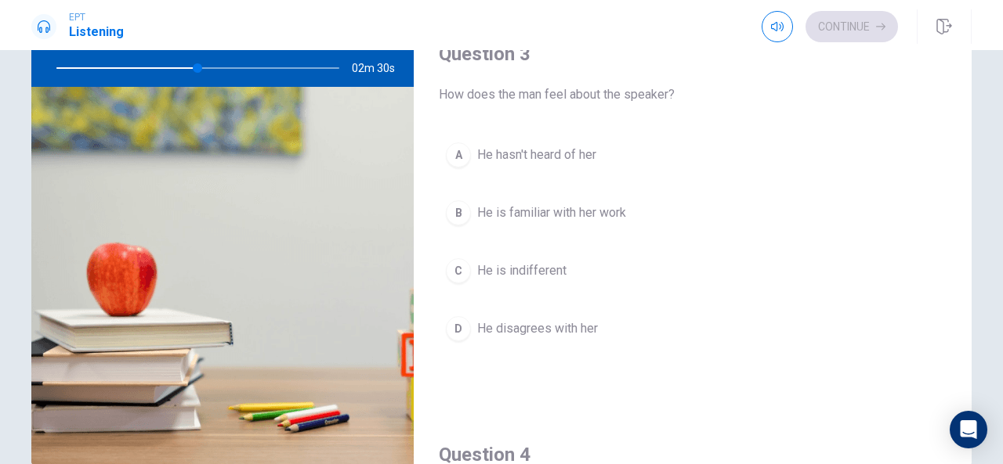
scroll to position [712, 0]
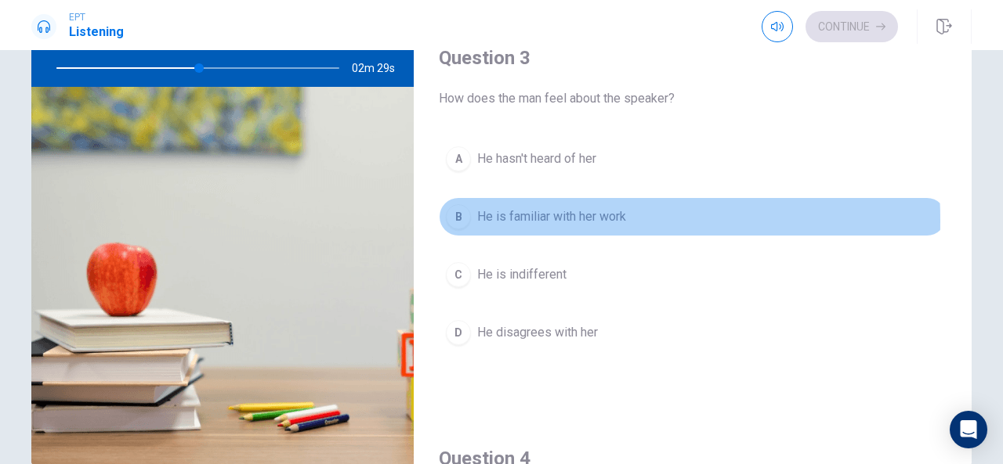
click at [467, 215] on button "B He is familiar with her work" at bounding box center [693, 216] width 508 height 39
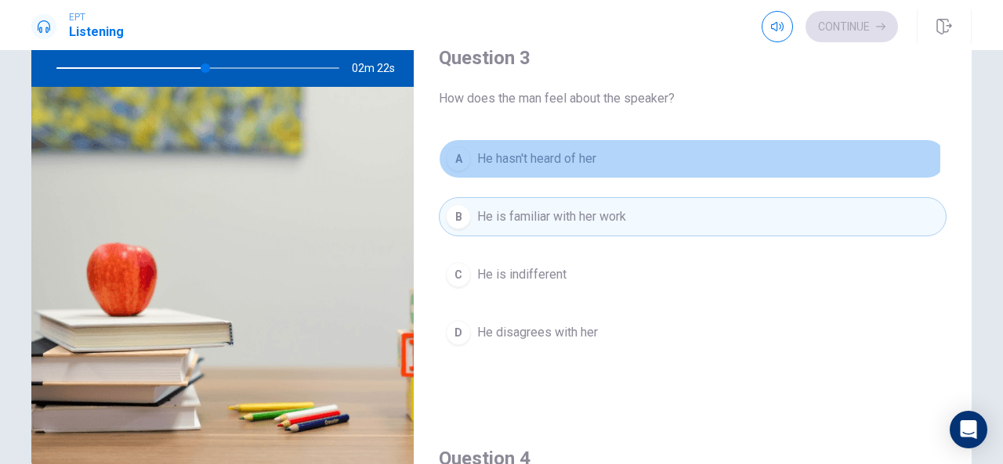
click at [461, 154] on div "A" at bounding box center [458, 158] width 25 height 25
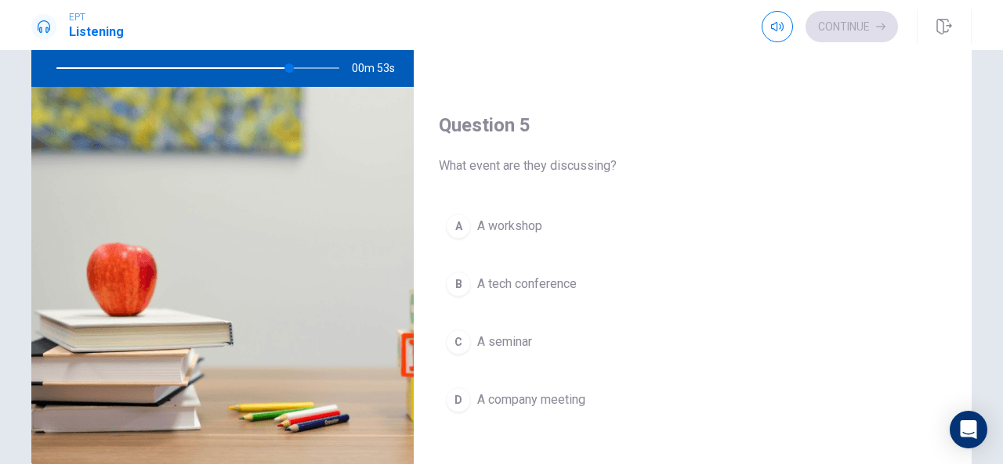
scroll to position [1449, 0]
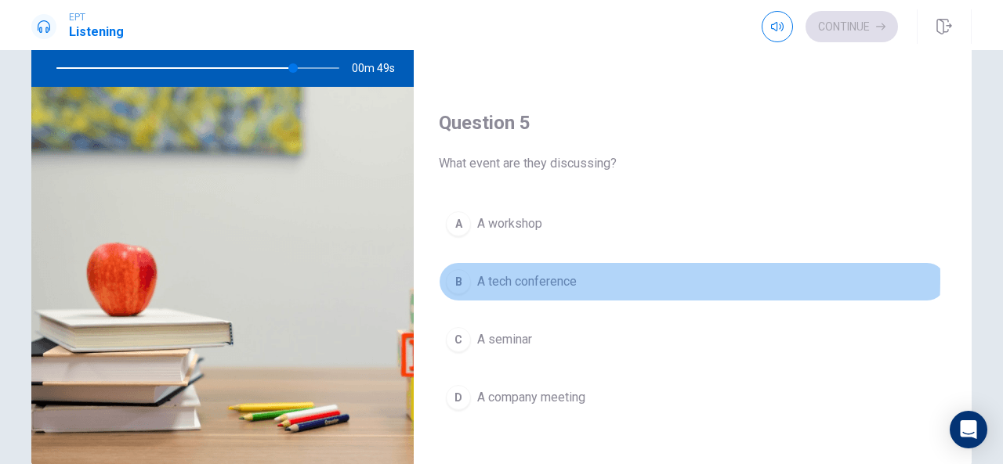
click at [477, 273] on span "A tech conference" at bounding box center [526, 282] width 99 height 19
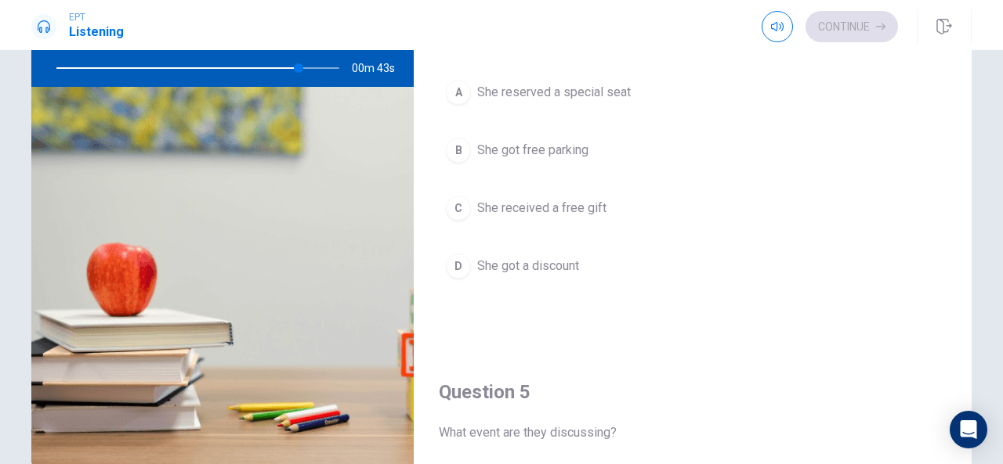
scroll to position [1169, 0]
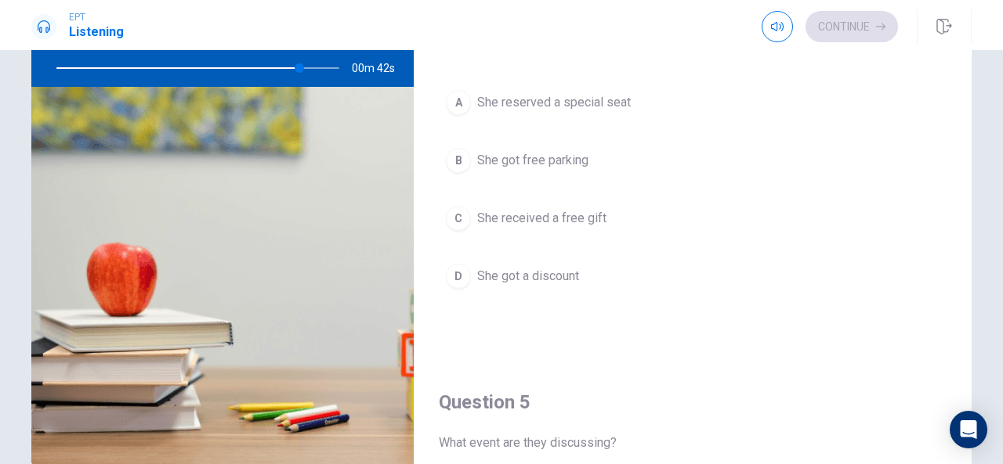
click at [464, 220] on button "C She received a free gift" at bounding box center [693, 218] width 508 height 39
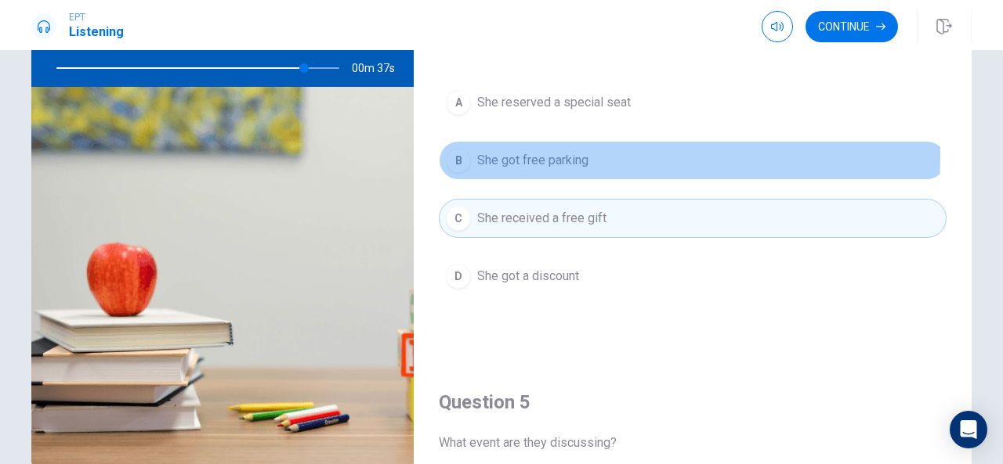
click at [457, 148] on div "B" at bounding box center [458, 160] width 25 height 25
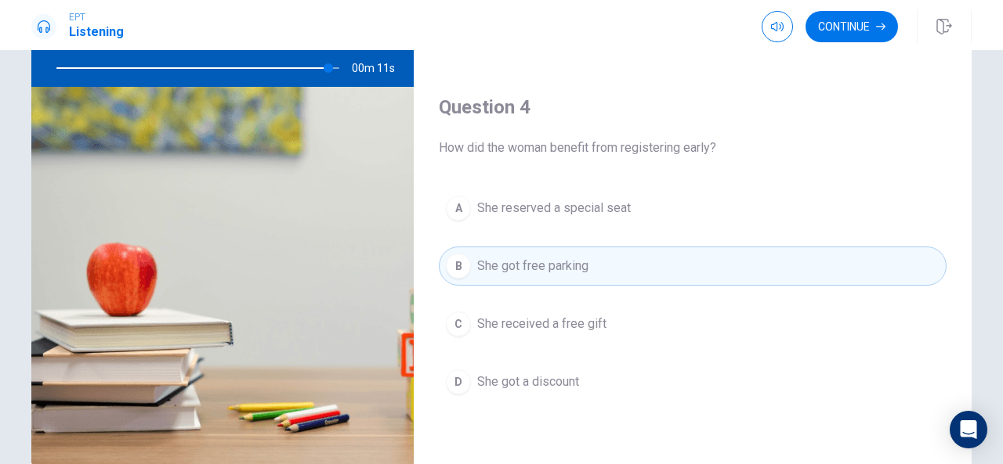
scroll to position [1063, 0]
click at [824, 29] on button "Continue" at bounding box center [851, 26] width 92 height 31
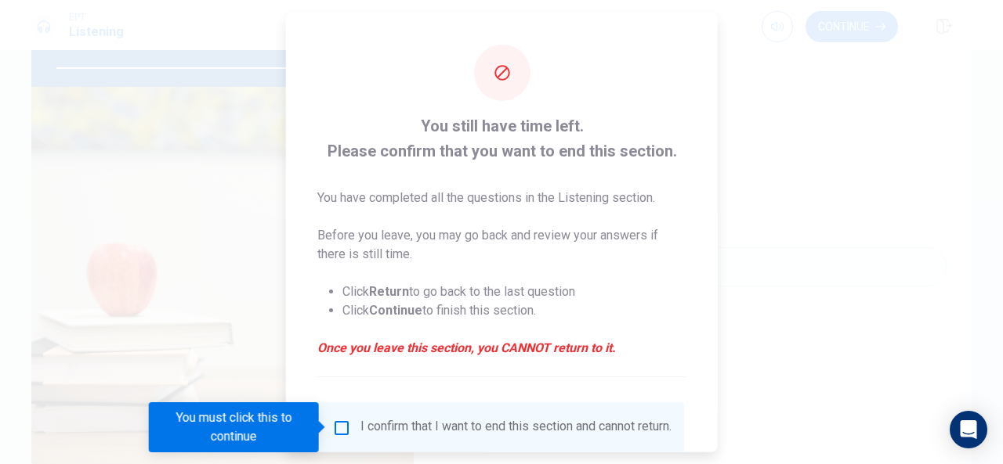
type input "0"
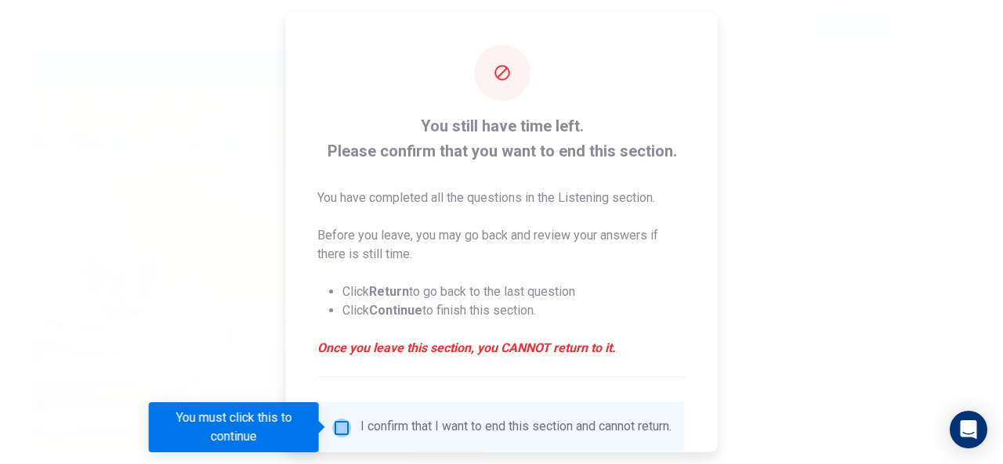
click at [332, 423] on input "You must click this to continue" at bounding box center [341, 427] width 19 height 19
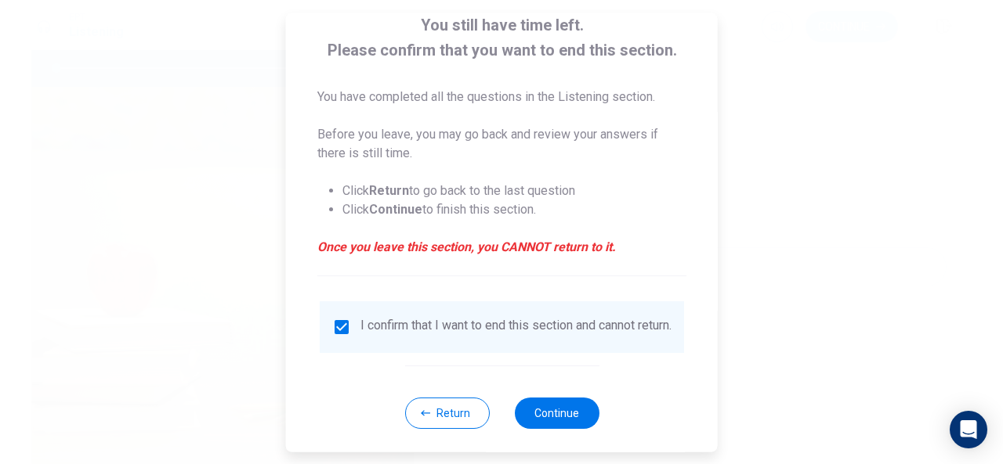
scroll to position [119, 0]
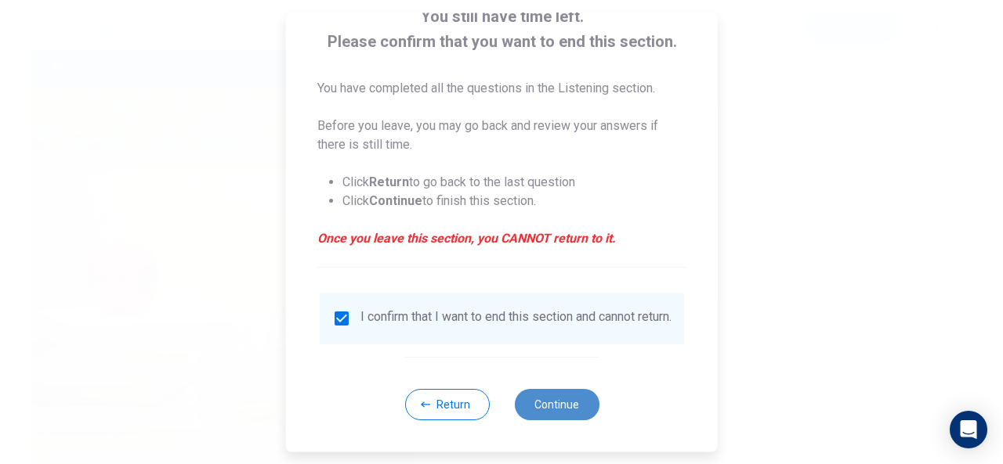
click at [530, 413] on button "Continue" at bounding box center [556, 404] width 85 height 31
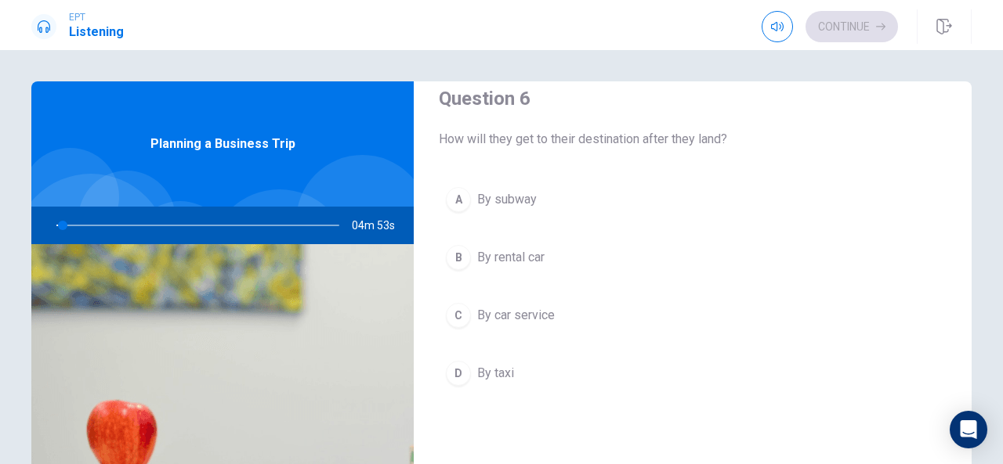
scroll to position [0, 0]
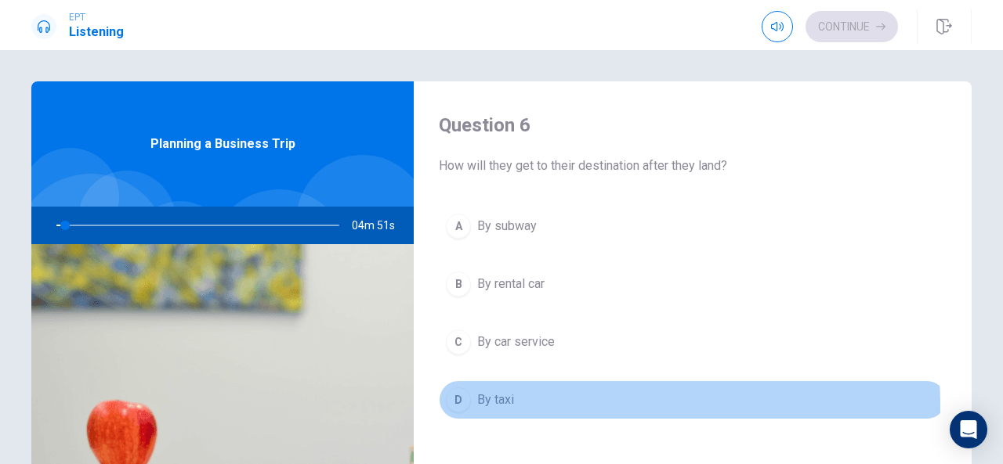
click at [536, 404] on button "D By taxi" at bounding box center [693, 400] width 508 height 39
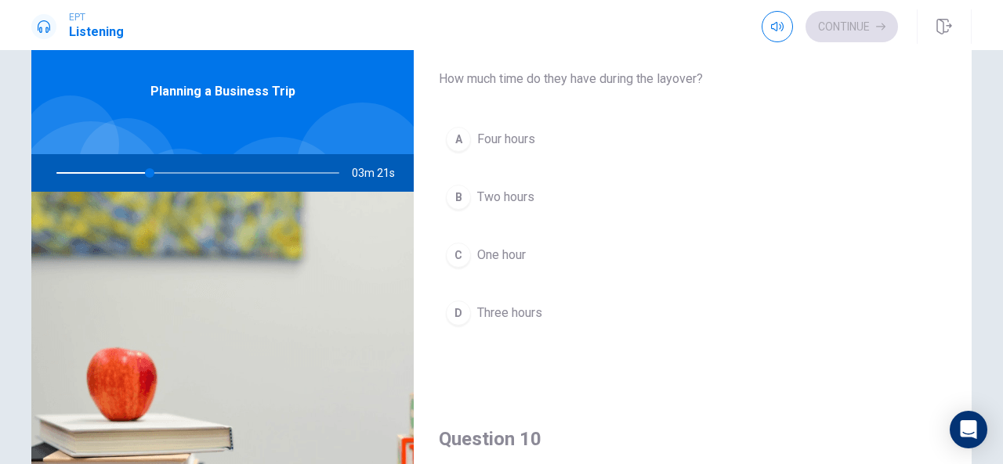
scroll to position [1235, 0]
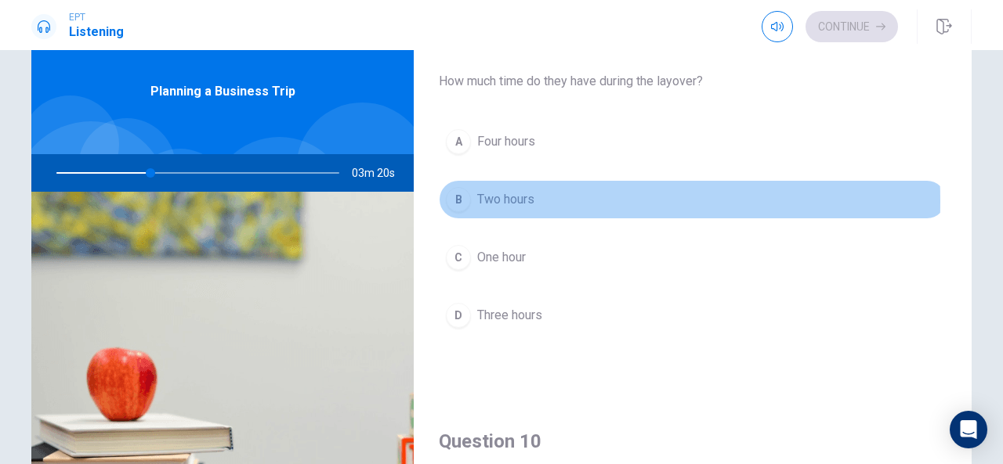
click at [463, 193] on div "B" at bounding box center [458, 199] width 25 height 25
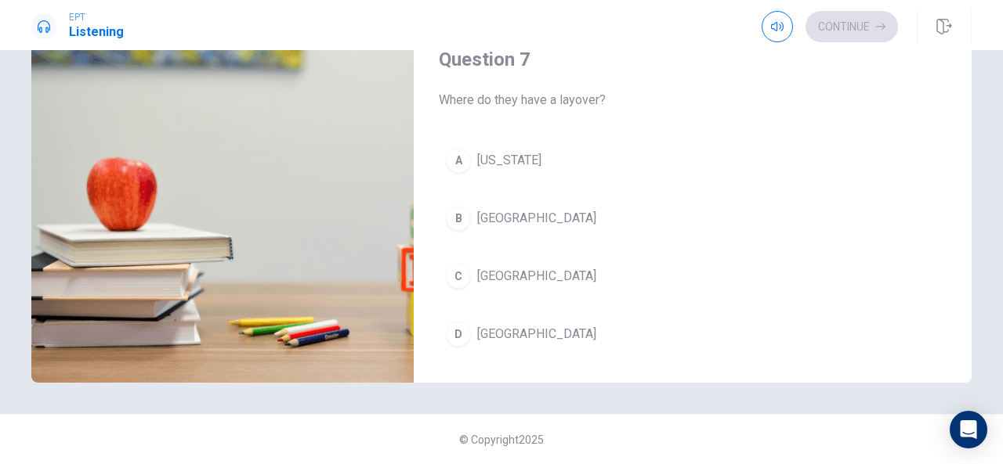
scroll to position [223, 0]
drag, startPoint x: 461, startPoint y: 274, endPoint x: 681, endPoint y: 189, distance: 236.1
click at [681, 189] on div "A [US_STATE] B [GEOGRAPHIC_DATA] C Chicago D [GEOGRAPHIC_DATA]" at bounding box center [693, 264] width 508 height 244
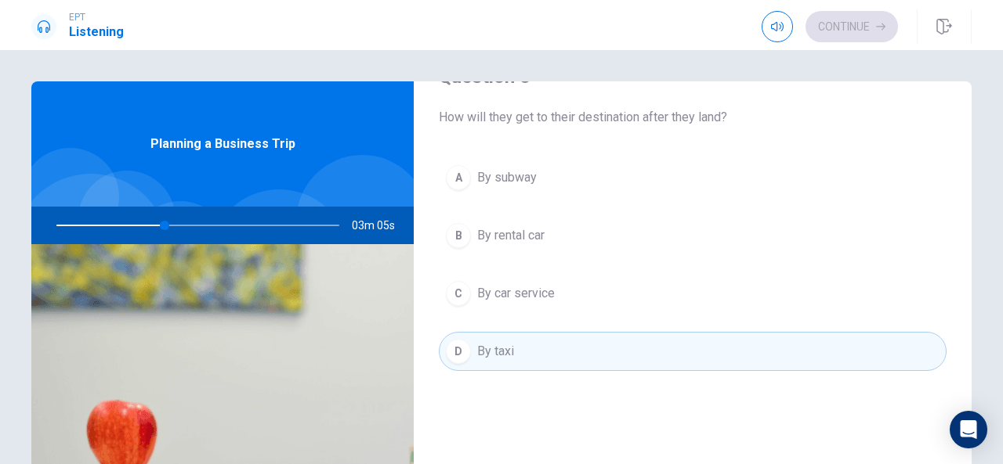
scroll to position [49, 0]
drag, startPoint x: 482, startPoint y: 235, endPoint x: 491, endPoint y: 291, distance: 57.0
click at [491, 291] on div "A By subway B By rental car C By car service D By taxi" at bounding box center [693, 280] width 508 height 244
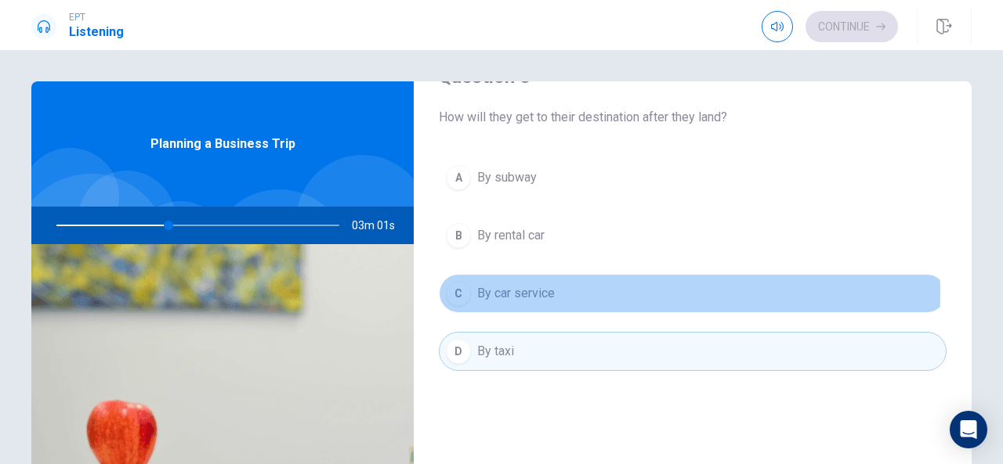
click at [491, 291] on span "By car service" at bounding box center [516, 293] width 78 height 19
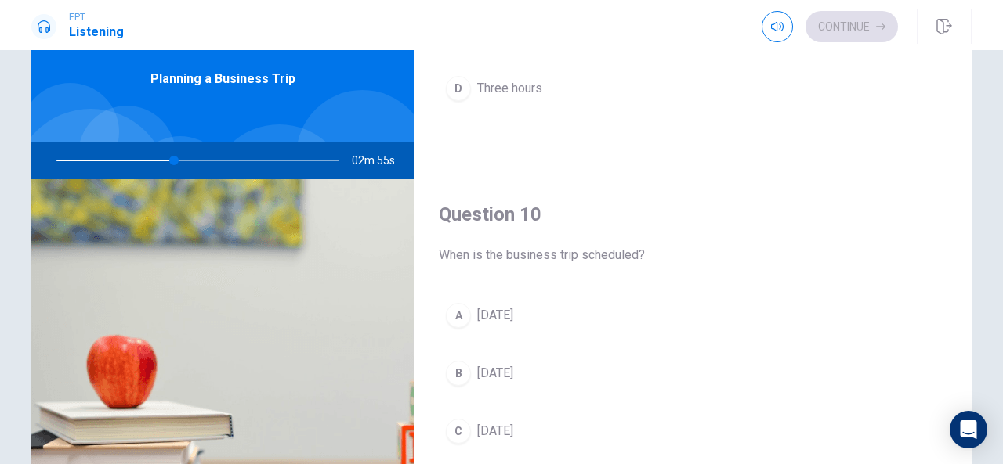
scroll to position [70, 0]
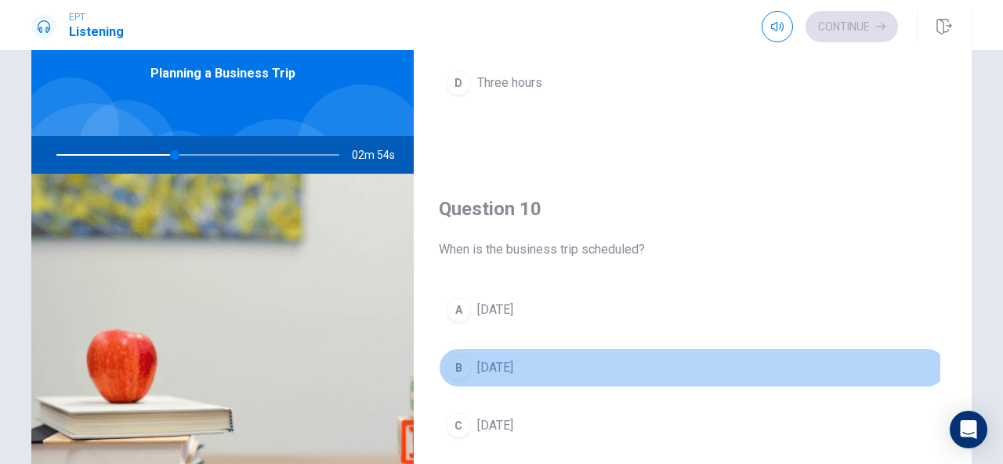
click at [512, 359] on span "[DATE]" at bounding box center [495, 368] width 36 height 19
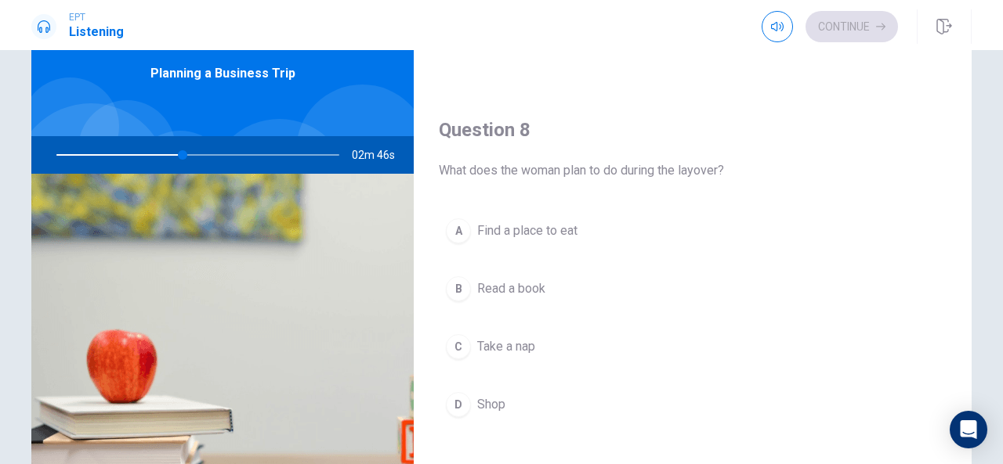
scroll to position [726, 0]
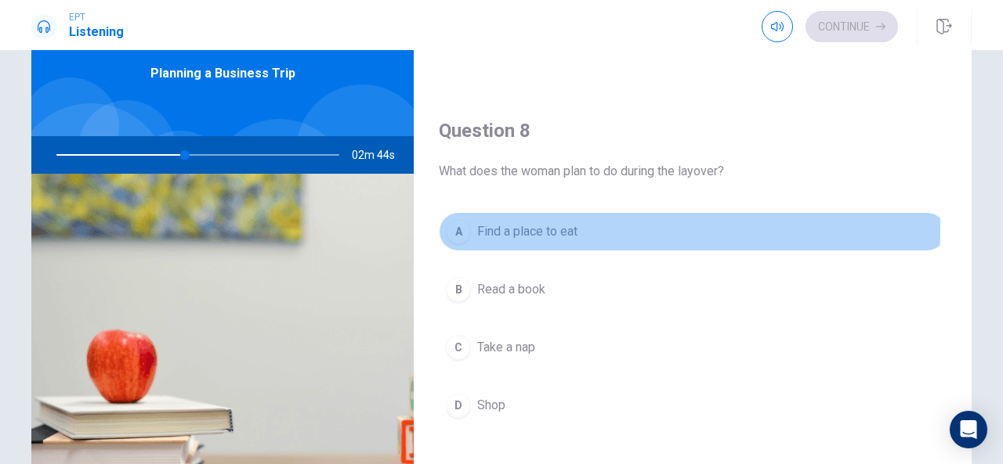
click at [496, 225] on span "Find a place to eat" at bounding box center [527, 231] width 100 height 19
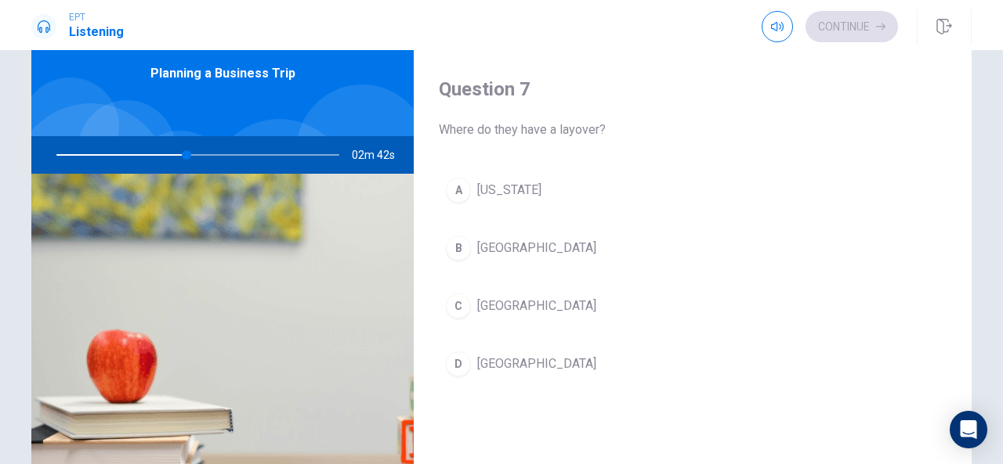
scroll to position [380, 0]
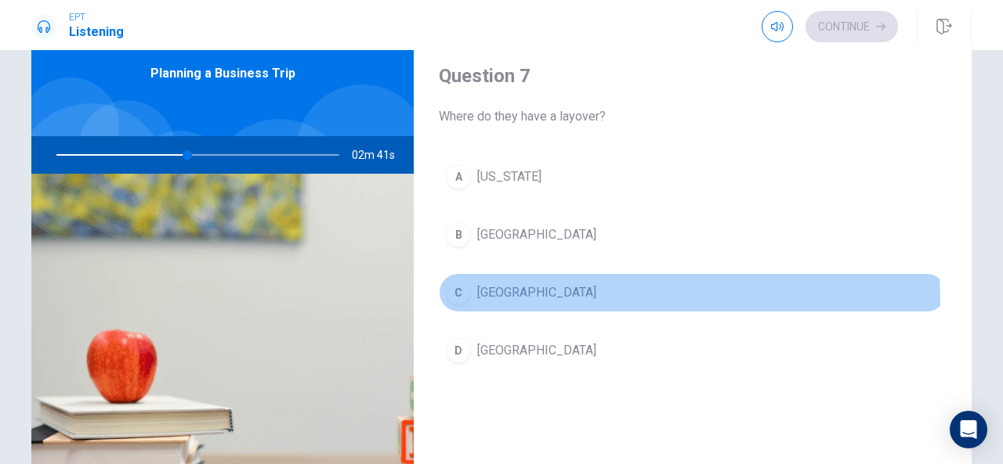
click at [459, 300] on div "C" at bounding box center [458, 292] width 25 height 25
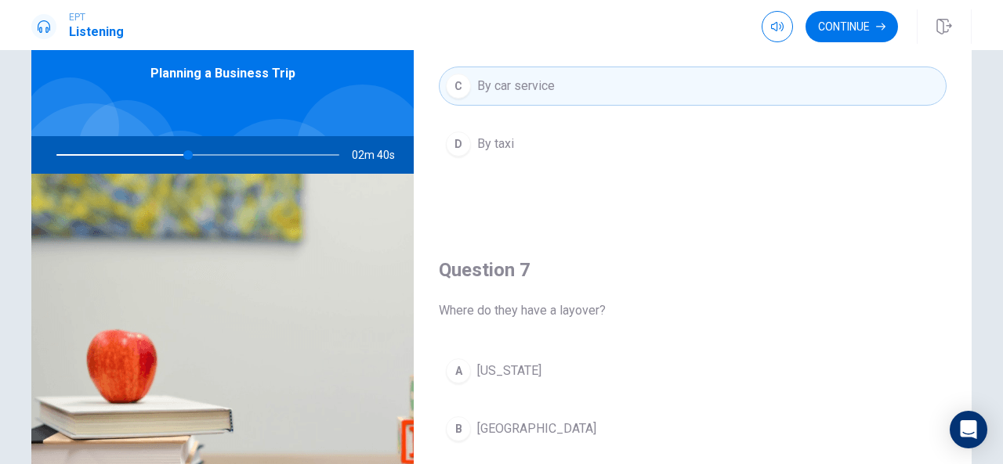
scroll to position [0, 0]
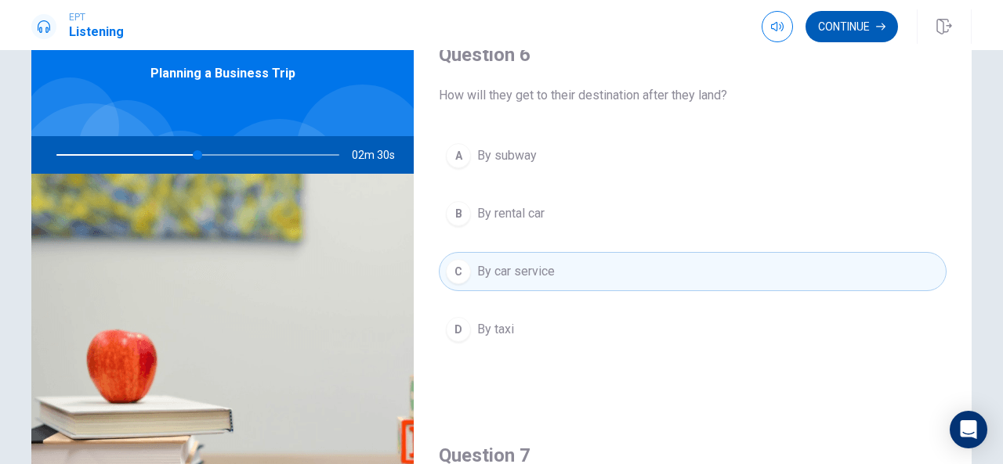
click at [839, 27] on button "Continue" at bounding box center [851, 26] width 92 height 31
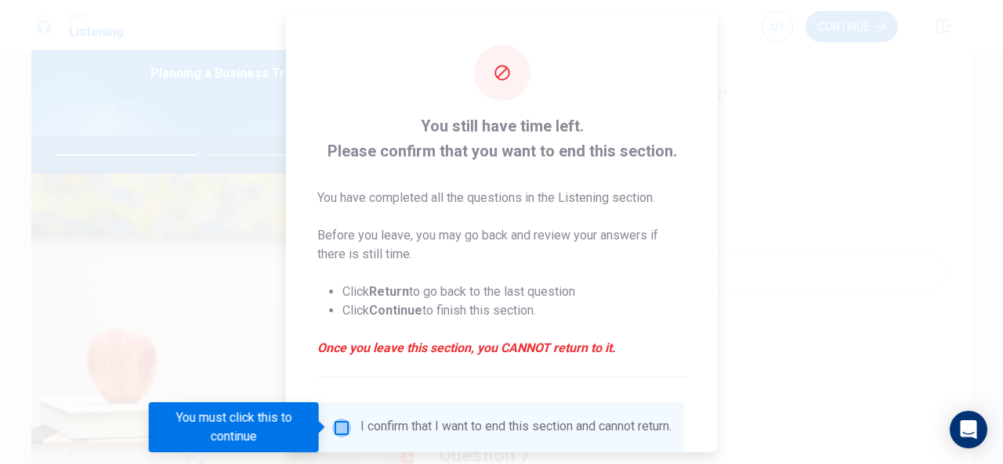
click at [338, 430] on input "You must click this to continue" at bounding box center [341, 427] width 19 height 19
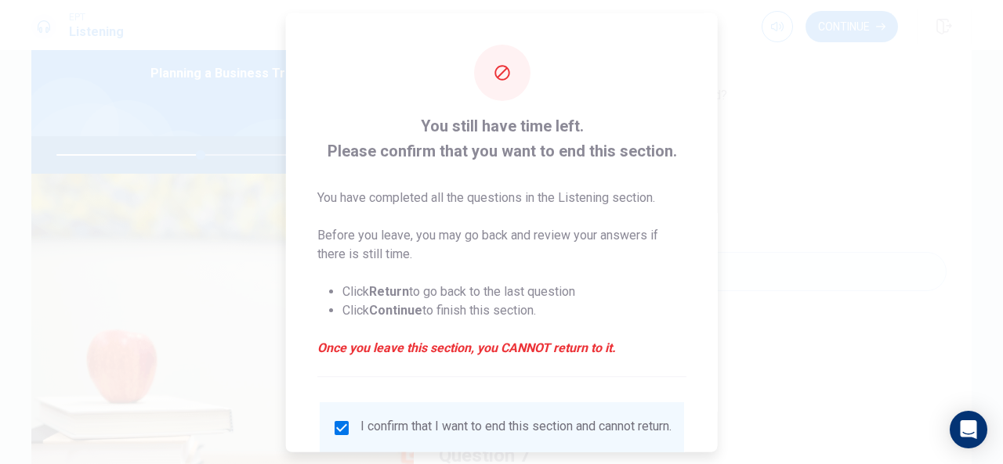
scroll to position [119, 0]
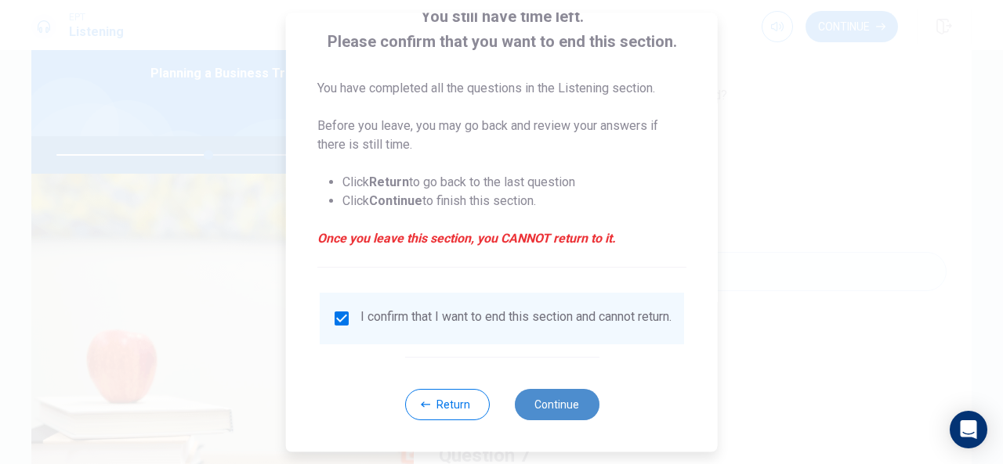
click at [539, 392] on button "Continue" at bounding box center [556, 404] width 85 height 31
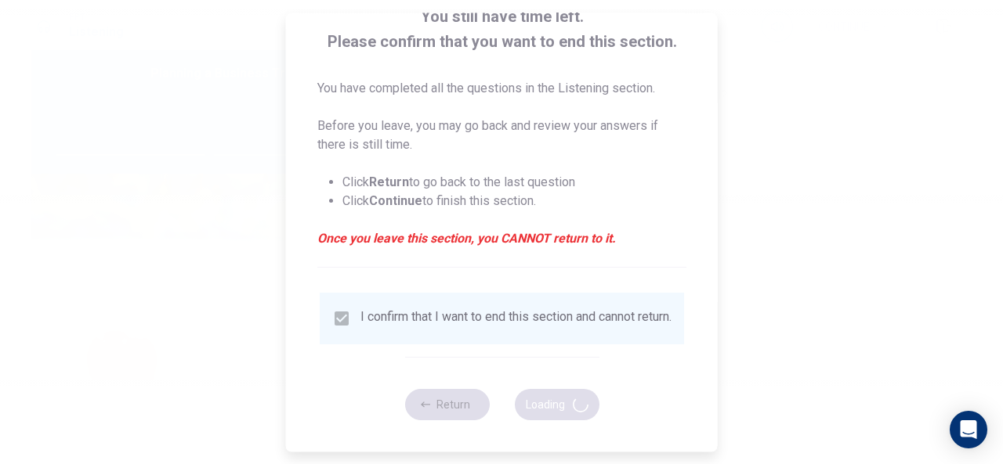
type input "54"
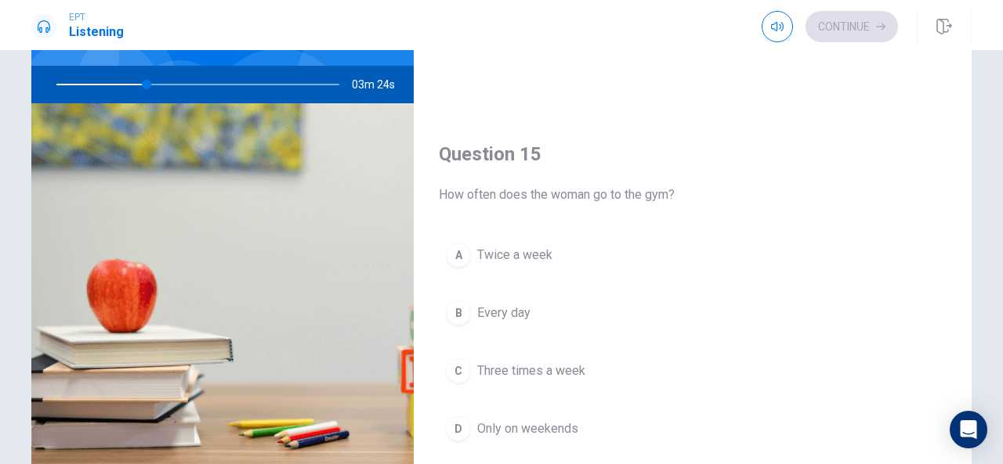
scroll to position [1450, 0]
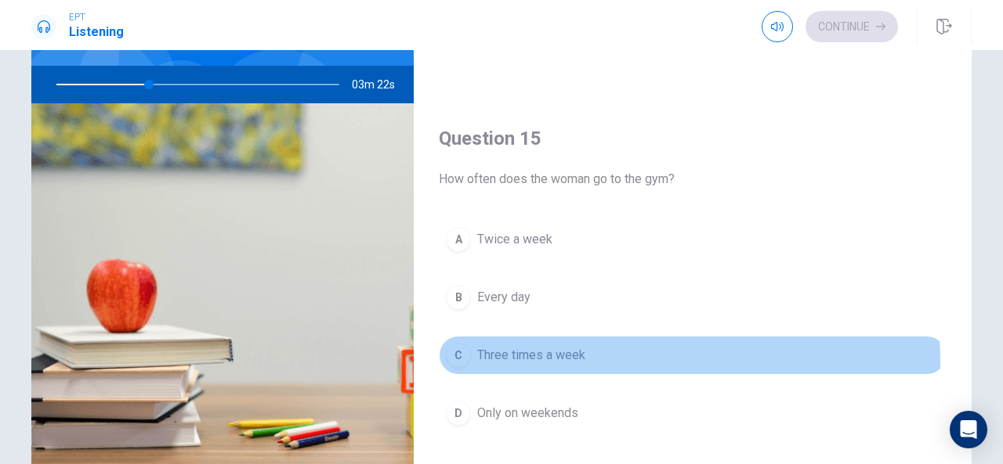
click at [460, 355] on div "C" at bounding box center [458, 355] width 25 height 25
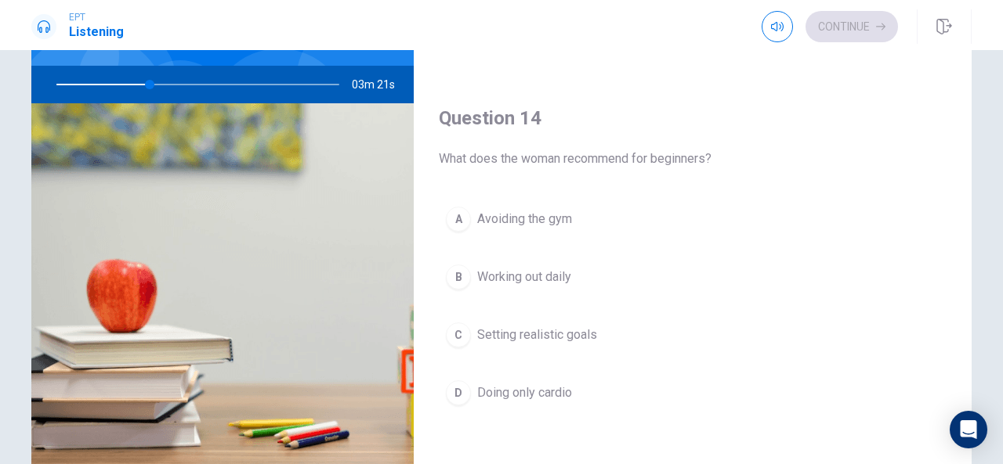
scroll to position [1068, 0]
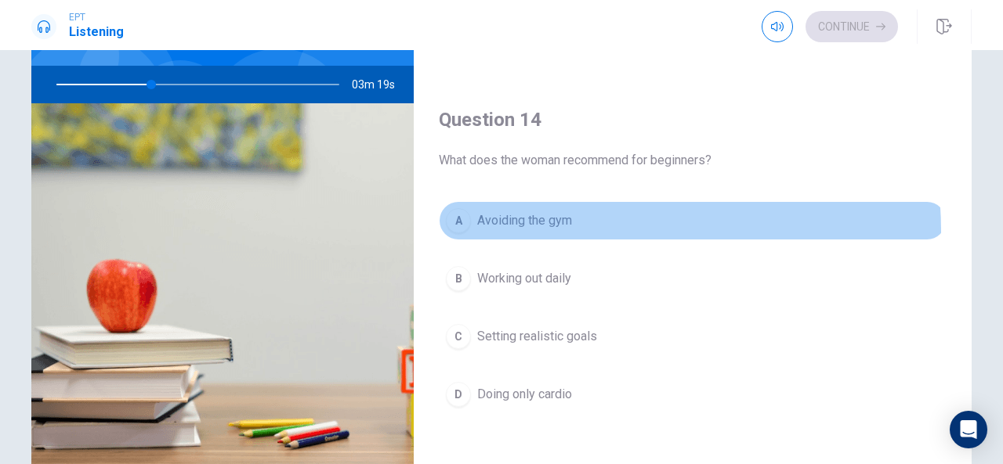
click at [556, 225] on button "A Avoiding the gym" at bounding box center [693, 220] width 508 height 39
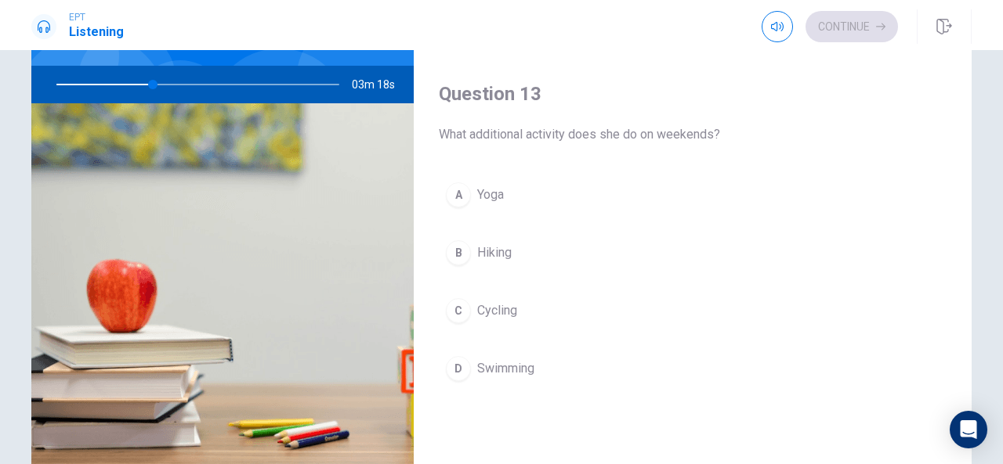
scroll to position [662, 0]
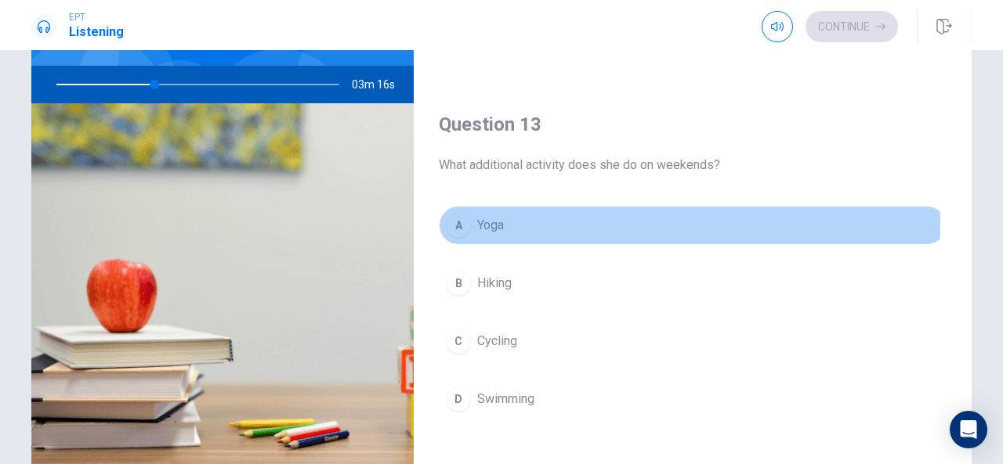
click at [497, 217] on span "Yoga" at bounding box center [490, 225] width 27 height 19
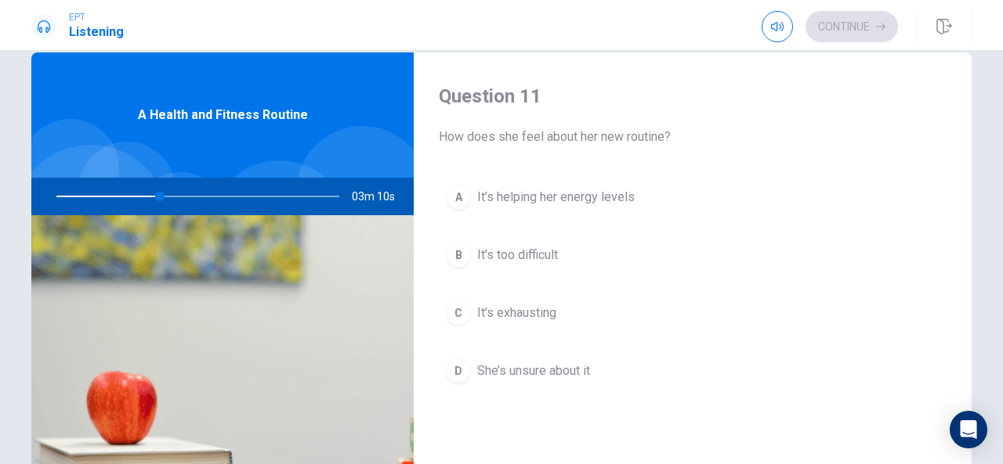
scroll to position [28, 0]
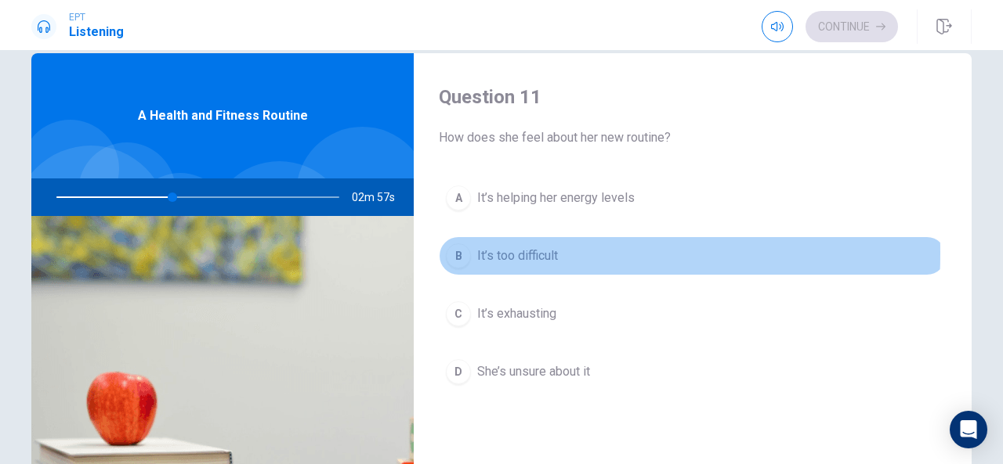
click at [464, 253] on div "B" at bounding box center [458, 256] width 25 height 25
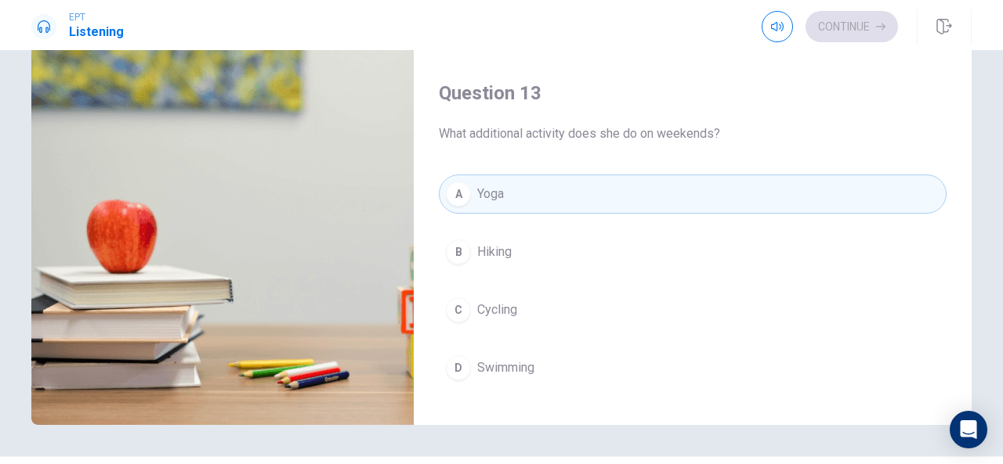
scroll to position [633, 0]
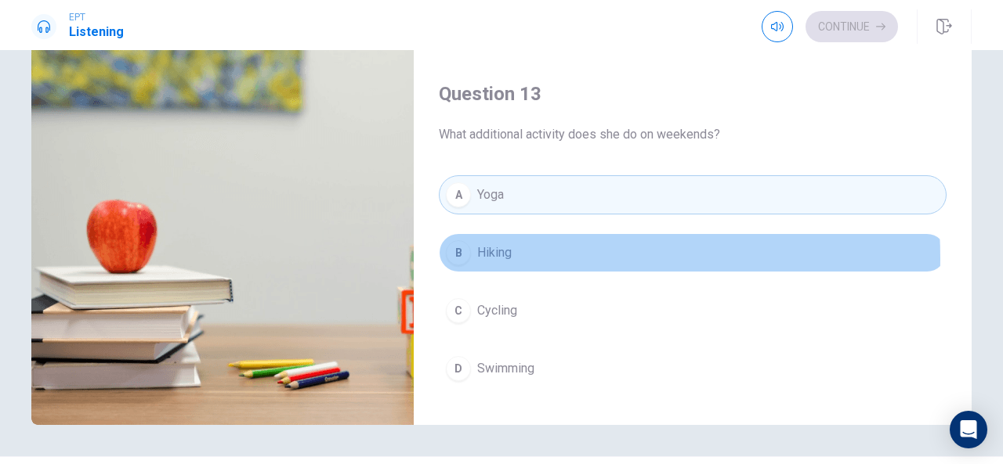
click at [497, 253] on span "Hiking" at bounding box center [494, 253] width 34 height 19
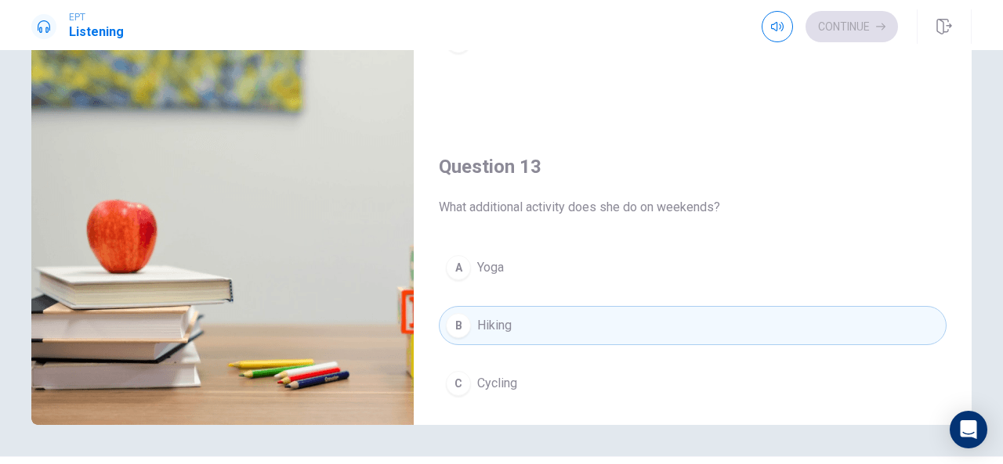
scroll to position [559, 0]
click at [479, 250] on button "A Yoga" at bounding box center [693, 268] width 508 height 39
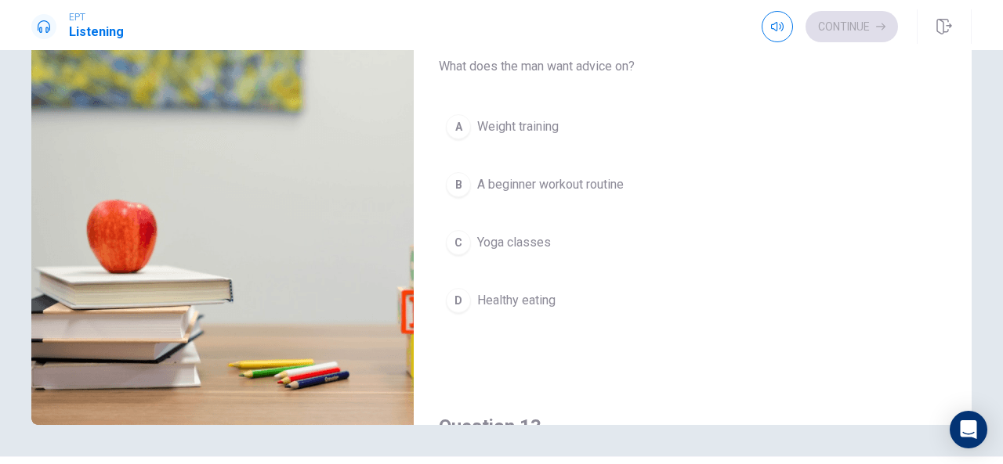
scroll to position [297, 0]
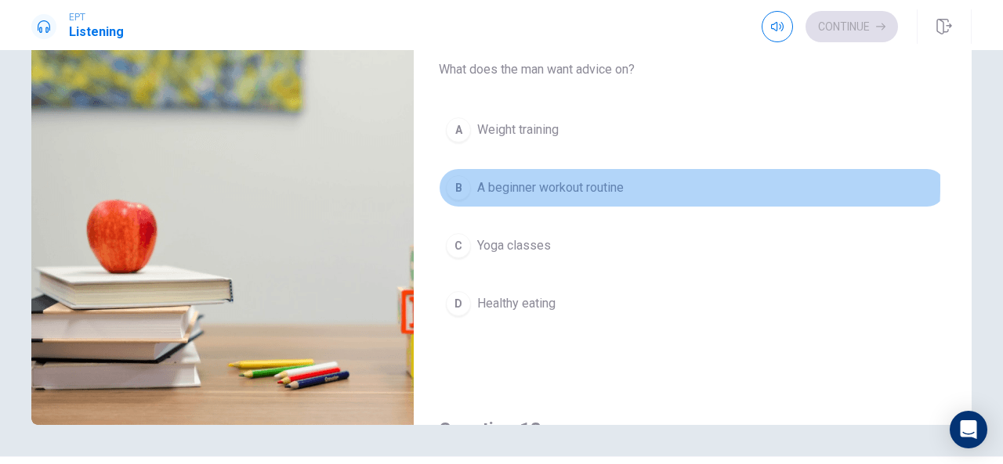
click at [464, 181] on div "B" at bounding box center [458, 187] width 25 height 25
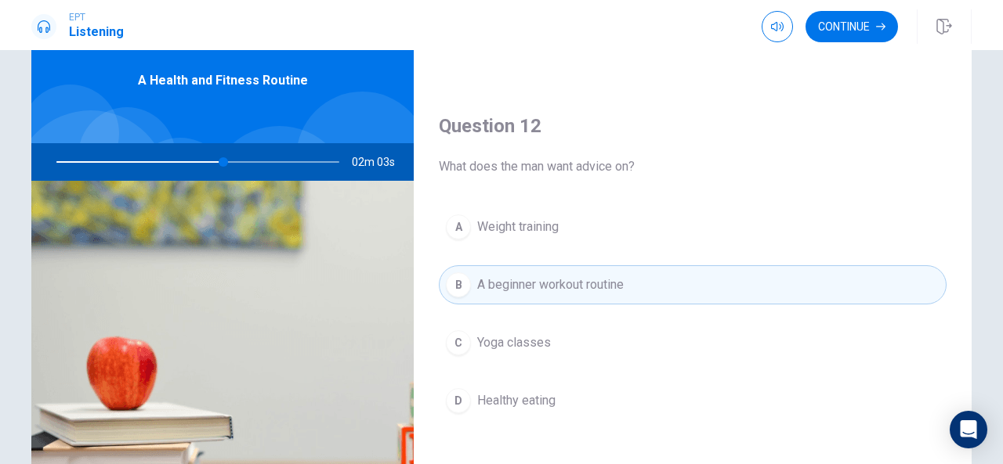
scroll to position [337, 0]
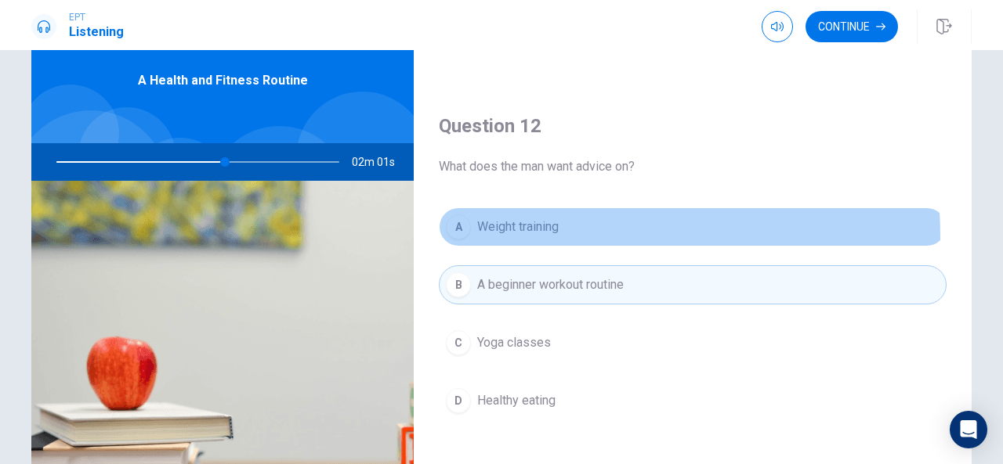
click at [487, 235] on button "A Weight training" at bounding box center [693, 227] width 508 height 39
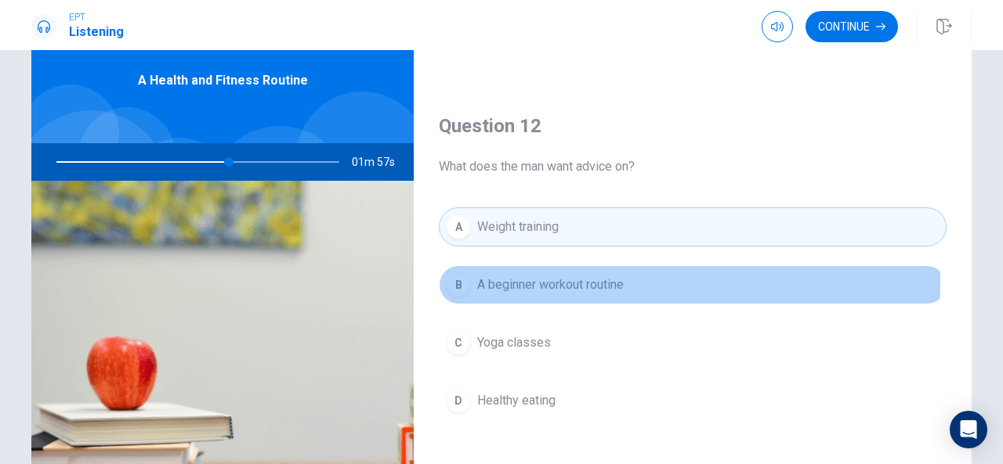
click at [492, 280] on span "A beginner workout routine" at bounding box center [550, 285] width 146 height 19
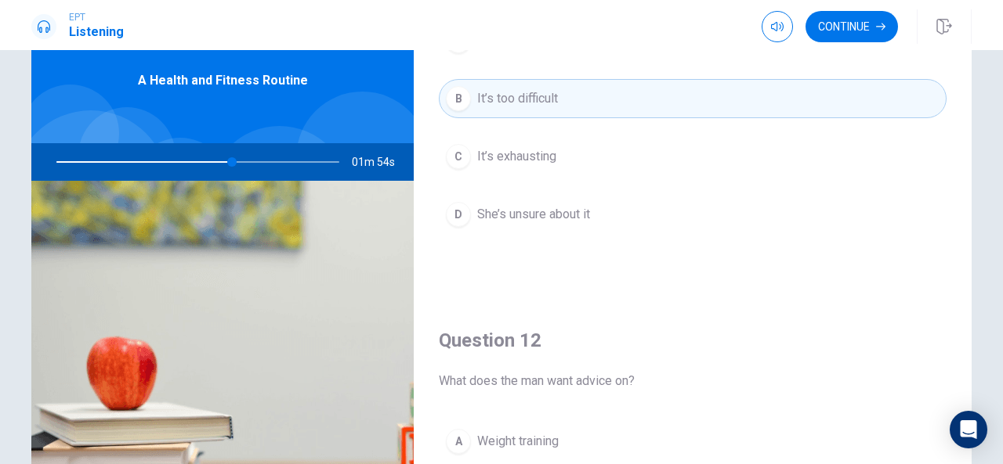
scroll to position [0, 0]
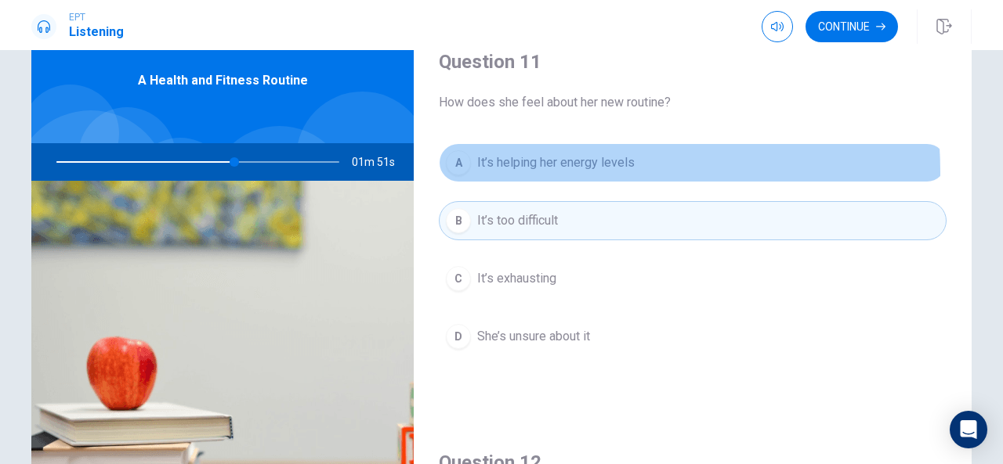
click at [521, 172] on button "A It’s helping her energy levels" at bounding box center [693, 162] width 508 height 39
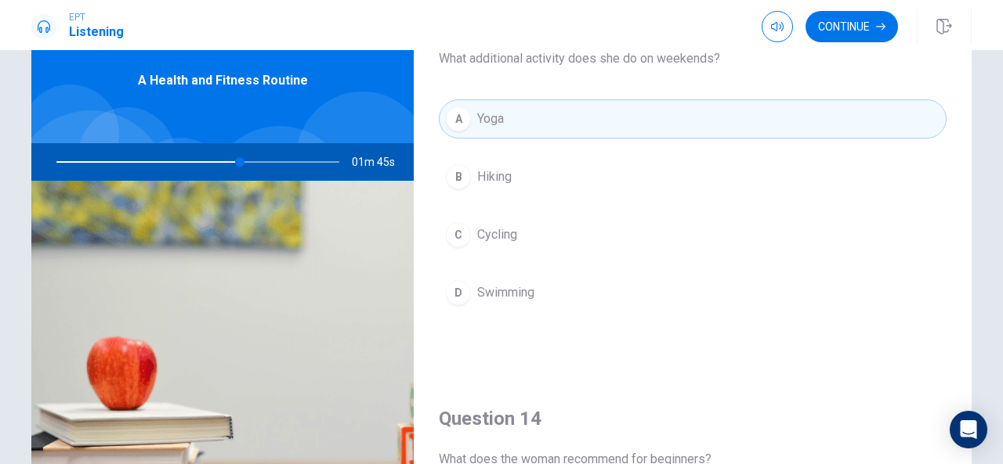
scroll to position [845, 0]
click at [862, 18] on button "Continue" at bounding box center [851, 26] width 92 height 31
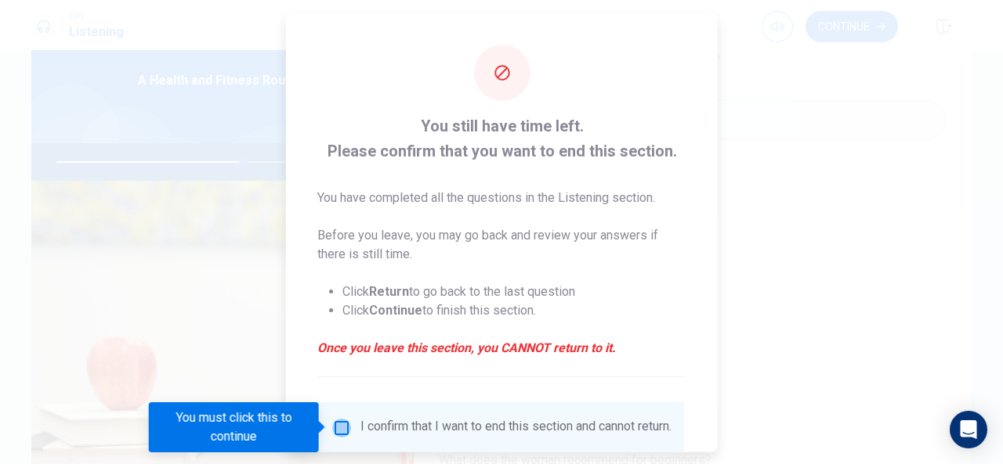
click at [345, 428] on input "You must click this to continue" at bounding box center [341, 427] width 19 height 19
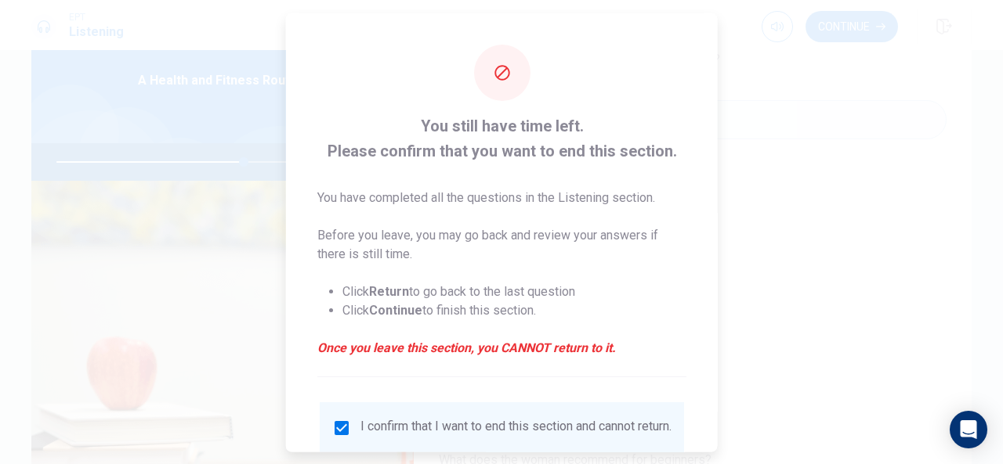
scroll to position [119, 0]
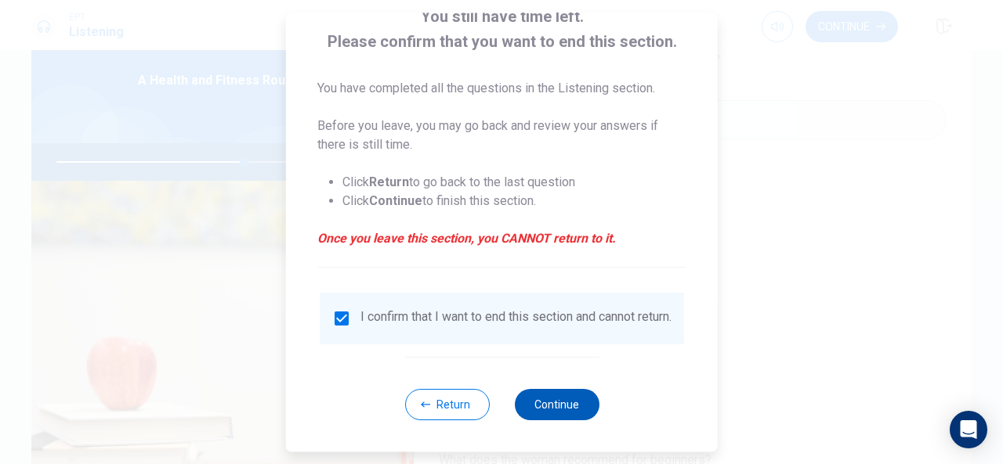
click at [544, 389] on button "Continue" at bounding box center [556, 404] width 85 height 31
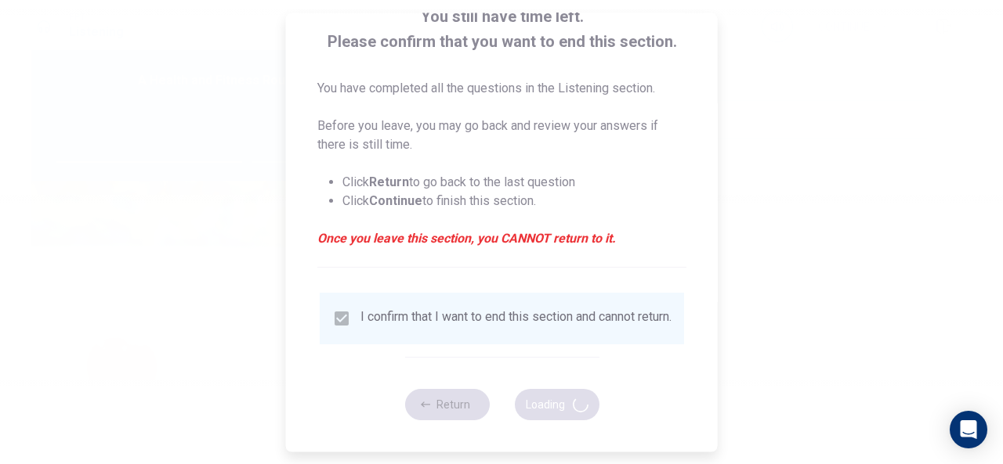
type input "68"
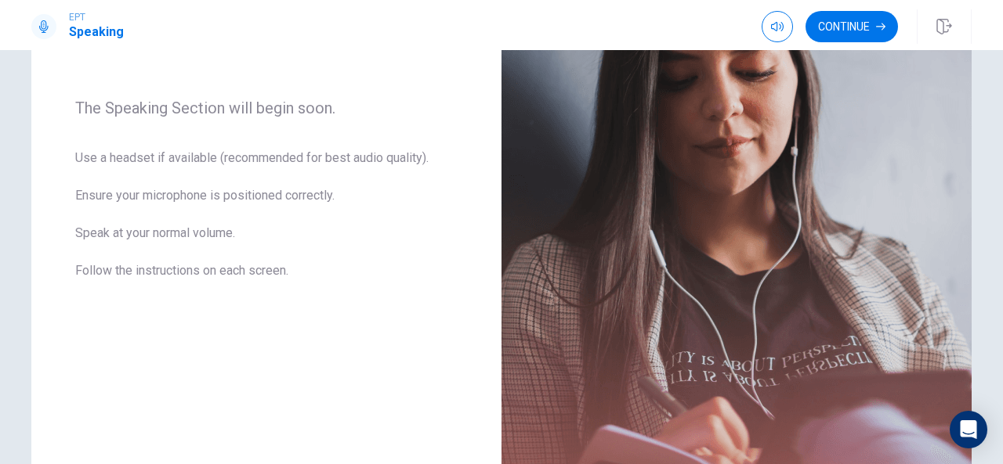
scroll to position [230, 0]
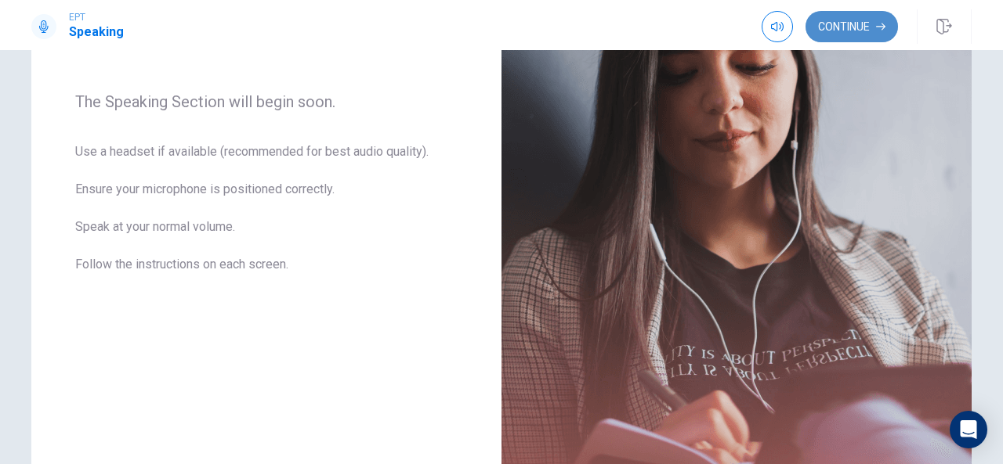
click at [843, 12] on button "Continue" at bounding box center [851, 26] width 92 height 31
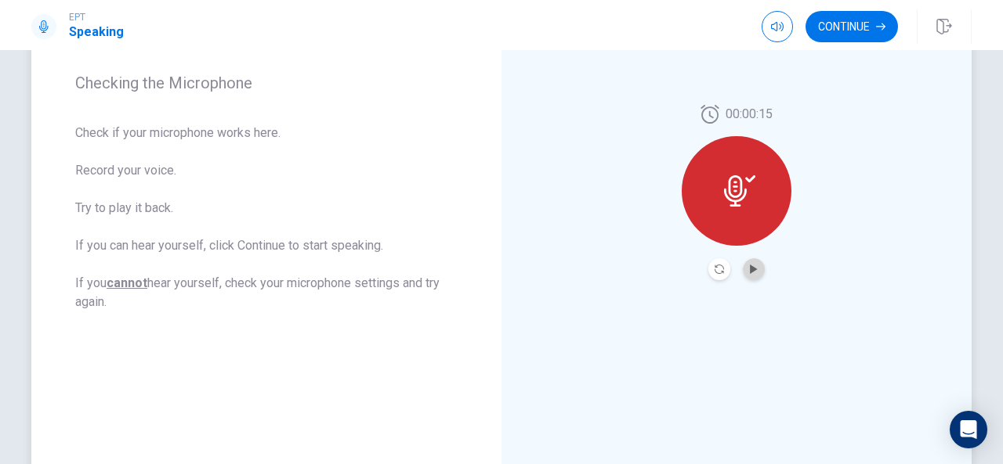
click at [755, 269] on button "Play Audio" at bounding box center [753, 269] width 22 height 22
click at [842, 17] on button "Continue" at bounding box center [851, 26] width 92 height 31
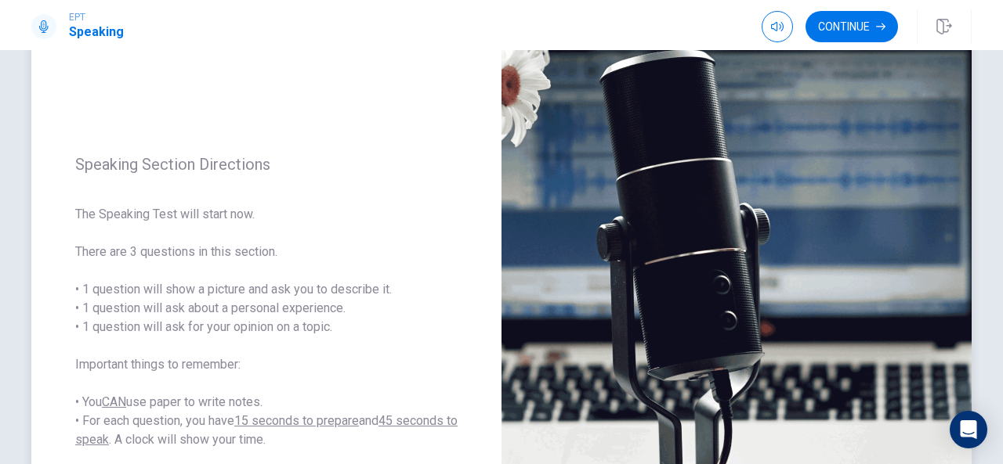
scroll to position [96, 0]
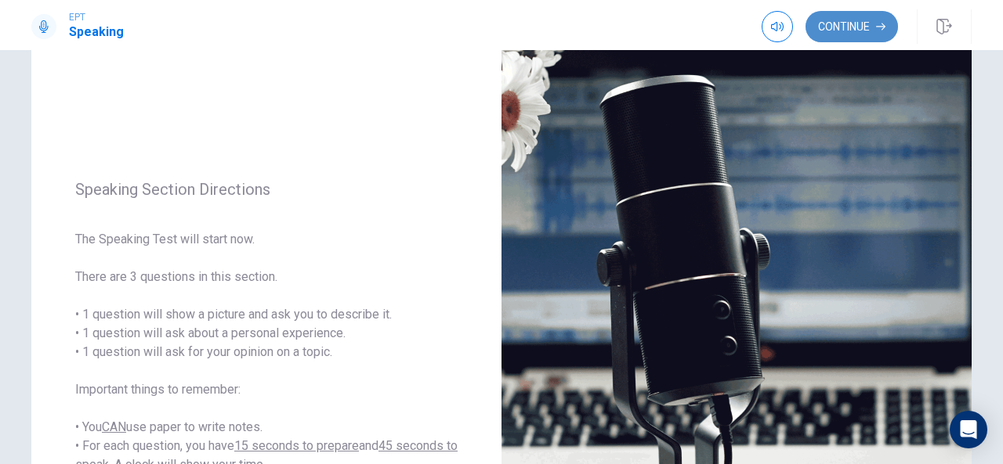
click at [854, 23] on button "Continue" at bounding box center [851, 26] width 92 height 31
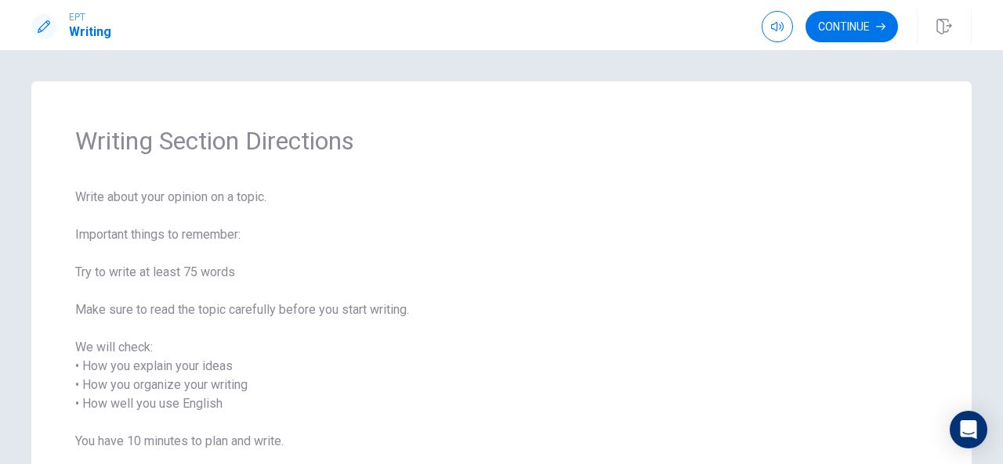
scroll to position [94, 0]
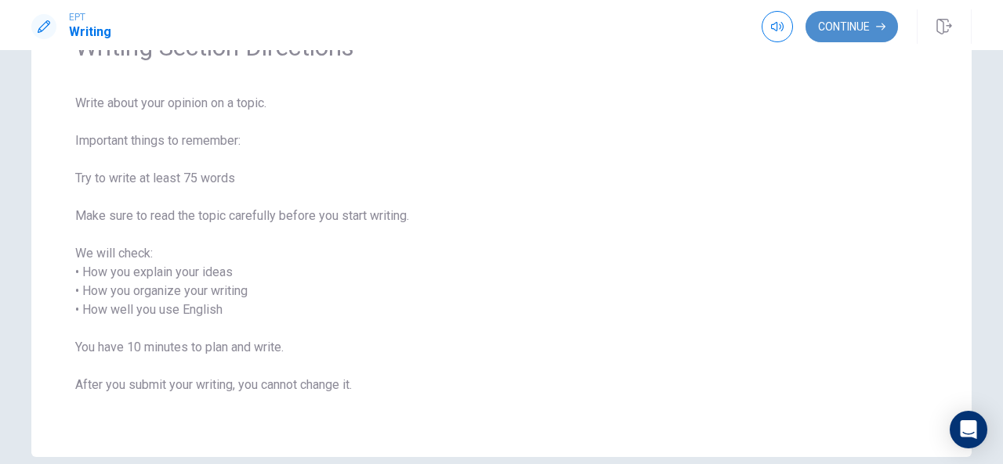
click at [844, 32] on button "Continue" at bounding box center [851, 26] width 92 height 31
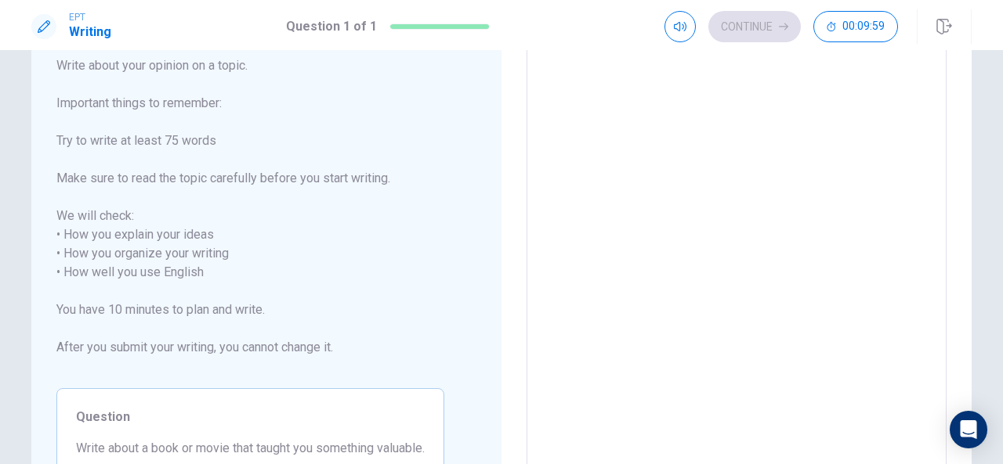
scroll to position [0, 0]
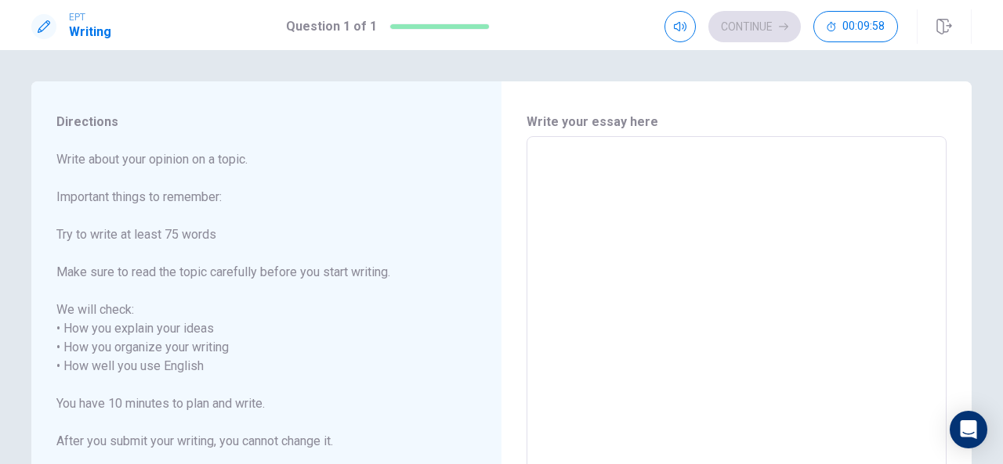
click at [605, 202] on textarea at bounding box center [736, 358] width 398 height 416
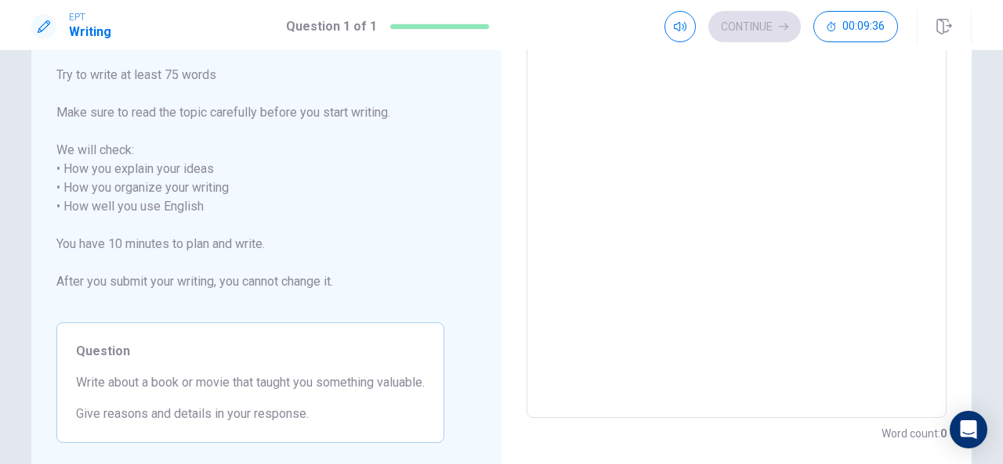
scroll to position [159, 0]
click at [645, 92] on textarea at bounding box center [736, 199] width 398 height 416
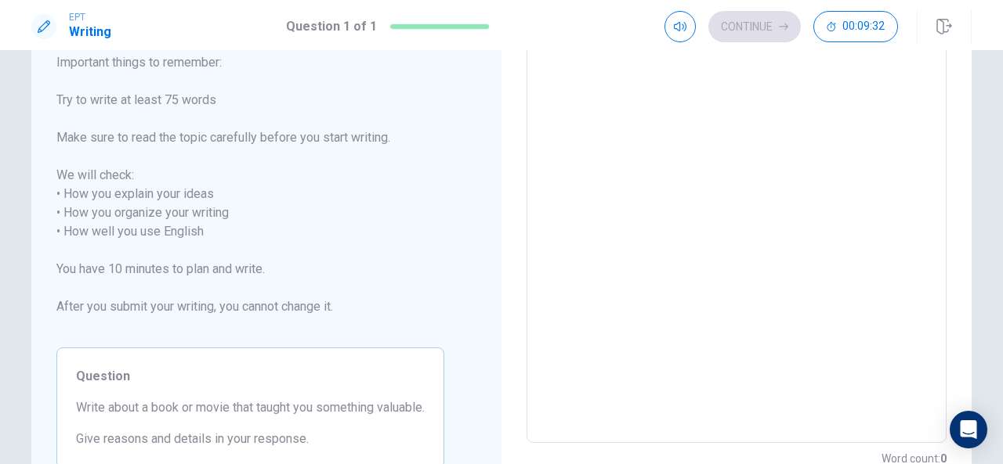
scroll to position [134, 0]
click at [628, 209] on textarea at bounding box center [736, 224] width 398 height 416
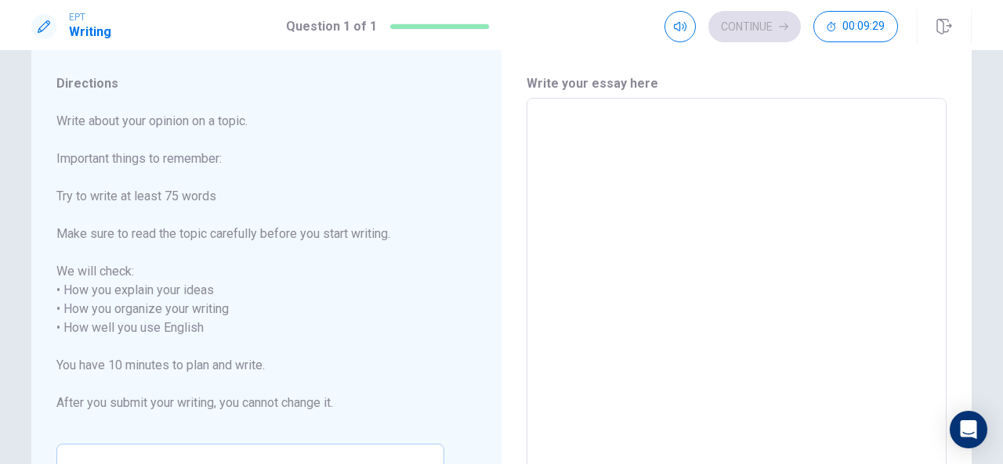
click at [628, 209] on textarea at bounding box center [736, 319] width 398 height 416
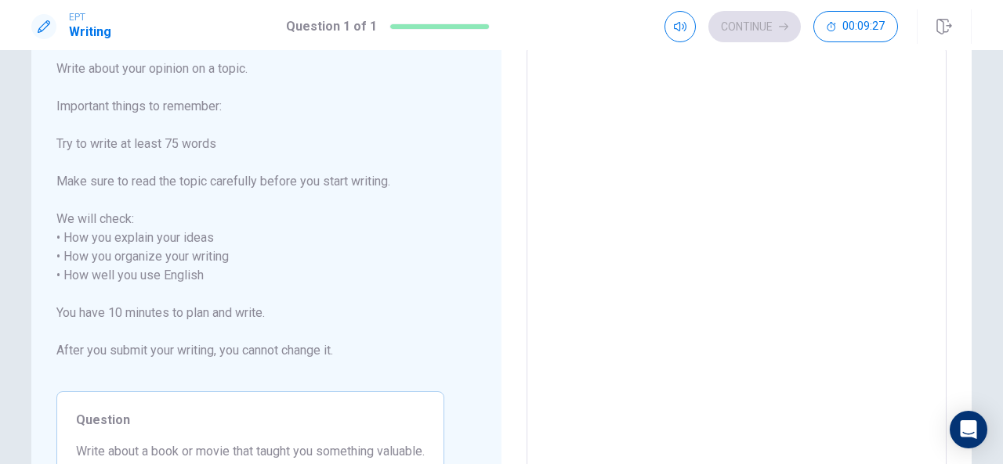
scroll to position [80, 0]
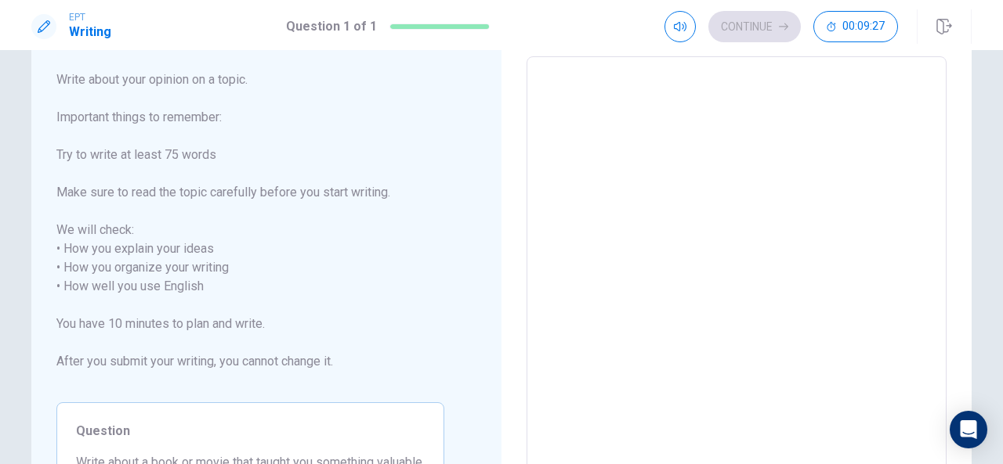
type textarea "N"
type textarea "x"
type textarea "No"
type textarea "x"
type textarea "Now"
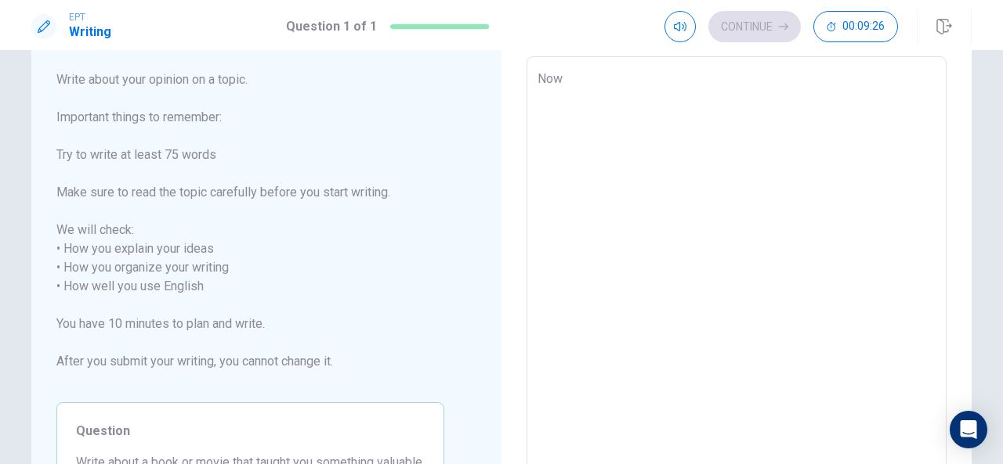
type textarea "x"
type textarea "Now"
type textarea "x"
type textarea "Now t"
type textarea "x"
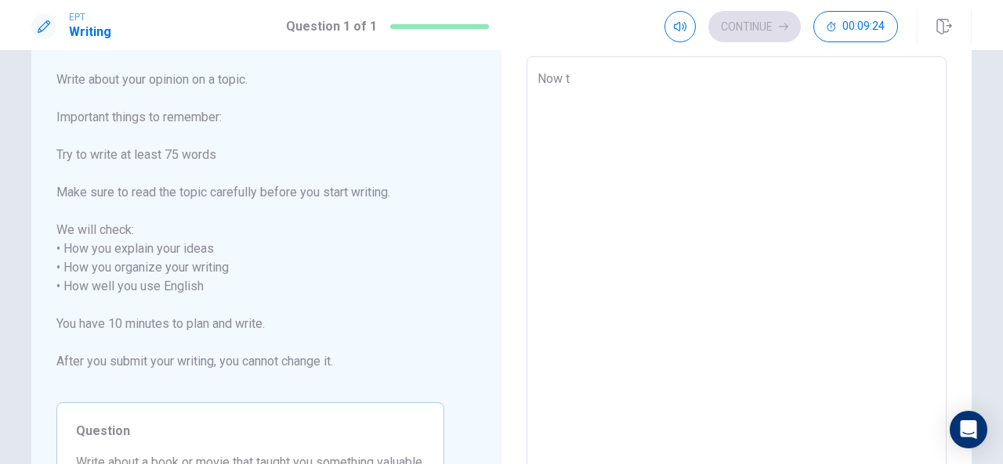
type textarea "Now to"
type textarea "x"
type textarea "Now [PERSON_NAME]"
type textarea "x"
type textarea "Now toda"
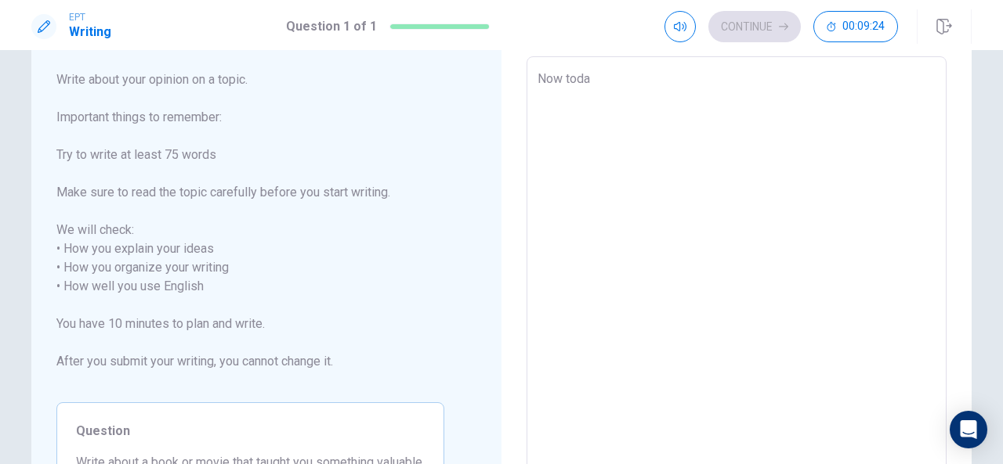
type textarea "x"
type textarea "Now [DATE]"
type textarea "x"
type textarea "Now [DATE]"
type textarea "x"
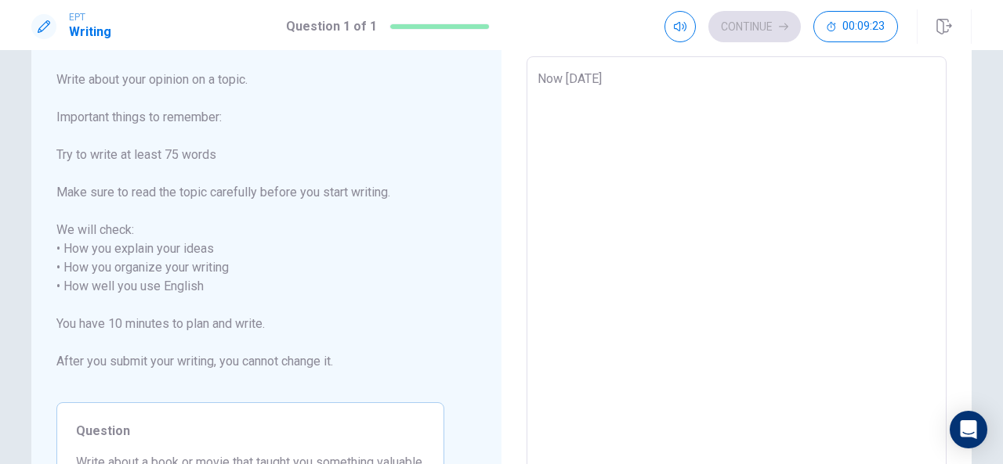
type textarea "Now [DATE] I"
type textarea "x"
type textarea "Now [DATE] I"
type textarea "x"
type textarea "Now [DATE] I w"
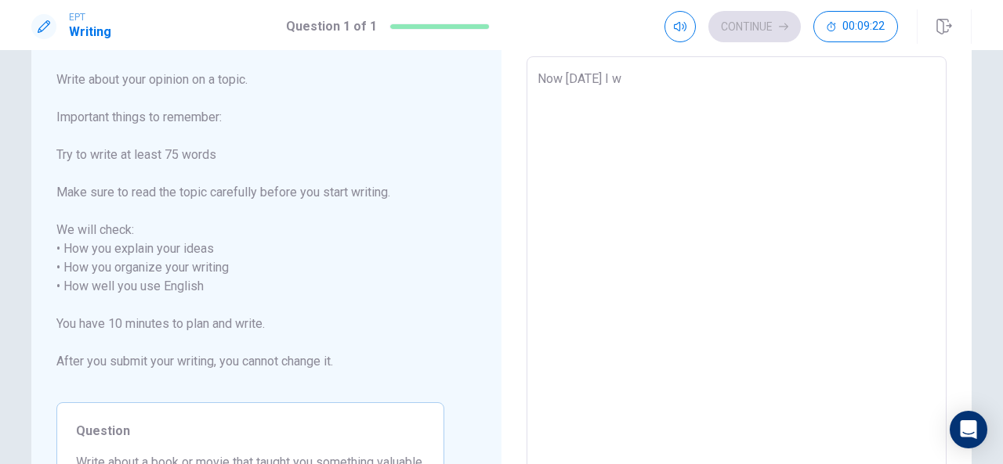
type textarea "x"
type textarea "Now [DATE] I wa"
type textarea "x"
type textarea "Now [DATE] I wan"
type textarea "x"
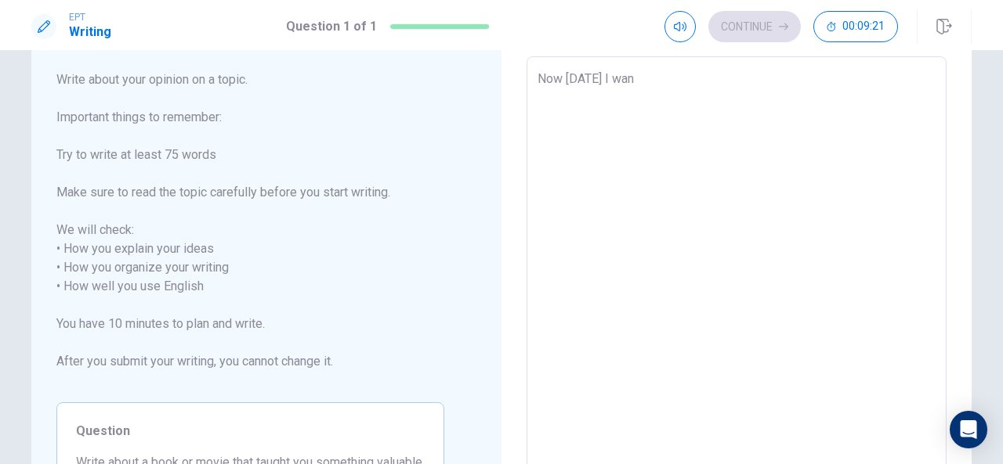
type textarea "Now [DATE] I want"
type textarea "x"
type textarea "Now [DATE] I want"
type textarea "x"
type textarea "Now [DATE] I want t"
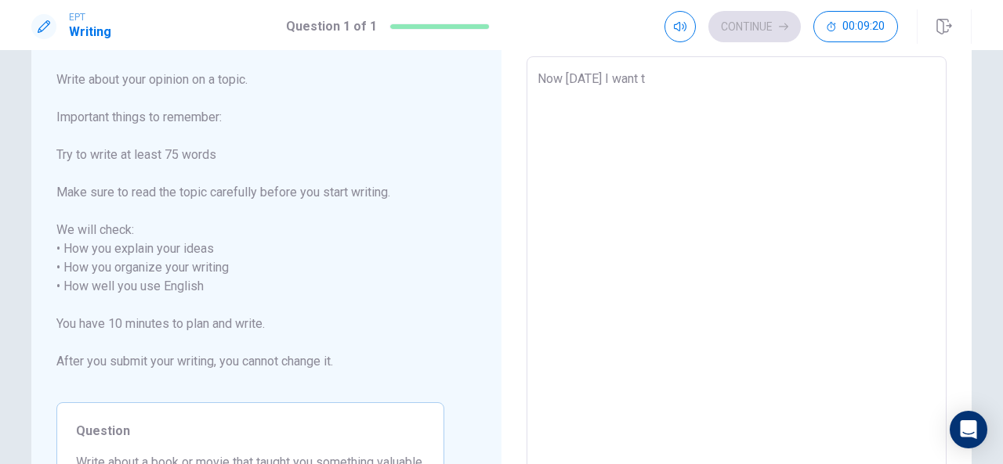
type textarea "x"
type textarea "Now [DATE] I want to"
type textarea "x"
type textarea "Now [DATE] I want to"
type textarea "x"
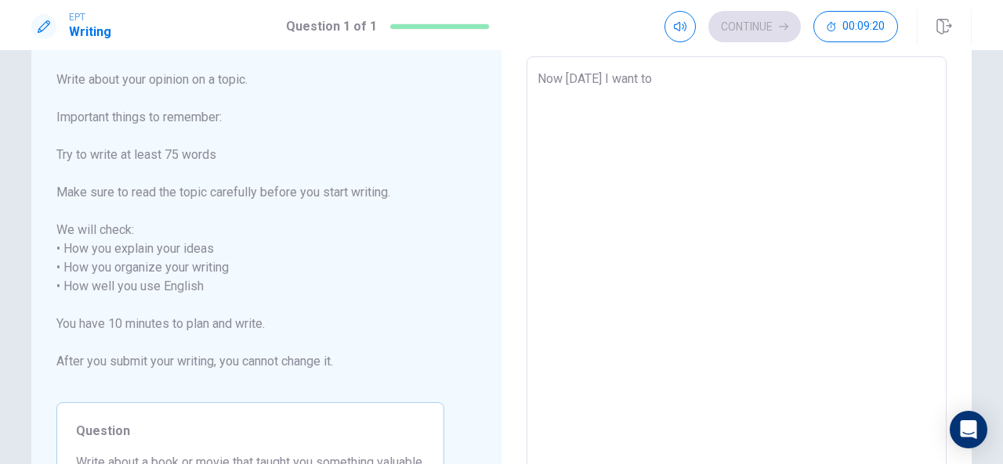
type textarea "Now [DATE] I want to d"
type textarea "x"
type textarea "Now [DATE] I want to di"
type textarea "x"
type textarea "Now [DATE] I want to dis"
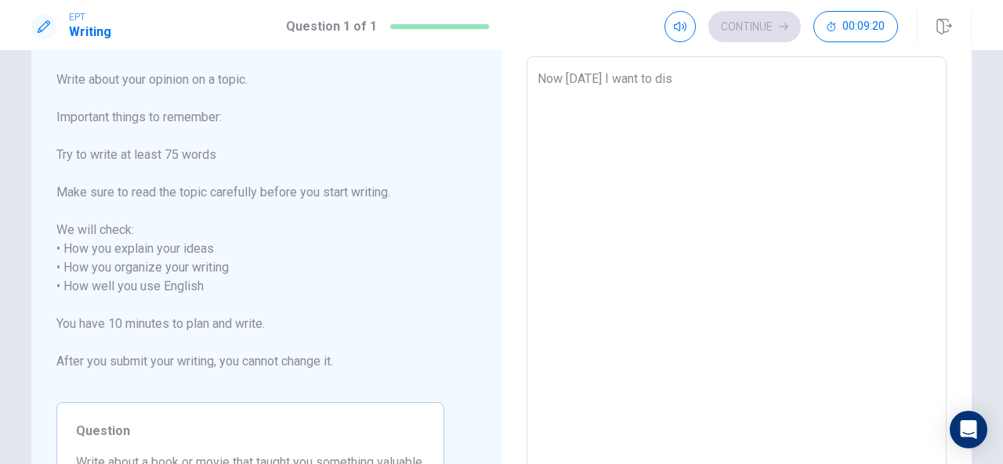
type textarea "x"
type textarea "Now [DATE] I want to disc"
type textarea "x"
type textarea "Now [DATE] I want to discr"
type textarea "x"
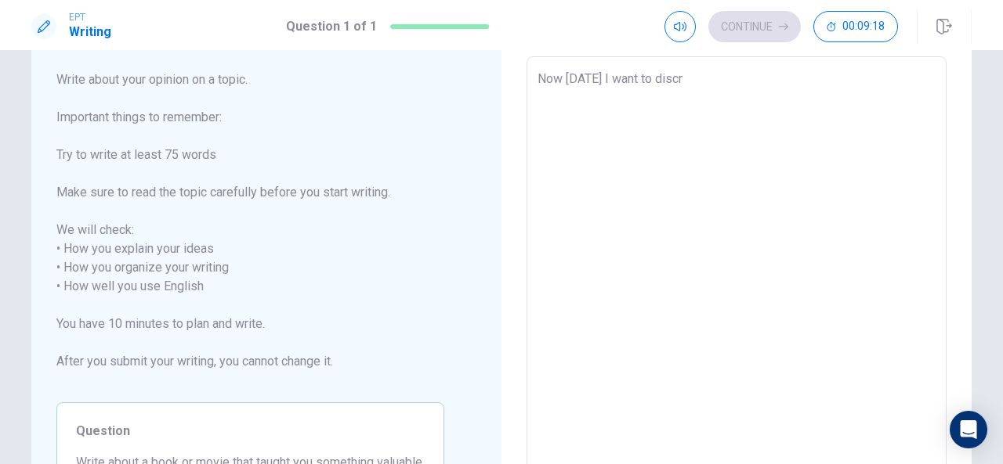
type textarea "Now [DATE] I want to discri"
type textarea "x"
type textarea "Now [DATE] I want to discrib"
type textarea "x"
type textarea "Now [DATE] I want to discribe"
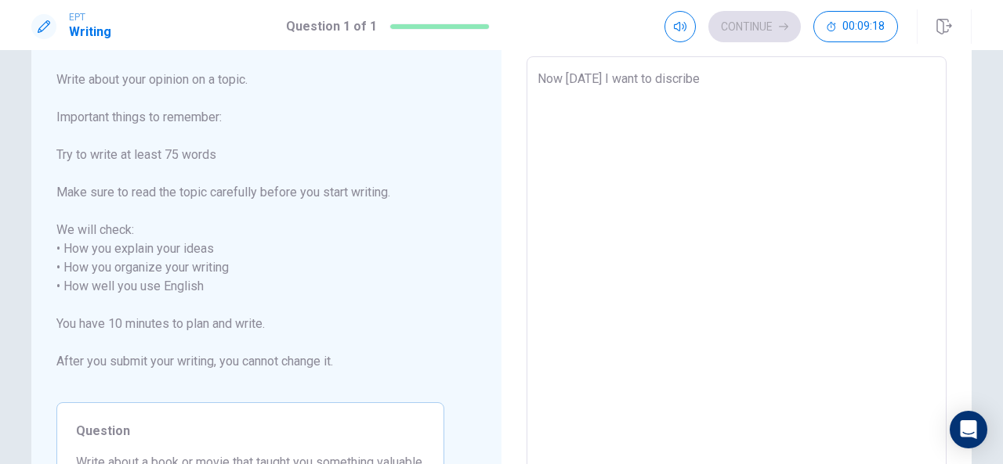
type textarea "x"
type textarea "Now [DATE] I want to discribe"
type textarea "x"
type textarea "Now [DATE] I want to discribe t"
type textarea "x"
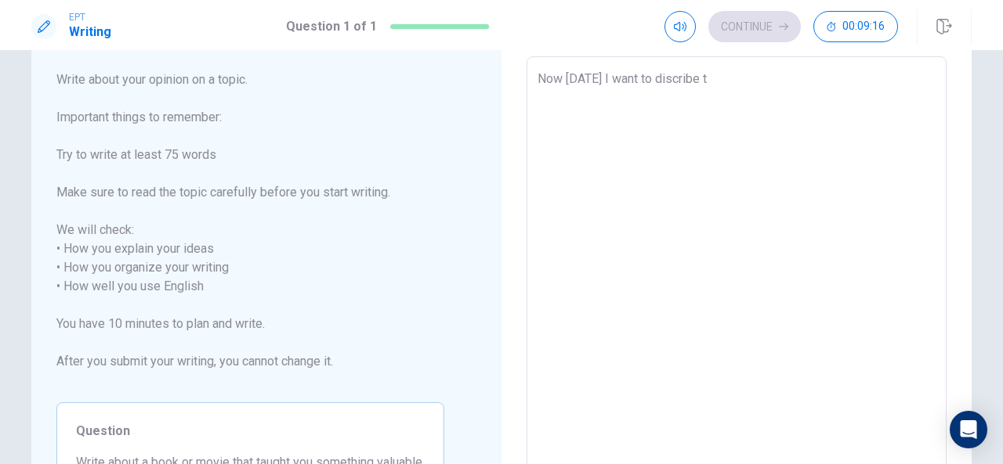
type textarea "Now [DATE] I want to discribe to"
type textarea "x"
type textarea "Now [DATE] I want to discribe to"
type textarea "x"
type textarea "Now [DATE] I want to discribe to m"
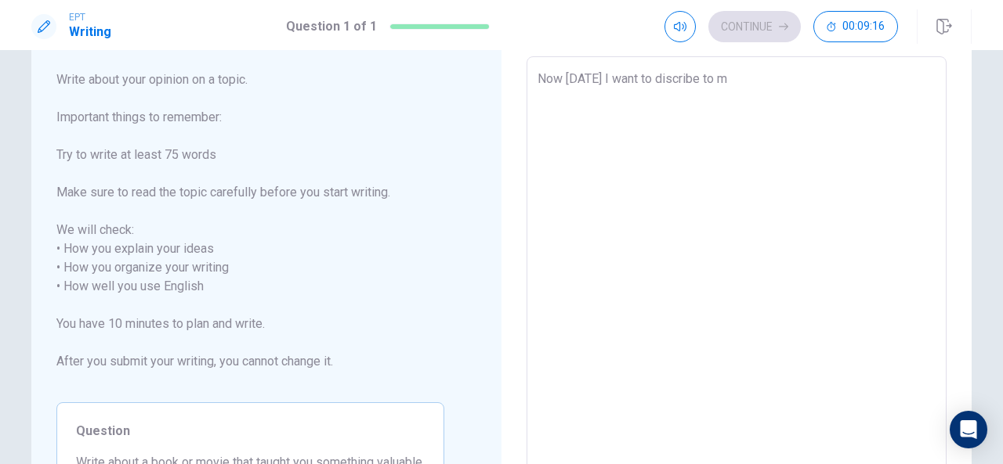
type textarea "x"
type textarea "Now [DATE] I want to discribe to my"
type textarea "x"
type textarea "Now [DATE] I want to discribe to my"
type textarea "x"
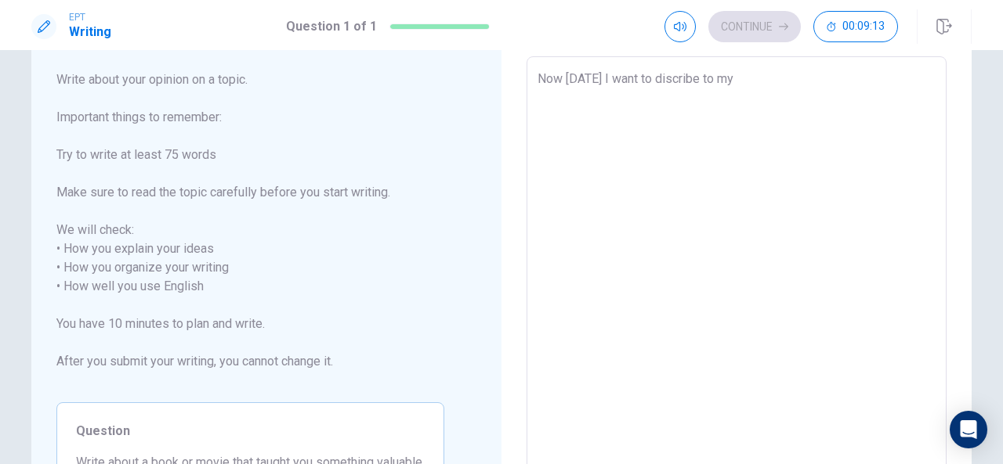
type textarea "Now [DATE] I want to discribe to my"
type textarea "x"
type textarea "Now [DATE] I want to discribe to m"
type textarea "x"
type textarea "Now [DATE] I want to discribe to"
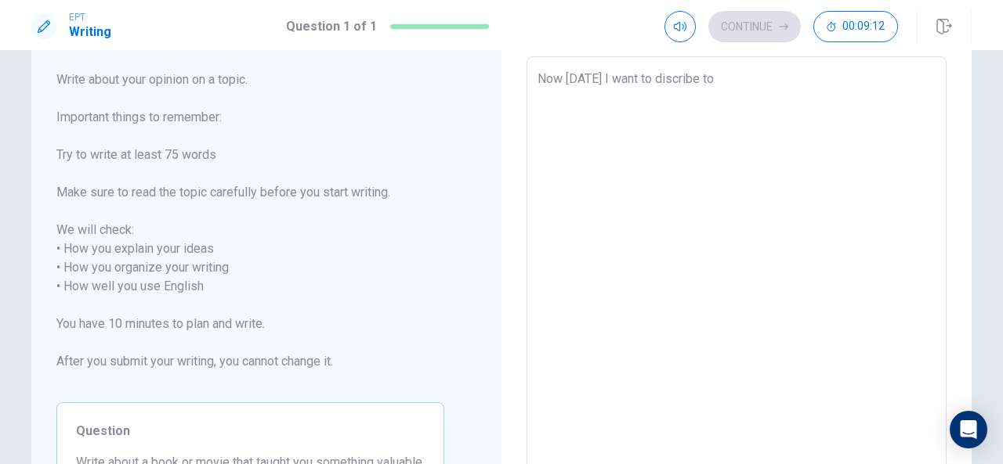
type textarea "x"
type textarea "Now [DATE] I want to discribe to a"
type textarea "x"
type textarea "Now [DATE] I want to discribe to a"
type textarea "x"
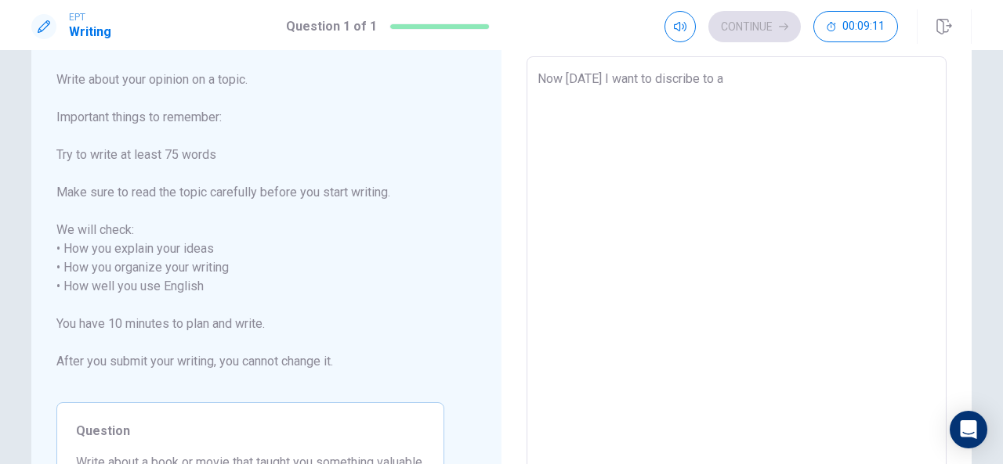
type textarea "Now [DATE] I want to discribe to a b"
type textarea "x"
type textarea "Now [DATE] I want to discribe to a bo"
type textarea "x"
type textarea "Now [DATE] I want to discribe to a boo"
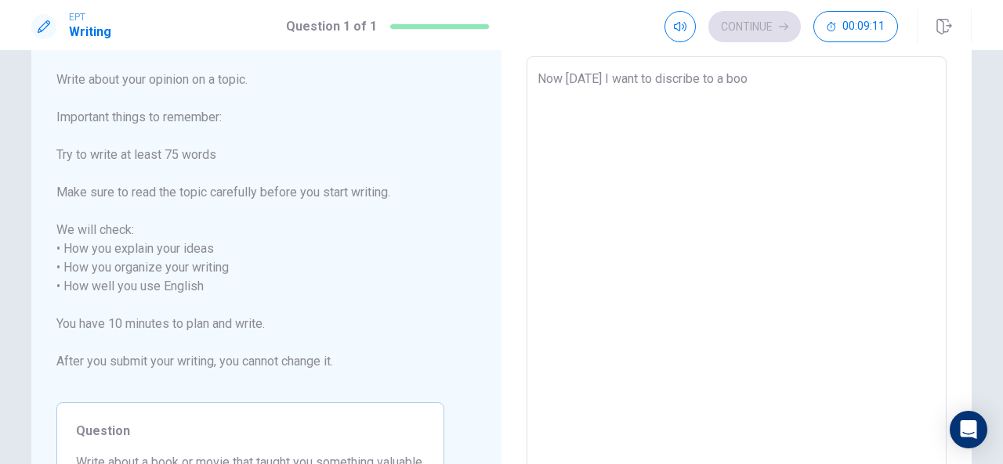
type textarea "x"
type textarea "Now [DATE] I want to discribe to a book"
type textarea "x"
type textarea "Now [DATE] I want to discribe to a book"
type textarea "x"
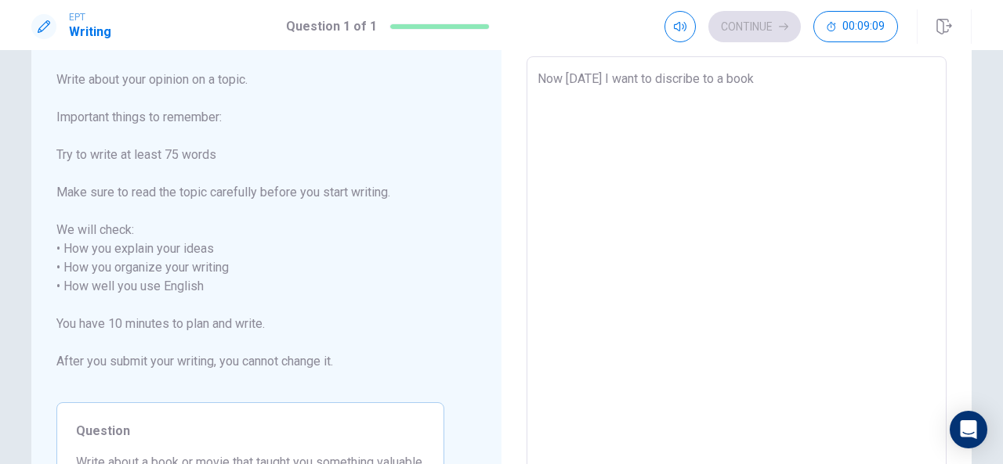
type textarea "Now [DATE] I want to discribe to a book m"
type textarea "x"
type textarea "Now [DATE] I want to discribe to a book ma"
type textarea "x"
type textarea "Now [DATE] I want to discribe to a book mak"
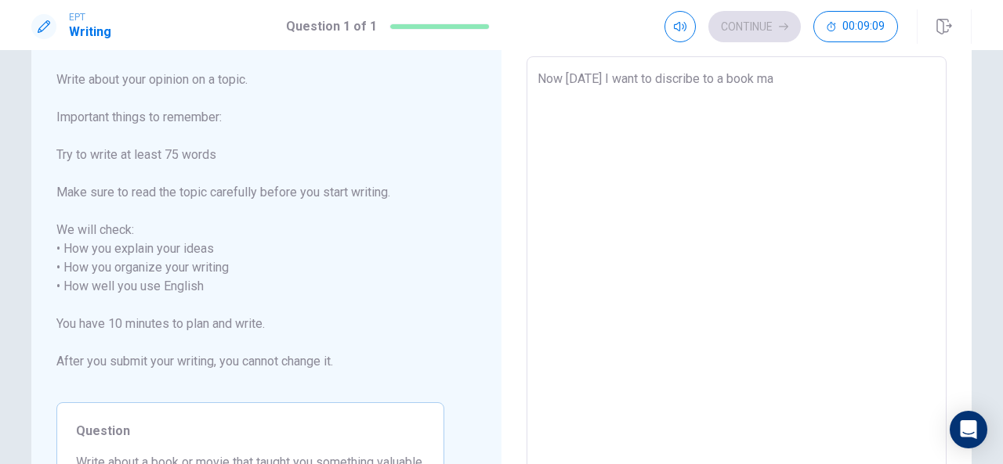
type textarea "x"
type textarea "Now [DATE] I want to discribe to a book make"
type textarea "x"
type textarea "Now [DATE] I want to discribe to a book make"
type textarea "x"
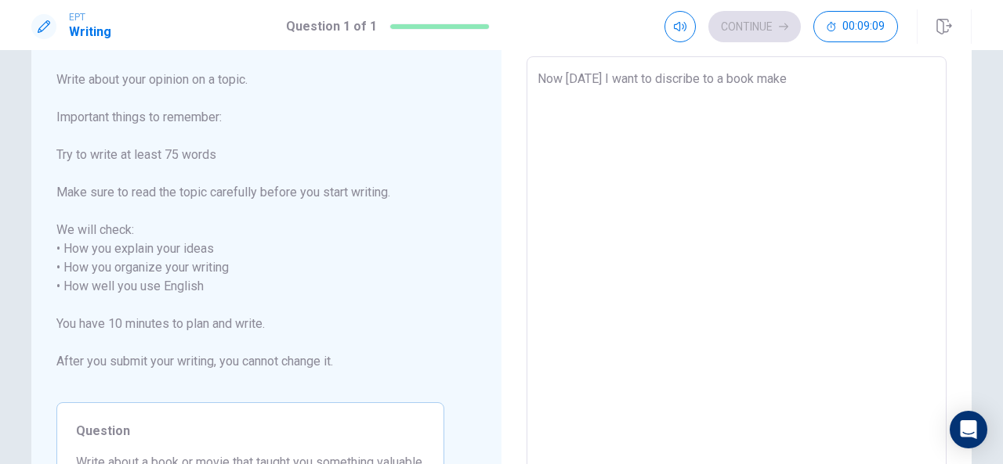
type textarea "Now [DATE] I want to discribe to a book make a"
type textarea "x"
type textarea "Now [DATE] I want to discribe to a book make a"
type textarea "x"
type textarea "Now [DATE] I want to discribe to a book make a v"
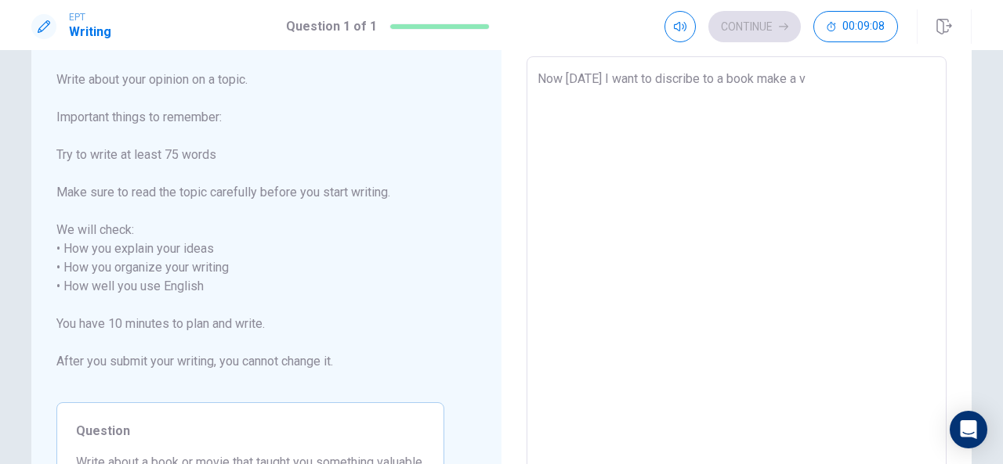
type textarea "x"
type textarea "Now [DATE] I want to discribe to a book make a ve"
type textarea "x"
type textarea "Now [DATE] I want to discribe to a book make a ver"
type textarea "x"
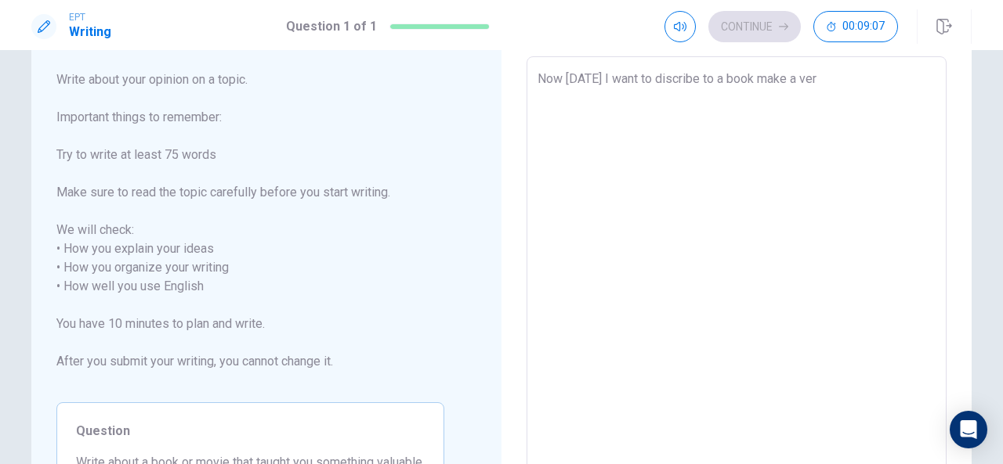
type textarea "Now [DATE] I want to discribe to a book make a very"
type textarea "x"
type textarea "Now [DATE] I want to discribe to a book make a very"
type textarea "x"
type textarea "Now [DATE] I want to discribe to a book make a very b"
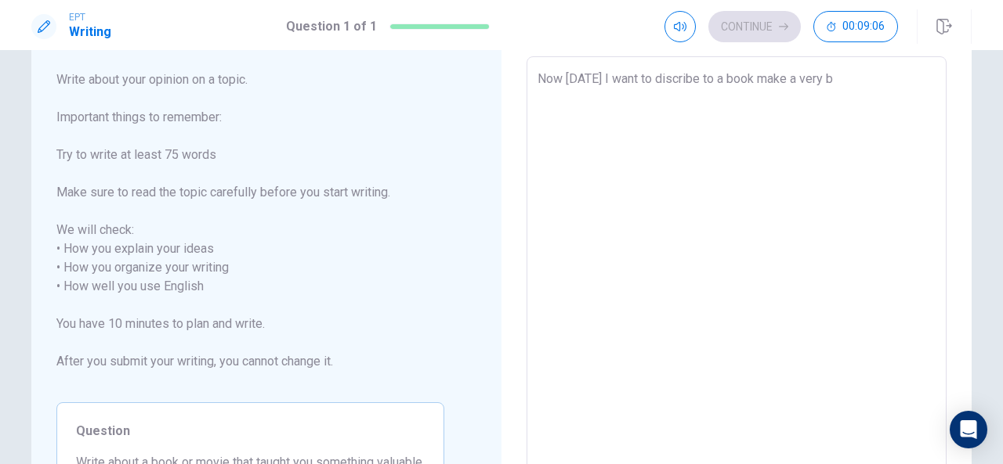
type textarea "x"
type textarea "Now [DATE] I want to discribe to a book make a very bi"
type textarea "x"
type textarea "Now [DATE] I want to discribe to a book make a very big"
type textarea "x"
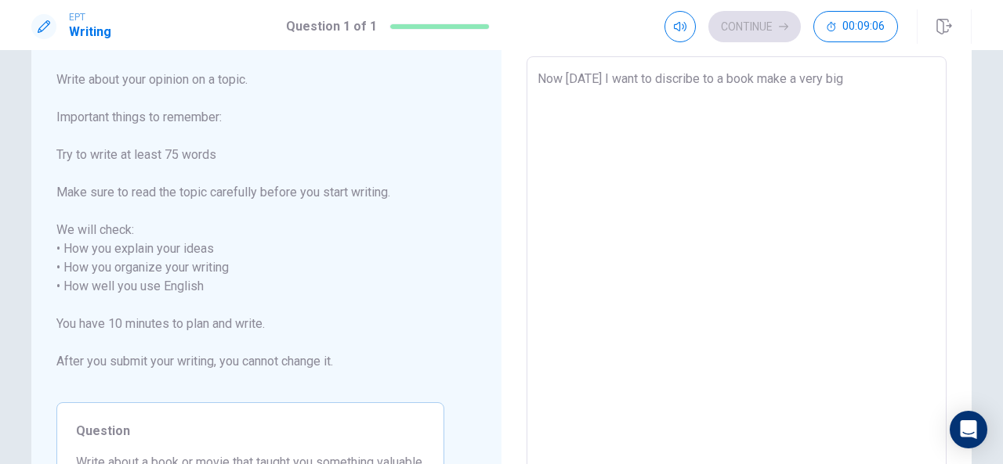
type textarea "Now [DATE] I want to discribe to a book make a very big"
type textarea "x"
type textarea "Now [DATE] I want to discribe to a book make a very big d"
type textarea "x"
type textarea "Now [DATE] I want to discribe to a book make a very big di"
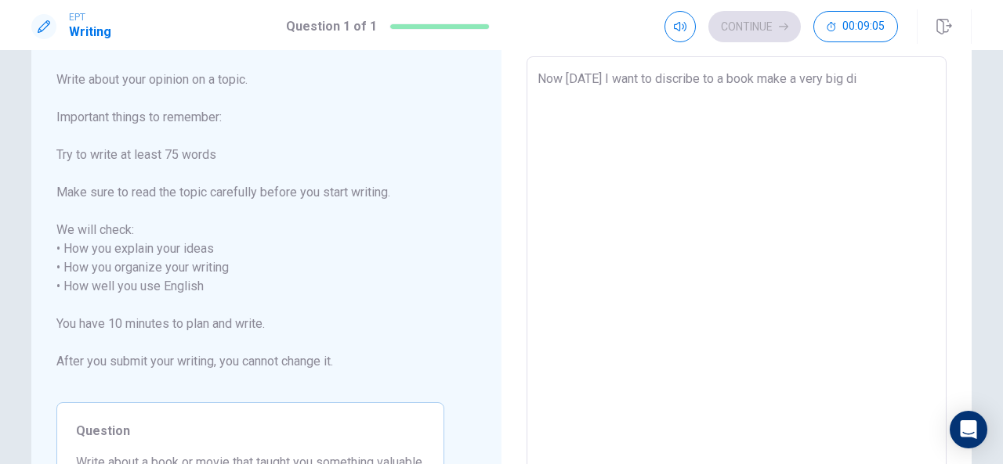
type textarea "x"
type textarea "Now [DATE] I want to discribe to a book make a very big dif"
type textarea "x"
type textarea "Now [DATE] I want to discribe to a book make a very big diff"
type textarea "x"
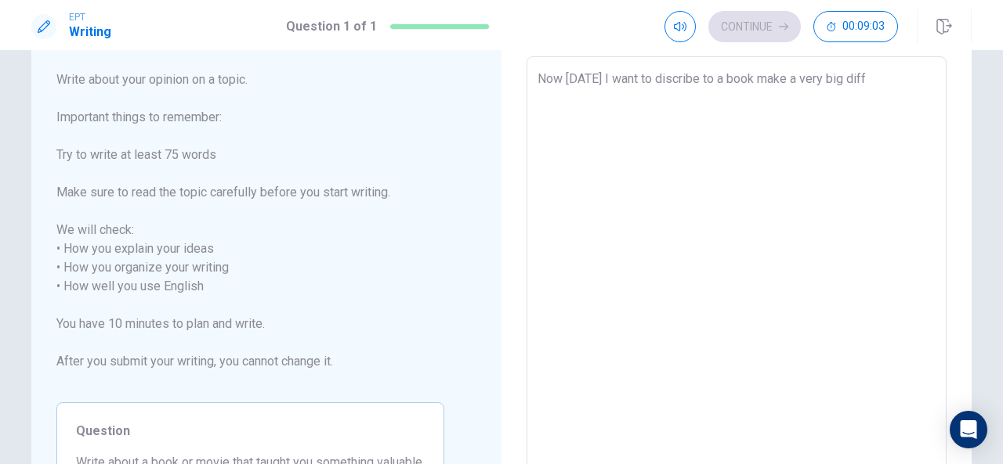
type textarea "Now [DATE] I want to discribe to a book make a very big diffe"
type textarea "x"
type textarea "Now [DATE] I want to discribe to a book make a very big differ"
type textarea "x"
type textarea "Now [DATE] I want to discribe to a book make a very big differe"
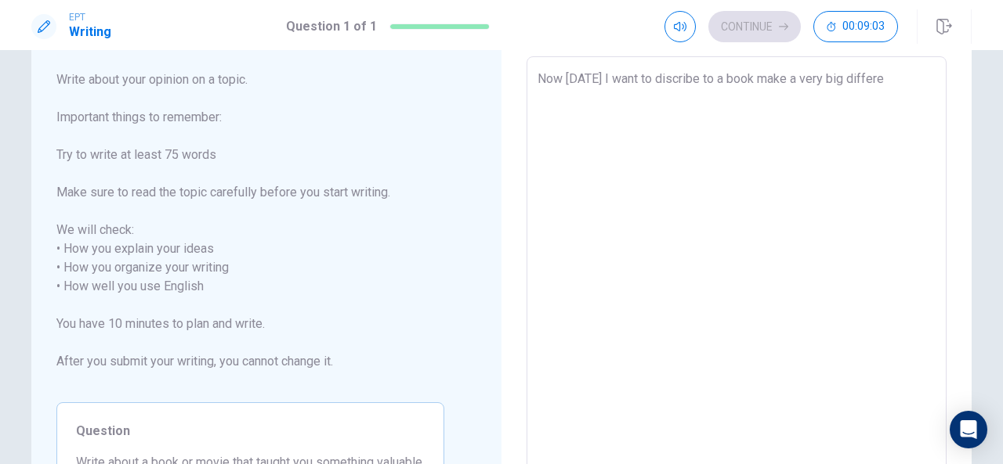
type textarea "x"
type textarea "Now [DATE] I want to discribe to a book make a very big differen"
type textarea "x"
type textarea "Now [DATE] I want to discribe to a book make a very big different"
type textarea "x"
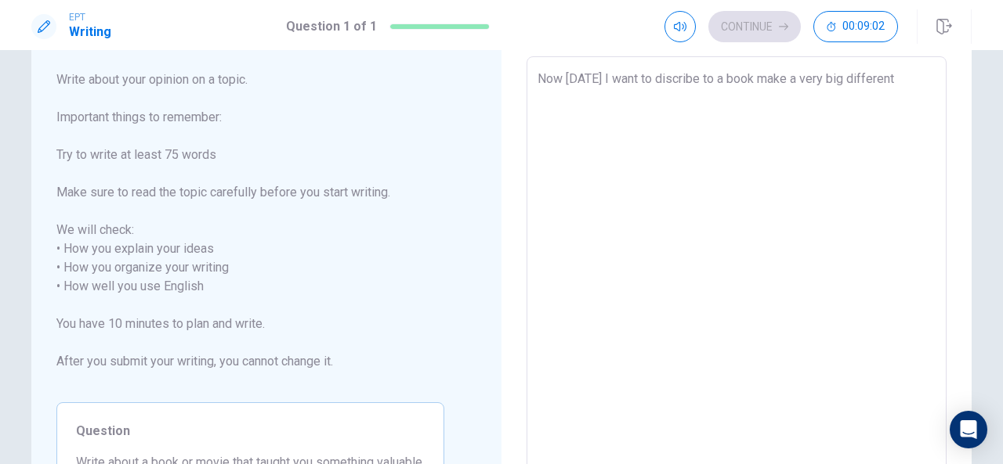
type textarea "Now [DATE] I want to discribe to a book make a very big different"
type textarea "x"
type textarea "Now [DATE] I want to discribe to a book make a very big different t"
type textarea "x"
type textarea "Now [DATE] I want to discribe to a book make a very big different to"
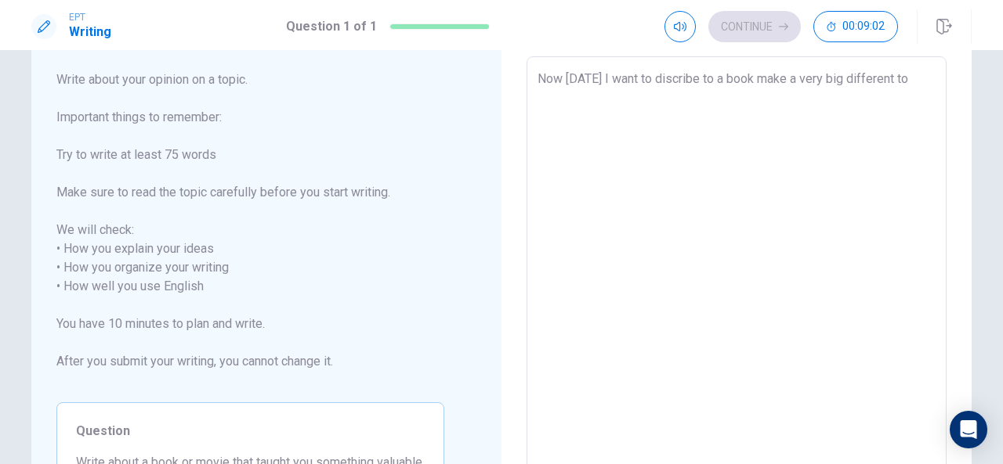
type textarea "x"
type textarea "Now [DATE] I want to discribe to a book make a very big different to"
type textarea "x"
type textarea "Now [DATE] I want to discribe to a book make a very big different to m"
type textarea "x"
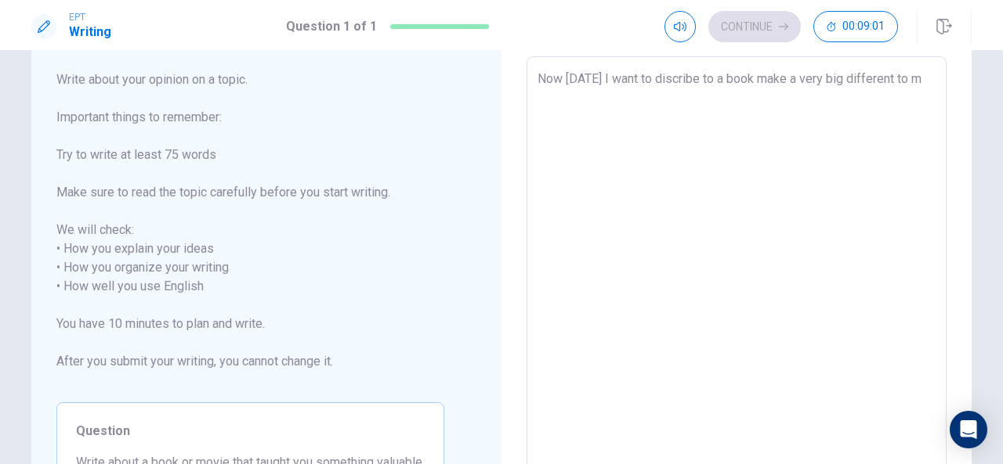
type textarea "Now [DATE] I want to discribe to a book make a very big different to me"
type textarea "x"
type textarea "Now [DATE] I want to discribe to a book make a very big different to me"
type textarea "x"
type textarea "Now [DATE] I want to discribe to a book make a very big different to me i"
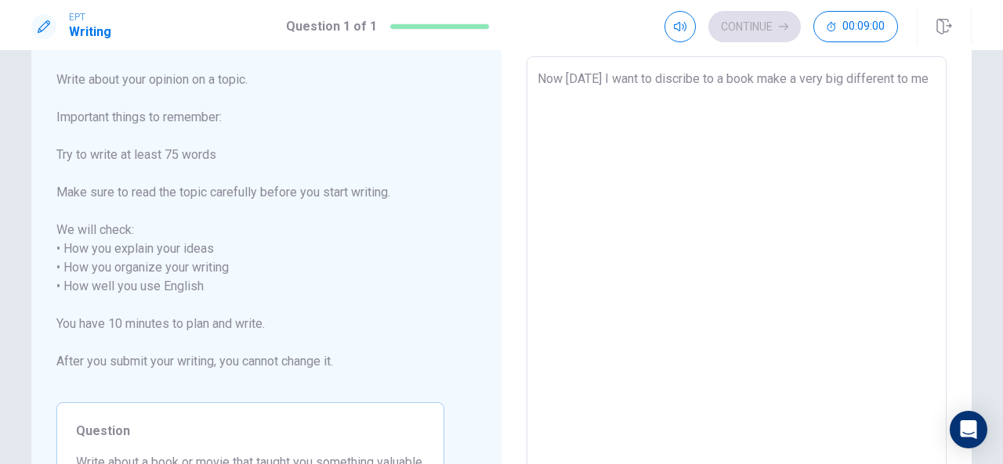
type textarea "x"
type textarea "Now [DATE] I want to discribe to a book make a very big different to me is"
type textarea "x"
type textarea "Now [DATE] I want to discribe to a book make a very big different to me is"
type textarea "x"
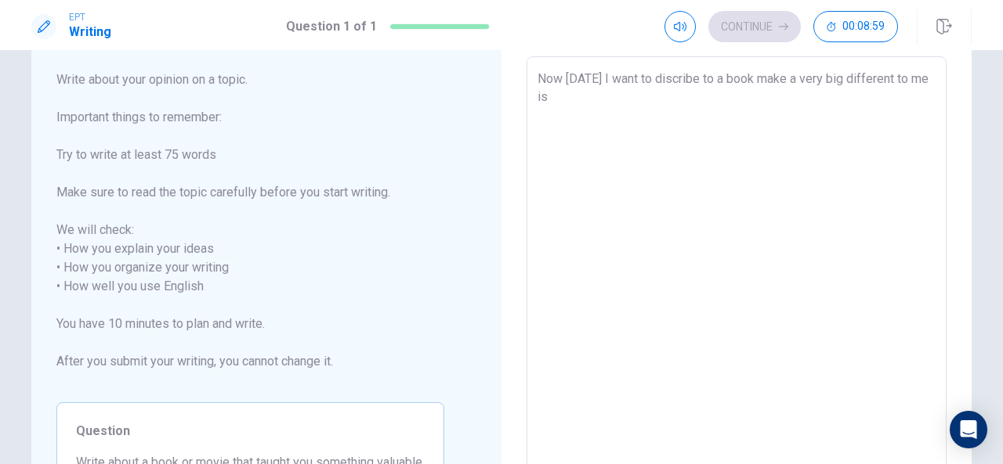
type textarea "Now [DATE] I want to discribe to a book make a very big different to me is t"
type textarea "x"
type textarea "Now [DATE] I want to discribe to a book make a very big different to me is tah"
type textarea "x"
type textarea "Now [DATE] I want to discribe to a book make a very big different to me is taht"
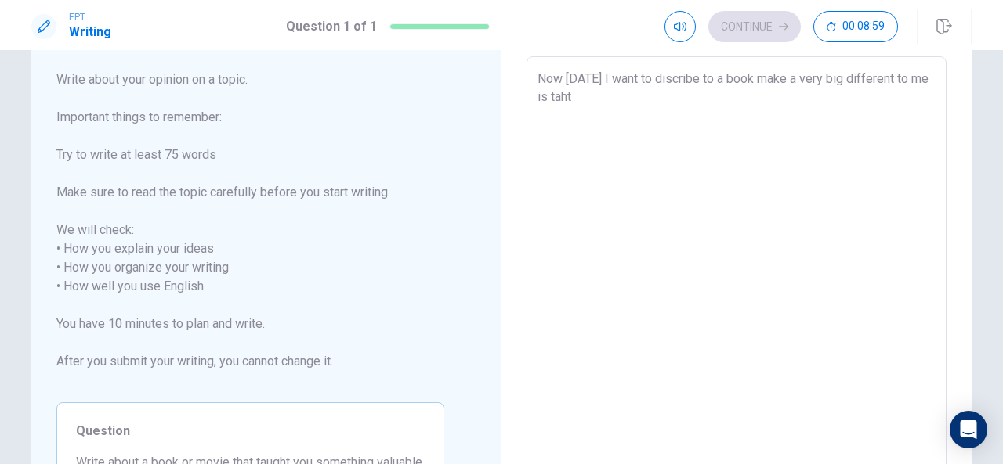
type textarea "x"
type textarea "Now [DATE] I want to discribe to a book make a very big different to me is taht"
type textarea "x"
type textarea "Now [DATE] I want to discribe to a book make a very big different to me is taht"
type textarea "x"
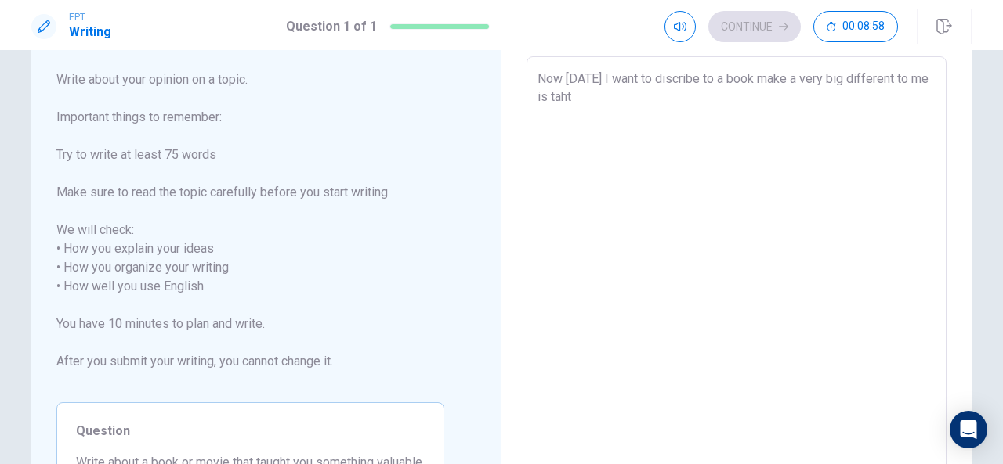
type textarea "Now [DATE] I want to discribe to a book make a very big different to me is tah"
type textarea "x"
type textarea "Now [DATE] I want to discribe to a book make a very big different to me is ta"
type textarea "x"
type textarea "Now [DATE] I want to discribe to a book make a very big different to me is t"
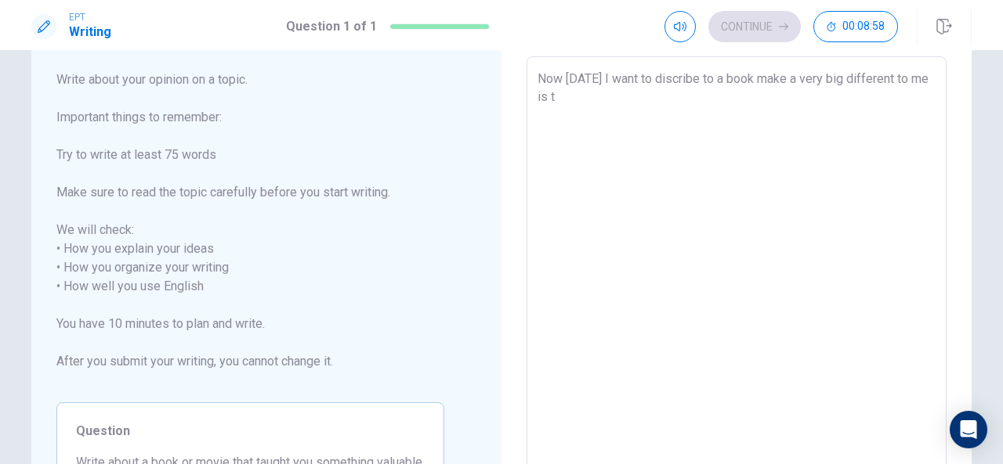
type textarea "x"
type textarea "Now [DATE] I want to discribe to a book make a very big different to me is th"
type textarea "x"
type textarea "Now [DATE] I want to discribe to a book make a very big different to me is tha"
type textarea "x"
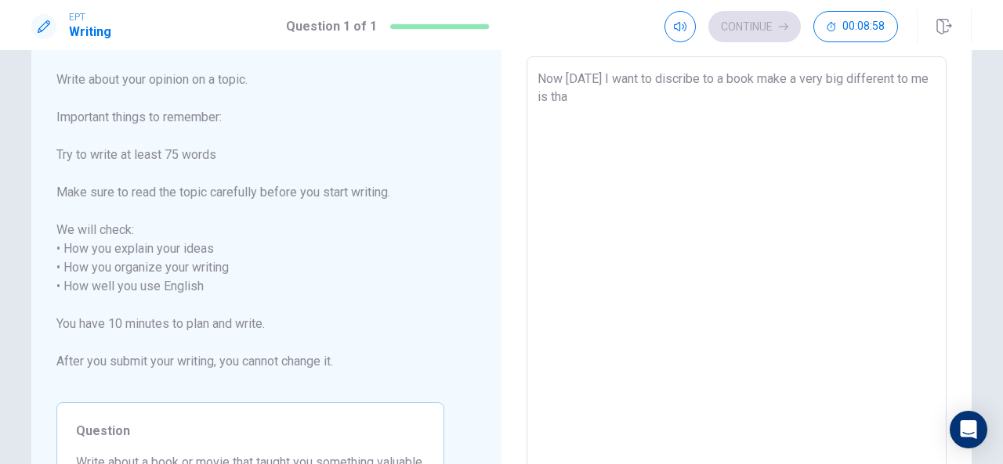
type textarea "Now [DATE] I want to discribe to a book make a very big different to me is that"
type textarea "x"
type textarea "Now [DATE] I want to discribe to a book make a very big different to me is that"
type textarea "x"
type textarea "Now [DATE] I want to discribe to a book make a very big different to me is that…"
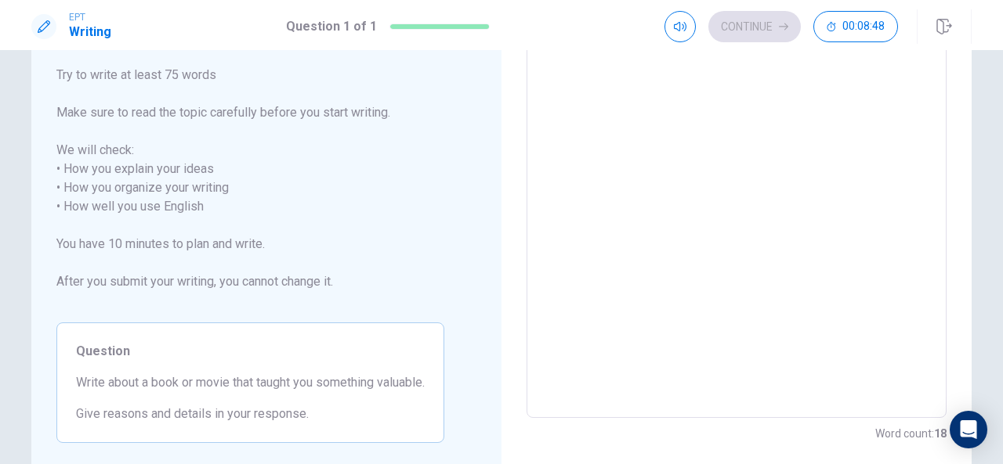
scroll to position [0, 0]
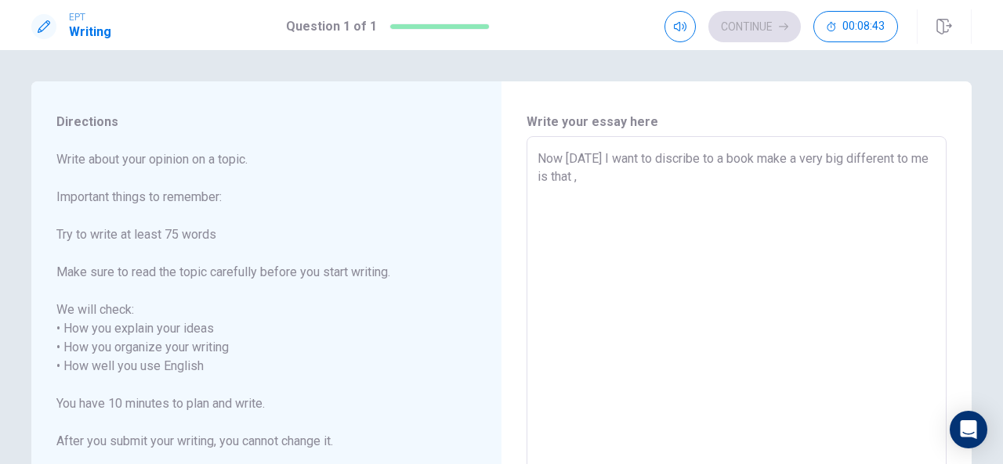
click at [750, 155] on textarea "Now [DATE] I want to discribe to a book make a very big different to me is that…" at bounding box center [736, 358] width 398 height 416
type textarea "x"
type textarea "Now [DATE] I want to discribe to a bookmake a very big different to me is that ,"
type textarea "x"
type textarea "Now [DATE] I want to discribe to a boomake a very big different to me is that ,"
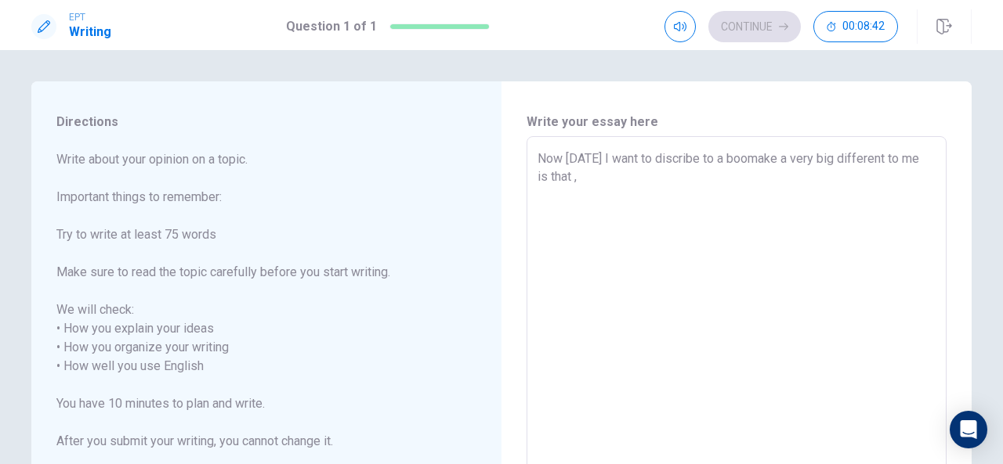
type textarea "x"
type textarea "Now [DATE] I want to discribe to a bomake a very big different to me is that ,"
type textarea "x"
type textarea "Now [DATE] I want to discribe to a bmake a very big different to me is that ,"
type textarea "x"
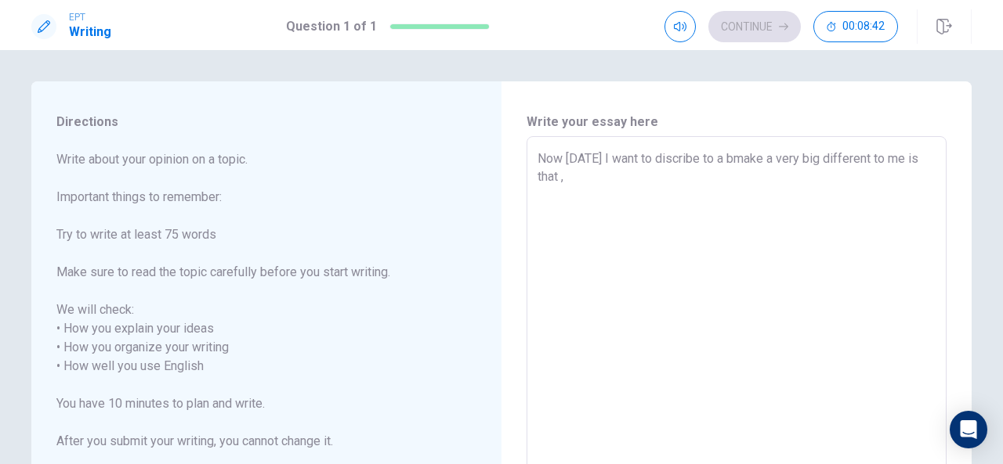
type textarea "Now [DATE] I want to discribe to a make a very big different to me is that ,"
type textarea "x"
type textarea "Now [DATE] I want to discribe to a mmake a very big different to me is that ,"
click at [602, 189] on textarea "Now [DATE] I want to discribe to a movie make a very big different to me is tha…" at bounding box center [736, 358] width 398 height 416
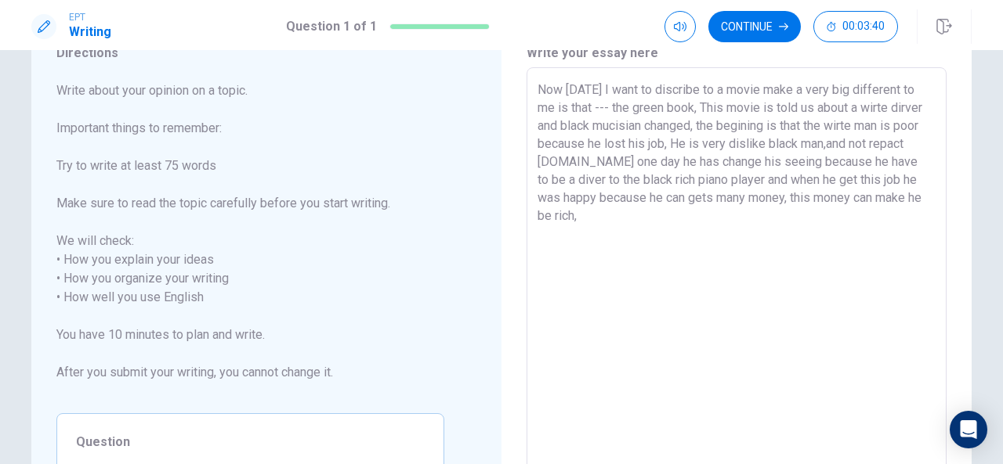
scroll to position [62, 0]
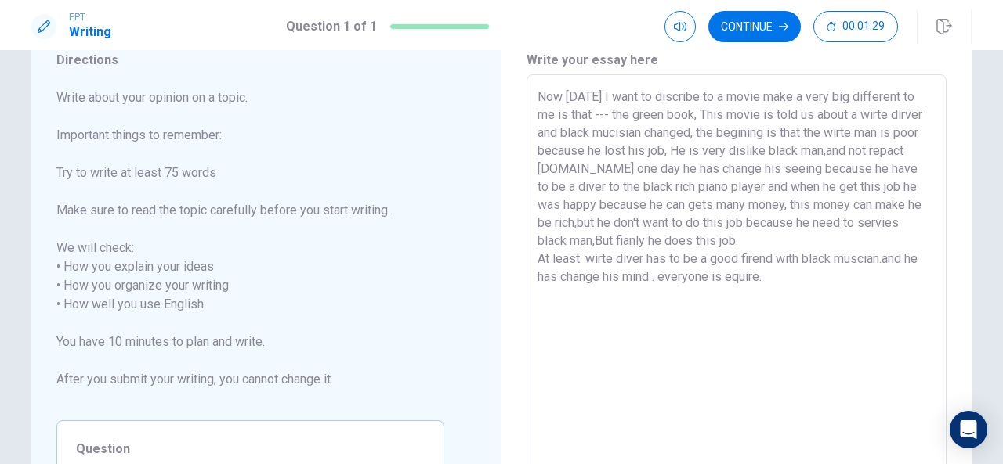
click at [719, 272] on textarea "Now [DATE] I want to discribe to a movie make a very big different to me is tha…" at bounding box center [736, 296] width 398 height 416
click at [783, 286] on textarea "Now [DATE] I want to discribe to a movie make a very big different to me is tha…" at bounding box center [736, 296] width 398 height 416
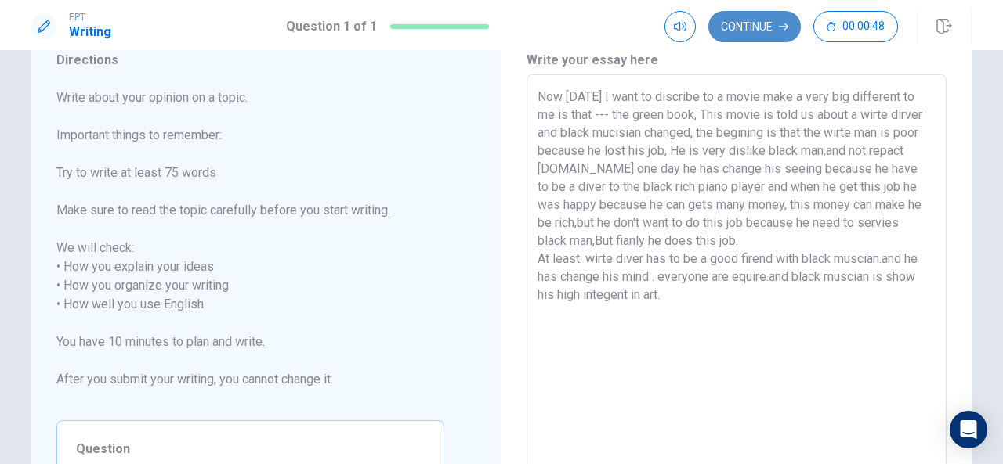
click at [771, 28] on button "Continue" at bounding box center [754, 26] width 92 height 31
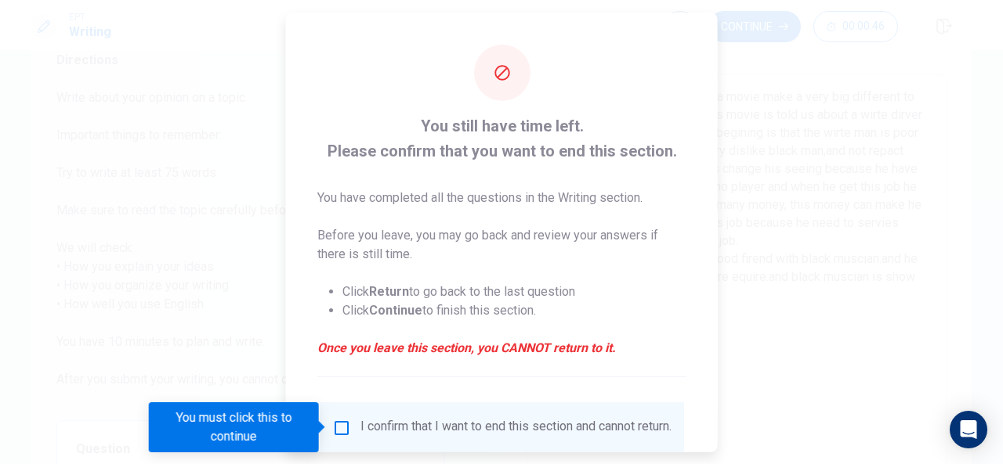
click at [334, 436] on div "I confirm that I want to end this section and cannot return." at bounding box center [501, 427] width 339 height 19
click at [340, 427] on input "You must click this to continue" at bounding box center [341, 427] width 19 height 19
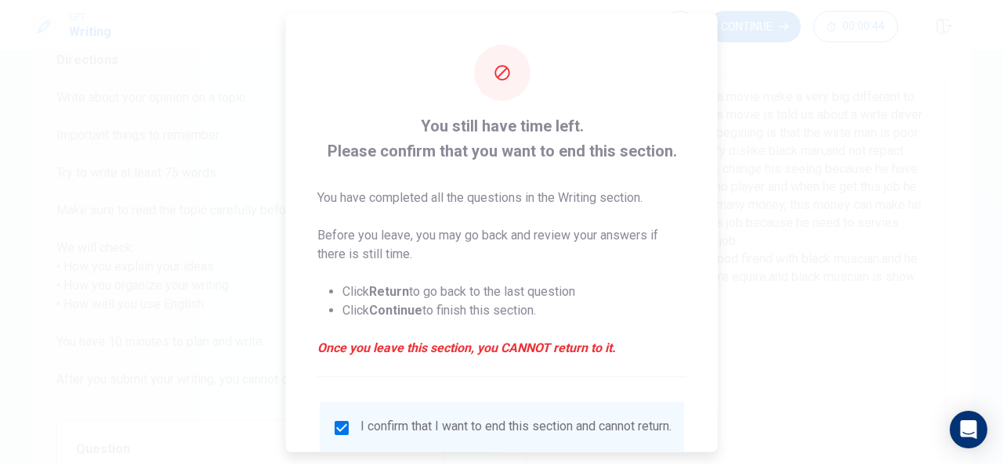
scroll to position [119, 0]
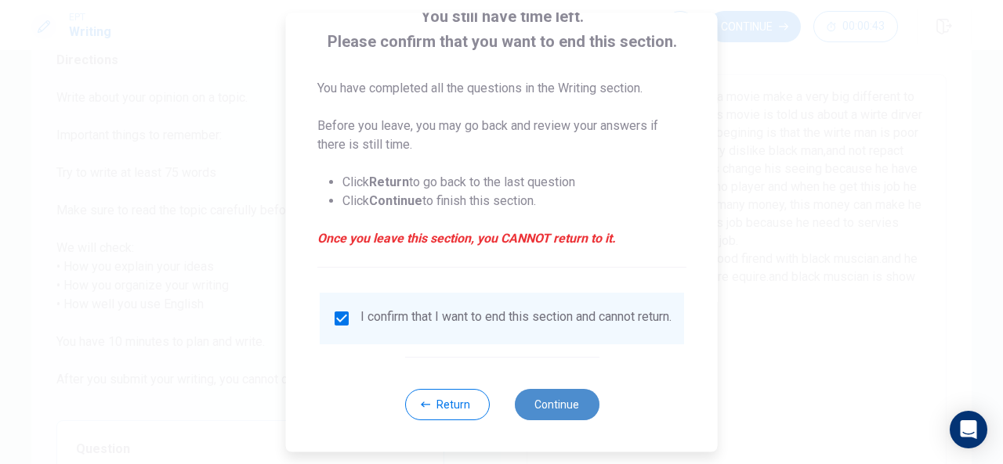
click at [544, 403] on button "Continue" at bounding box center [556, 404] width 85 height 31
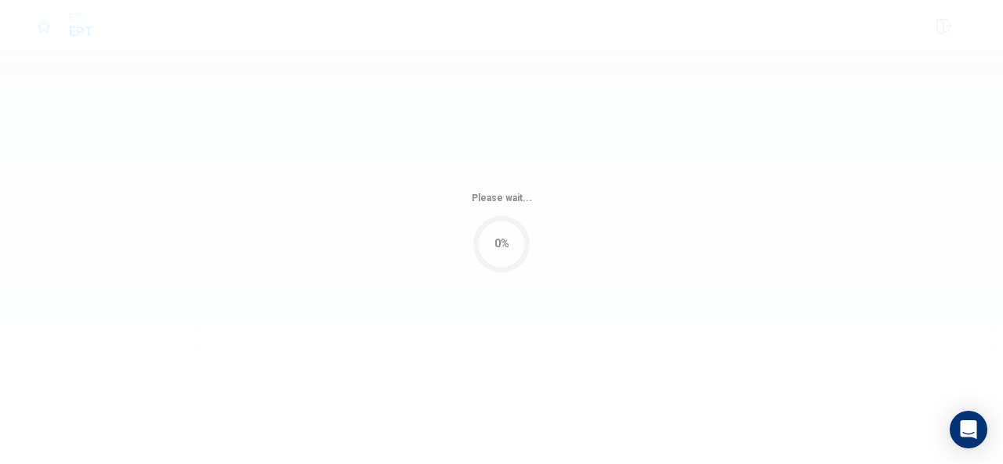
scroll to position [0, 0]
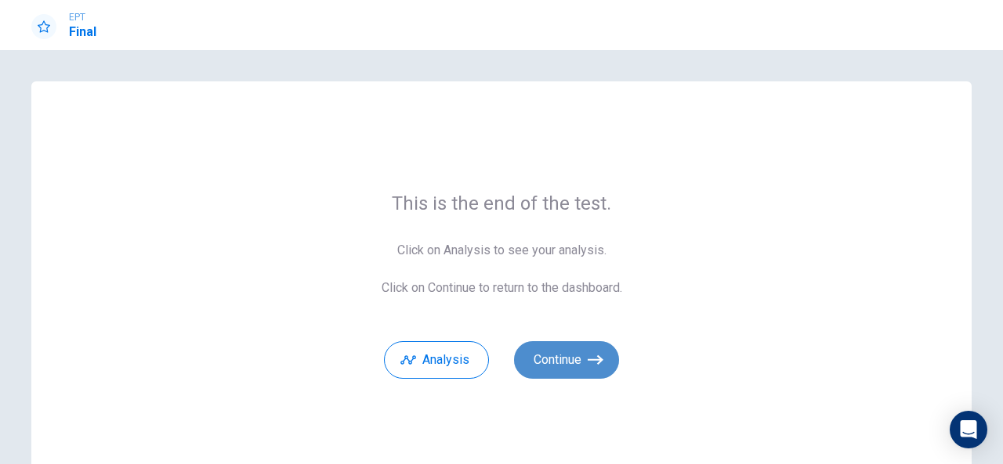
click at [562, 364] on button "Continue" at bounding box center [566, 360] width 105 height 38
